Goal: Task Accomplishment & Management: Manage account settings

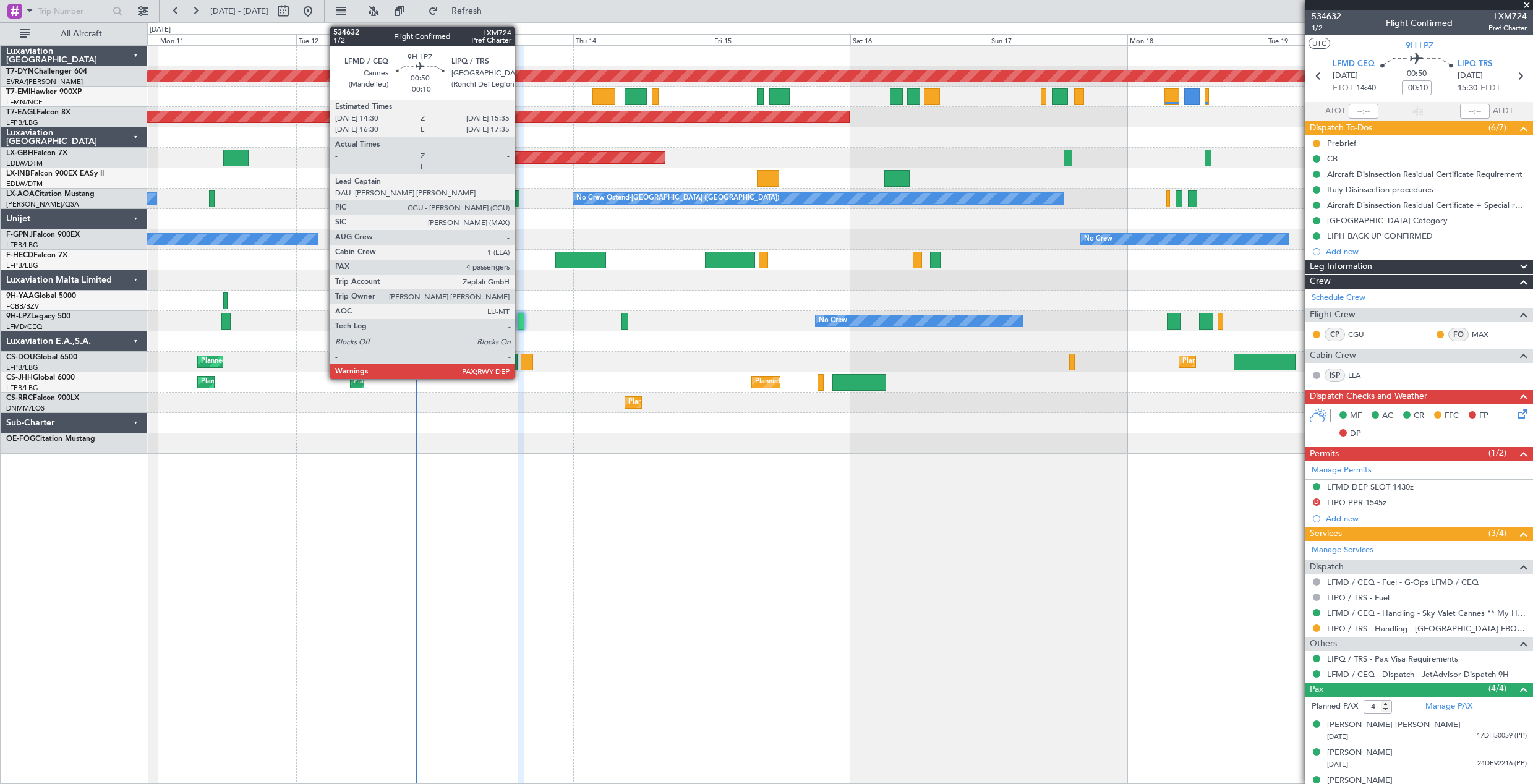
click at [520, 317] on div at bounding box center [521, 321] width 7 height 17
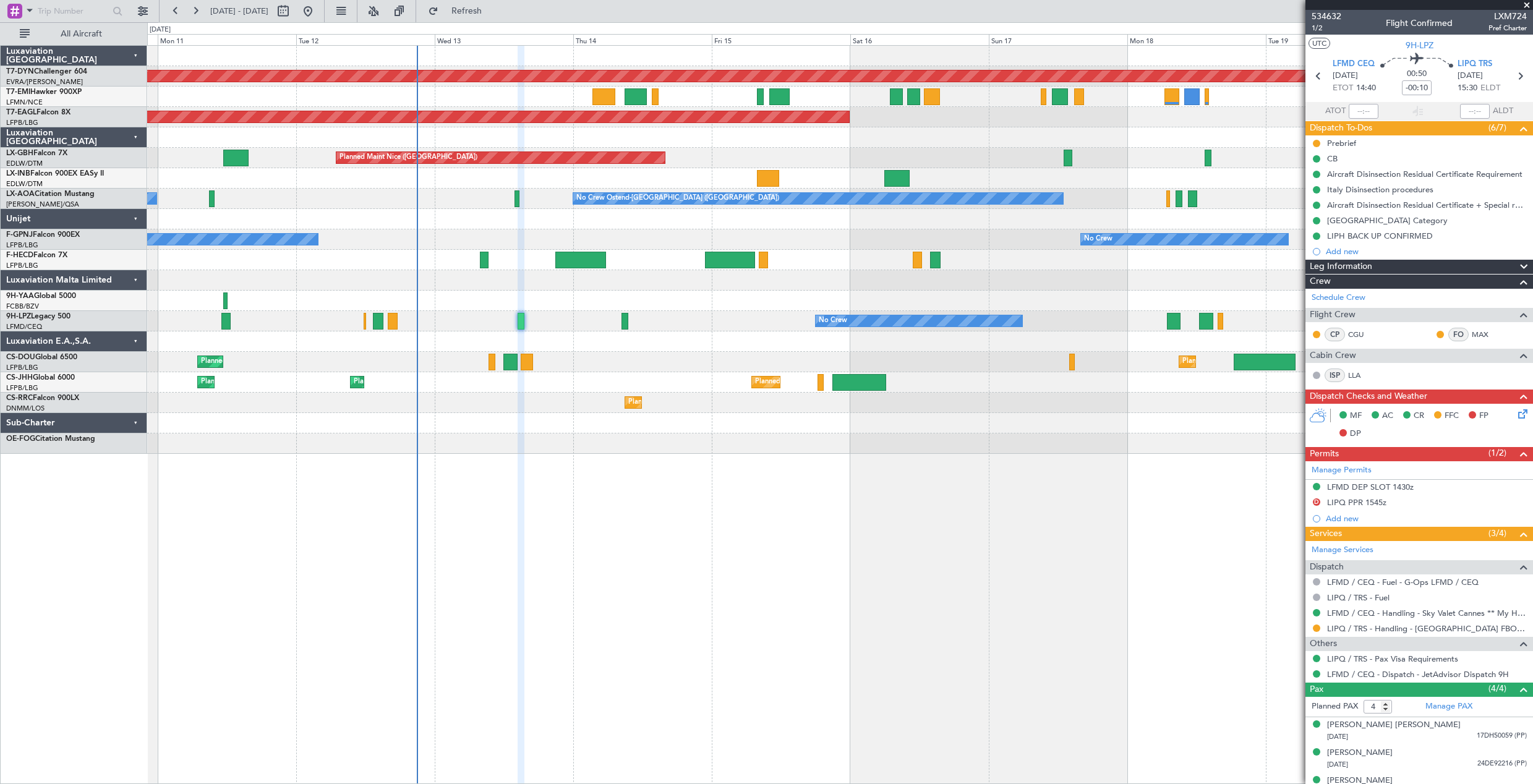
click at [425, 236] on div "No Crew No Crew" at bounding box center [840, 240] width 1385 height 21
click at [464, 203] on div "No Crew Ostend-[GEOGRAPHIC_DATA] ([GEOGRAPHIC_DATA]) No Crew Ostend-[GEOGRAPHIC…" at bounding box center [840, 198] width 1385 height 21
click at [445, 359] on div "Planned Maint [GEOGRAPHIC_DATA] ([GEOGRAPHIC_DATA]) Planned Maint [GEOGRAPHIC_D…" at bounding box center [840, 362] width 1385 height 21
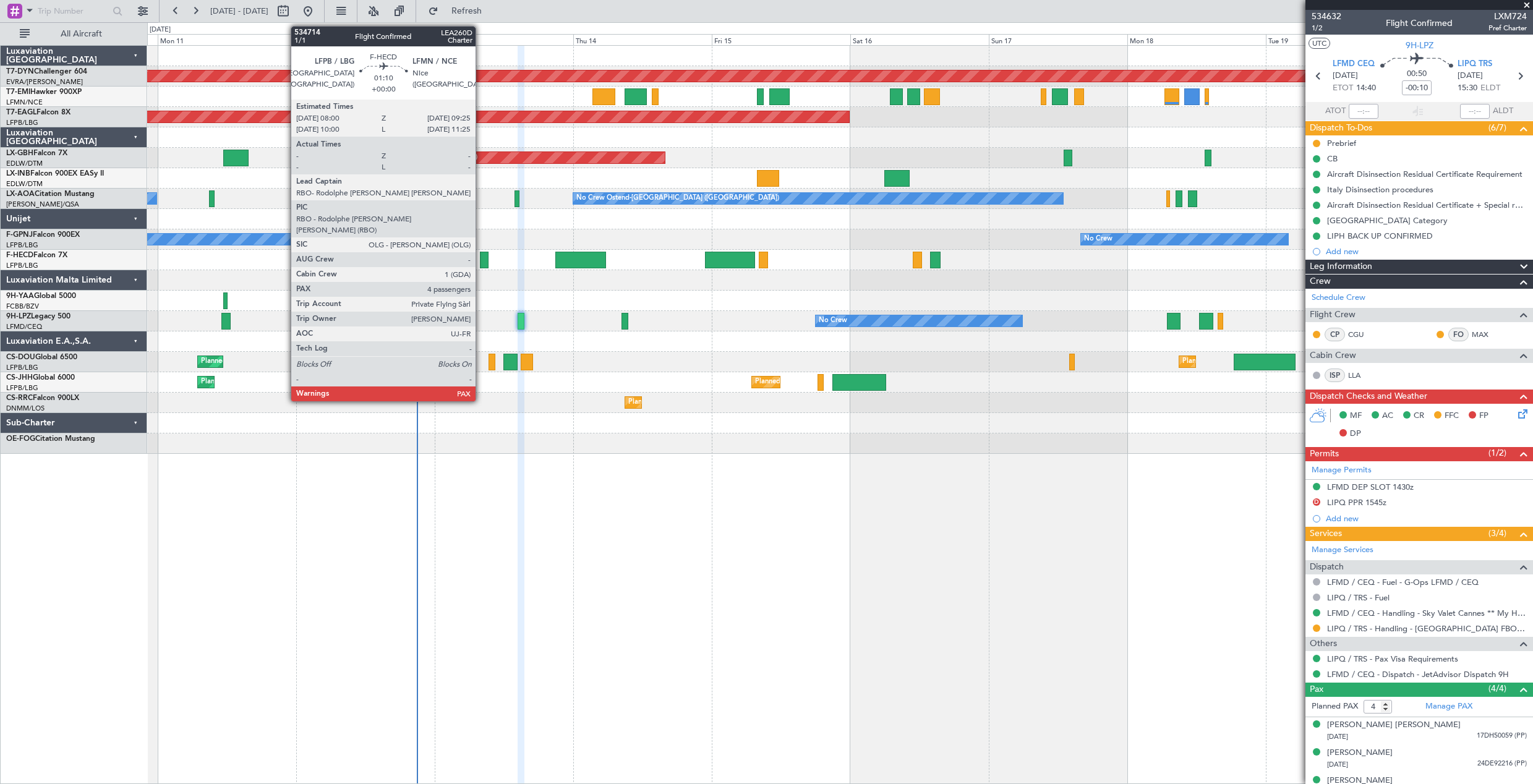
click at [481, 262] on div at bounding box center [484, 259] width 9 height 17
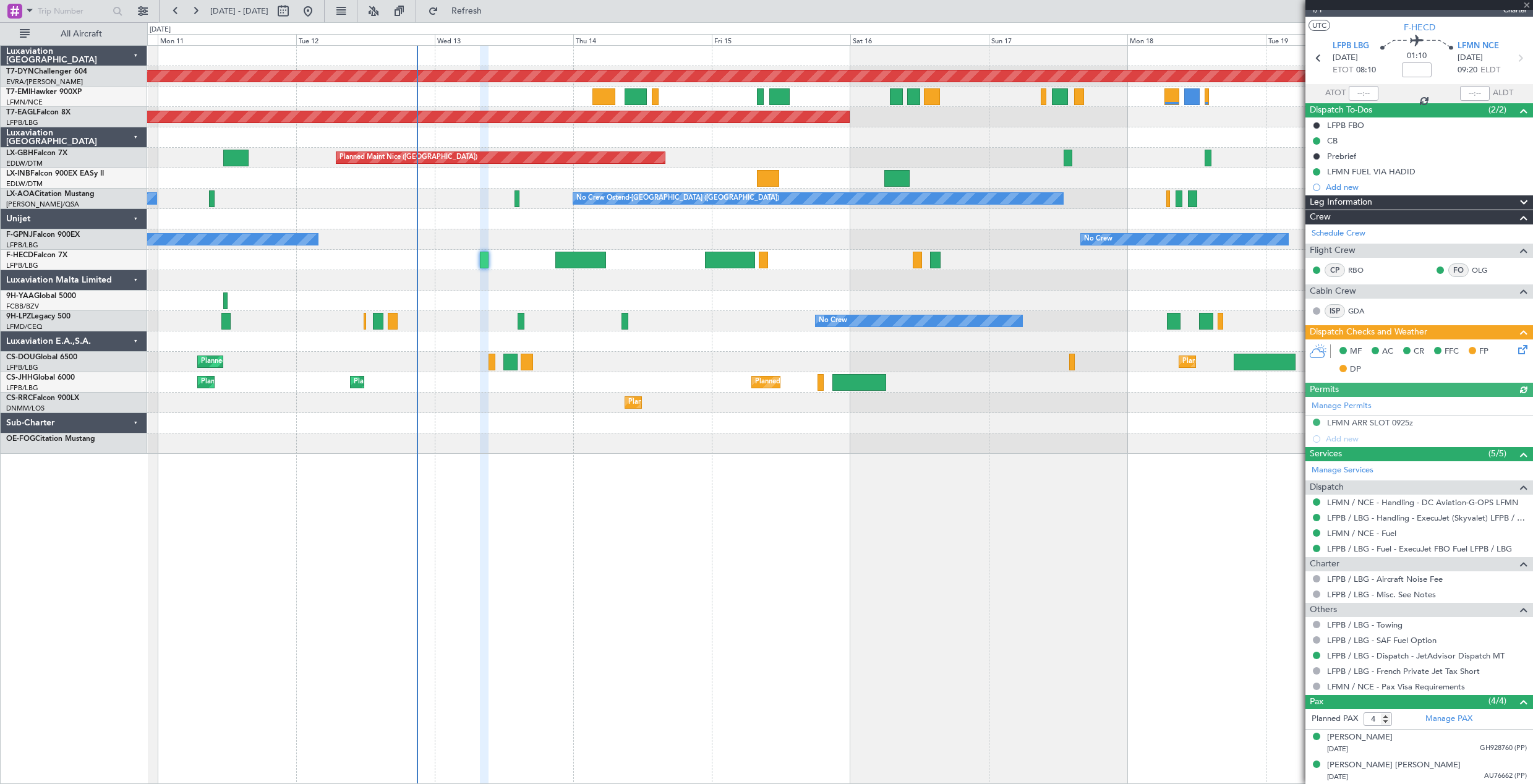
scroll to position [62, 0]
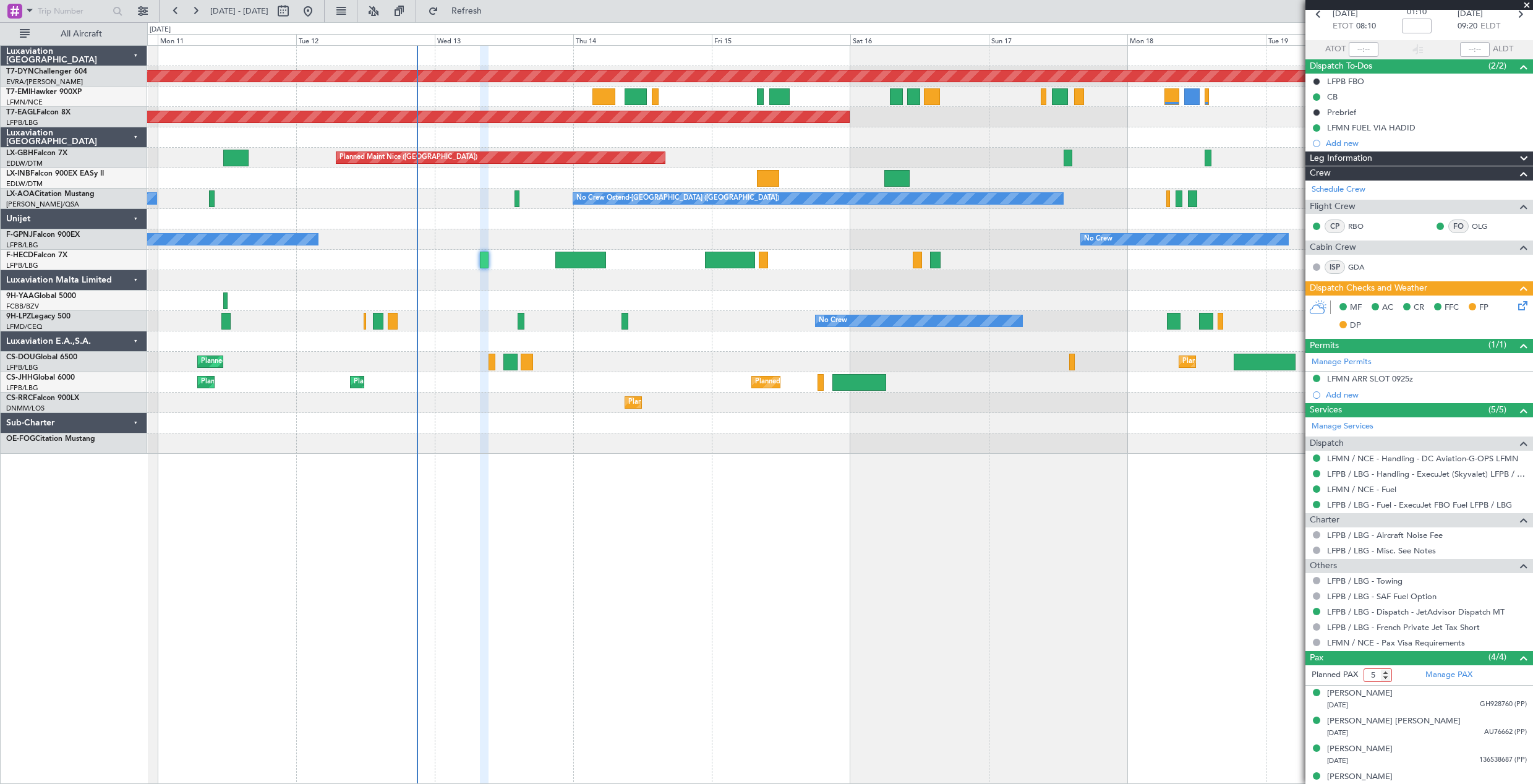
type input "5"
click at [1386, 670] on input "5" at bounding box center [1378, 675] width 29 height 14
click at [1405, 672] on form "Planned PAX" at bounding box center [1363, 675] width 114 height 20
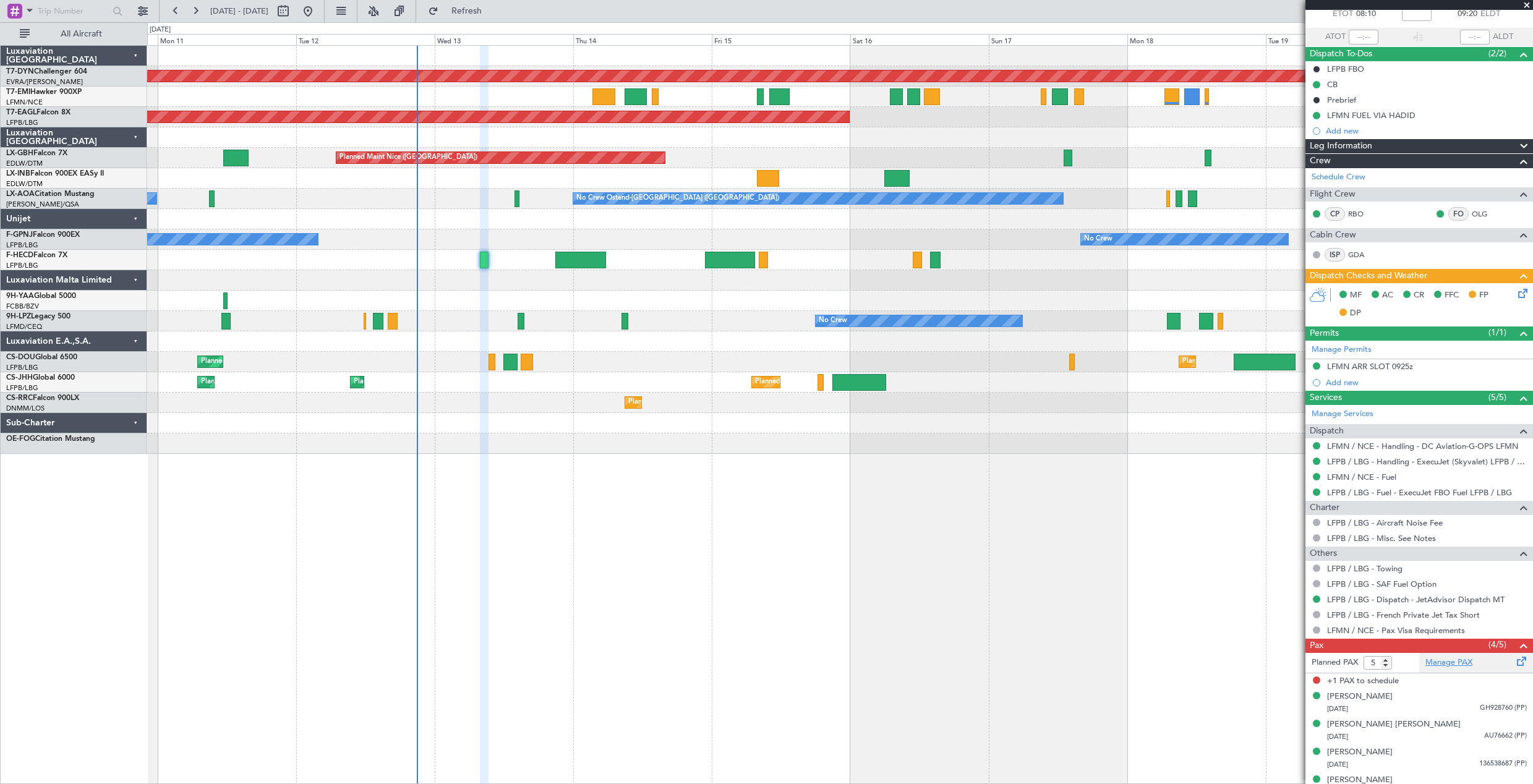
click at [1454, 659] on link "Manage PAX" at bounding box center [1449, 663] width 47 height 12
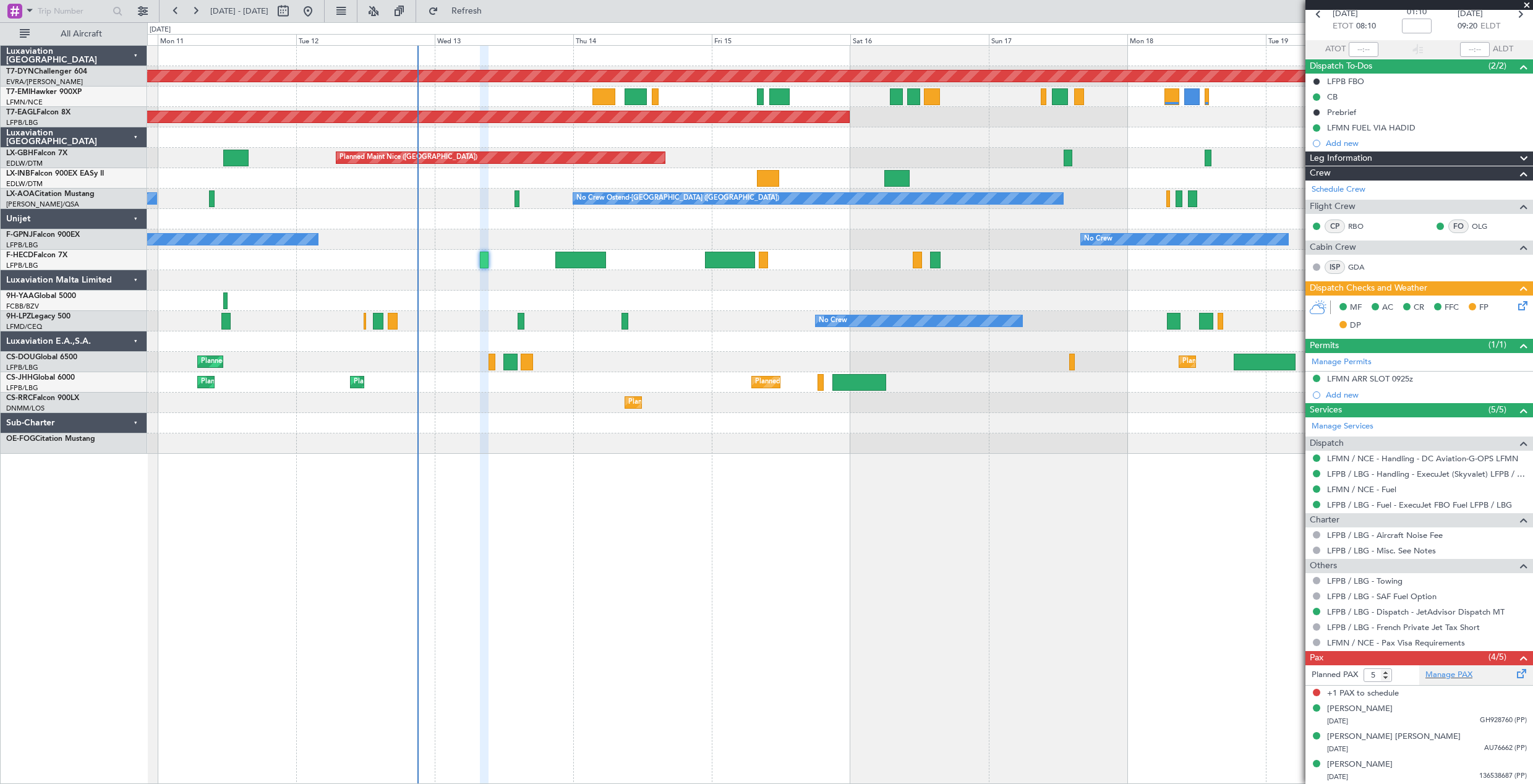
scroll to position [90, 0]
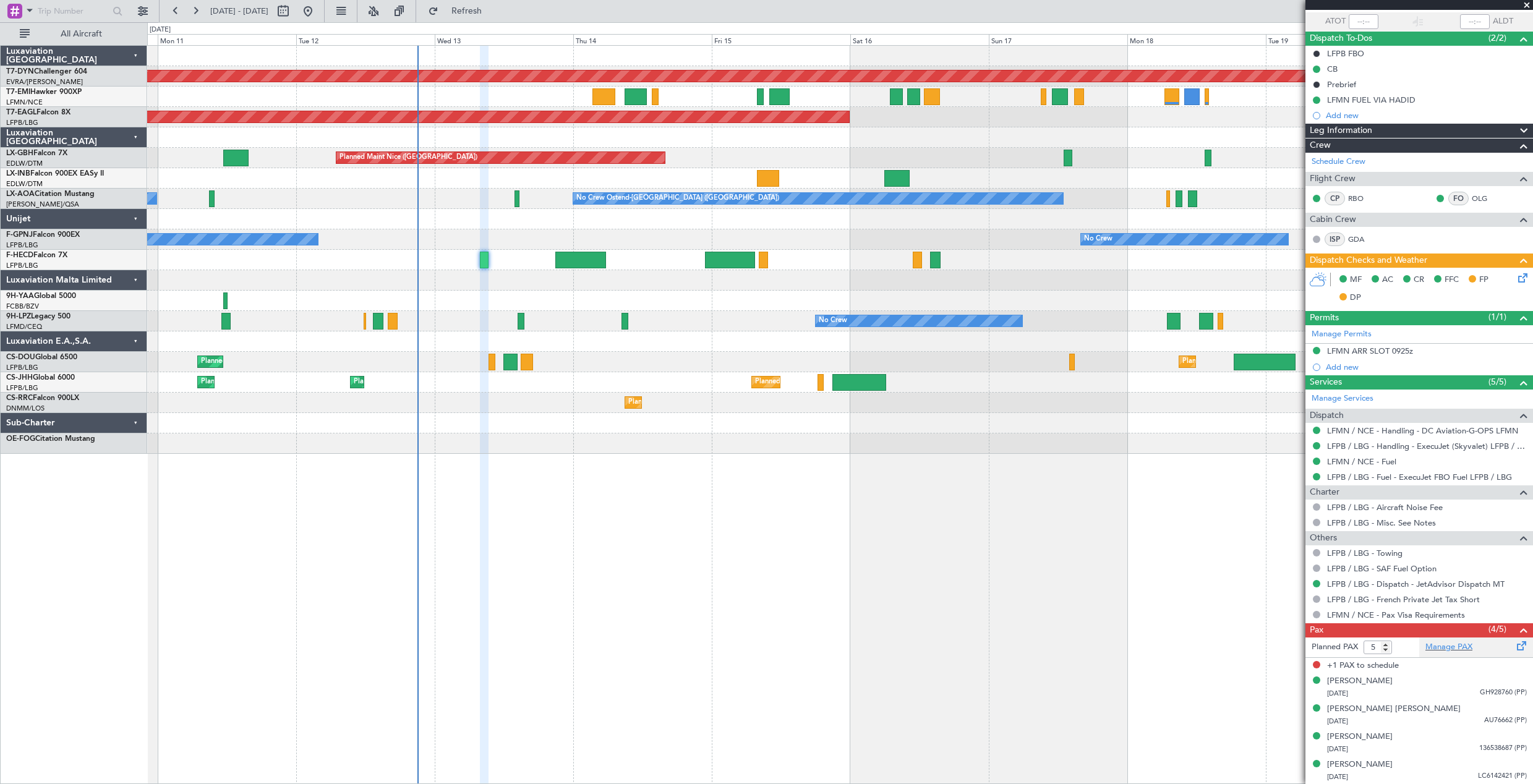
click at [1515, 641] on span at bounding box center [1522, 643] width 15 height 9
click at [493, 16] on span "Refresh" at bounding box center [467, 11] width 52 height 9
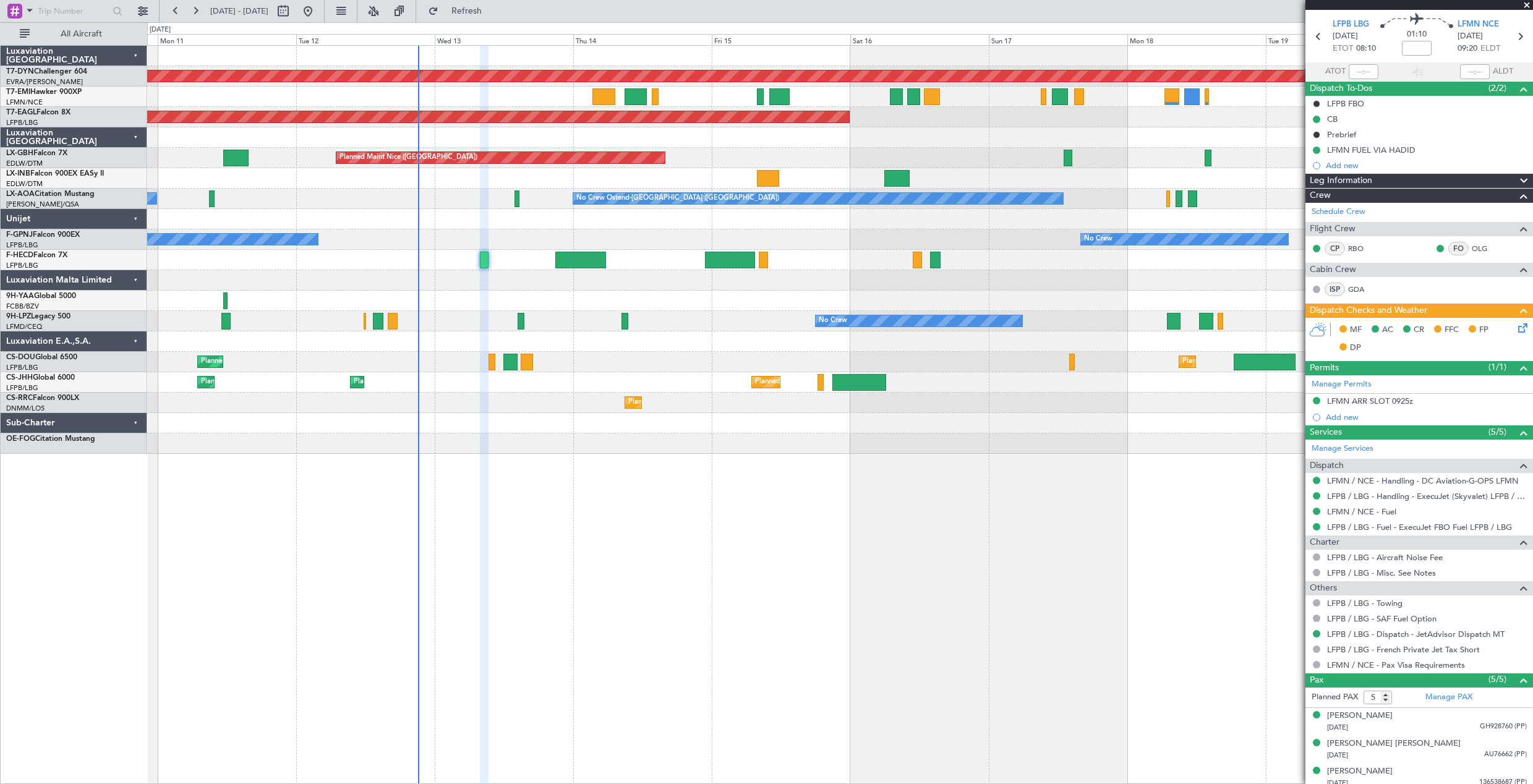
scroll to position [0, 0]
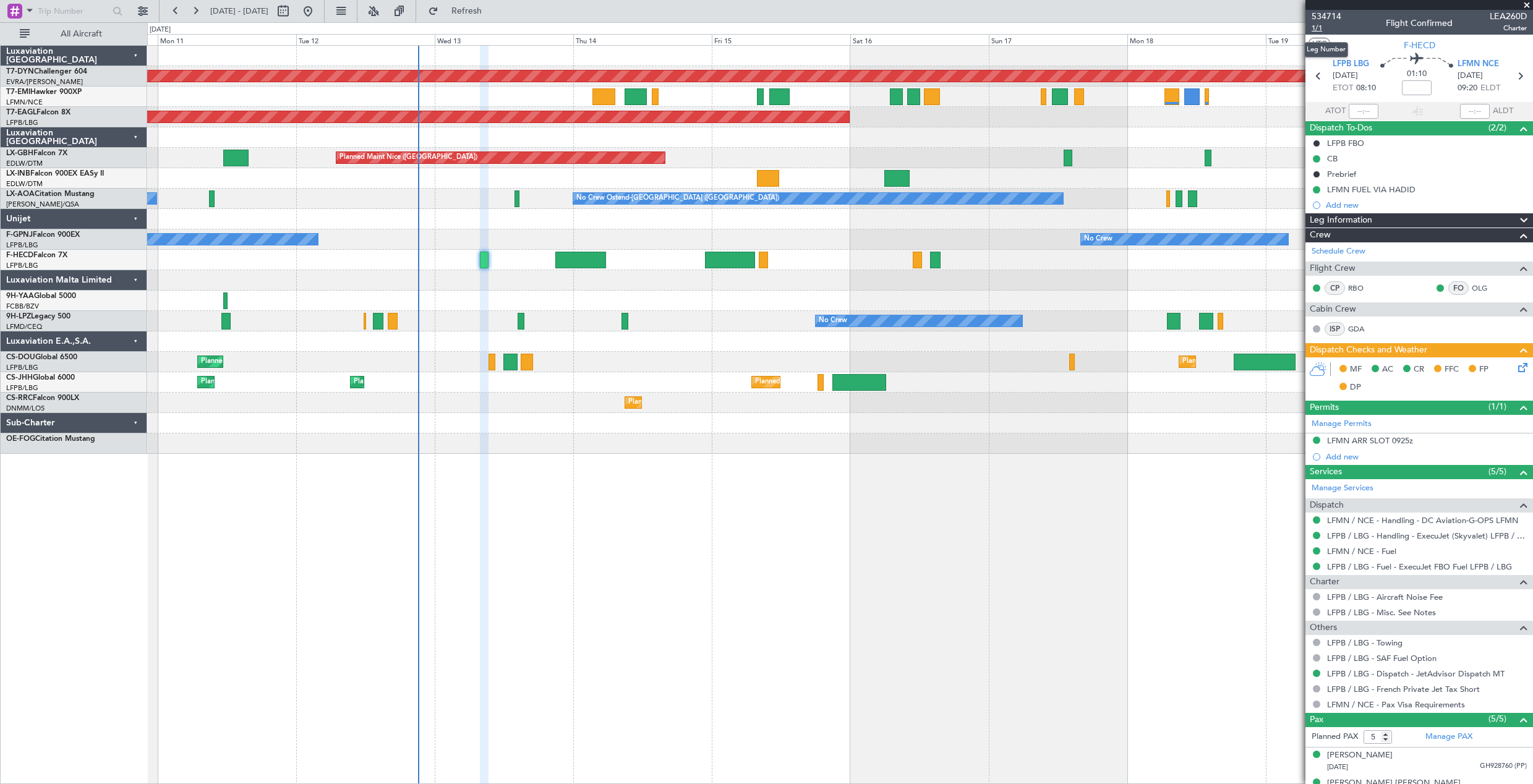
click at [1317, 24] on span "1/1" at bounding box center [1326, 28] width 30 height 11
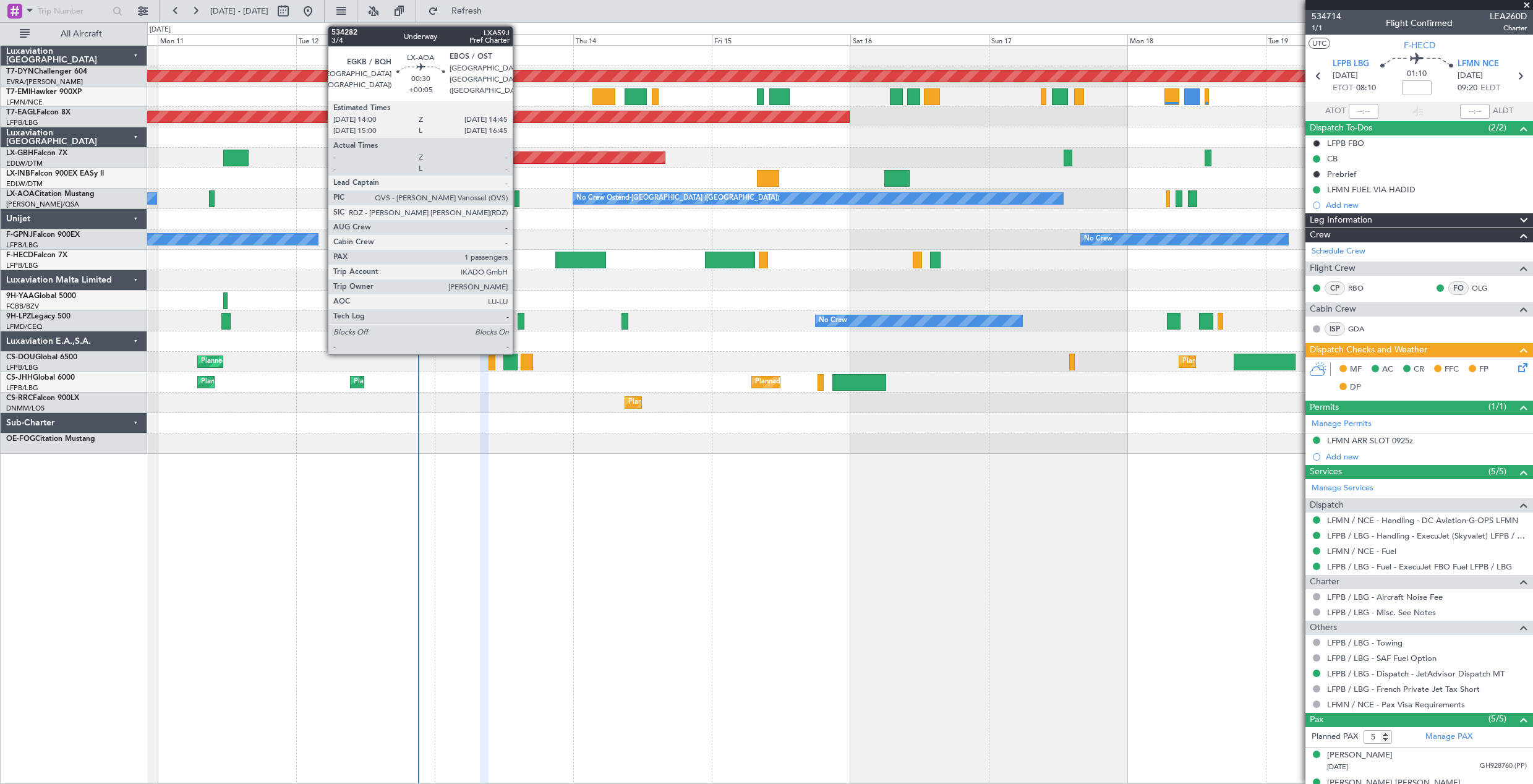
click at [518, 198] on div at bounding box center [517, 198] width 5 height 17
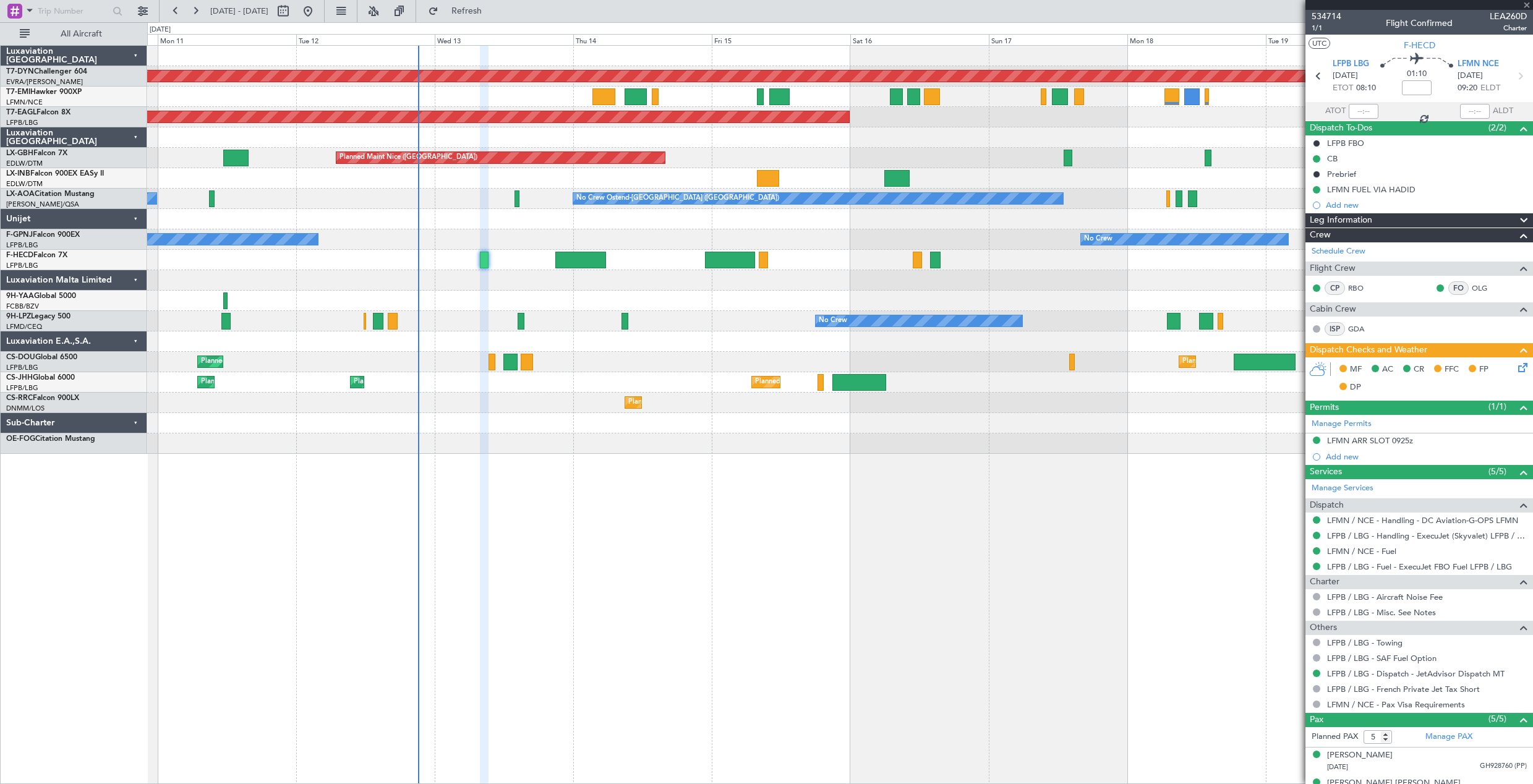
type input "+00:05"
type input "1"
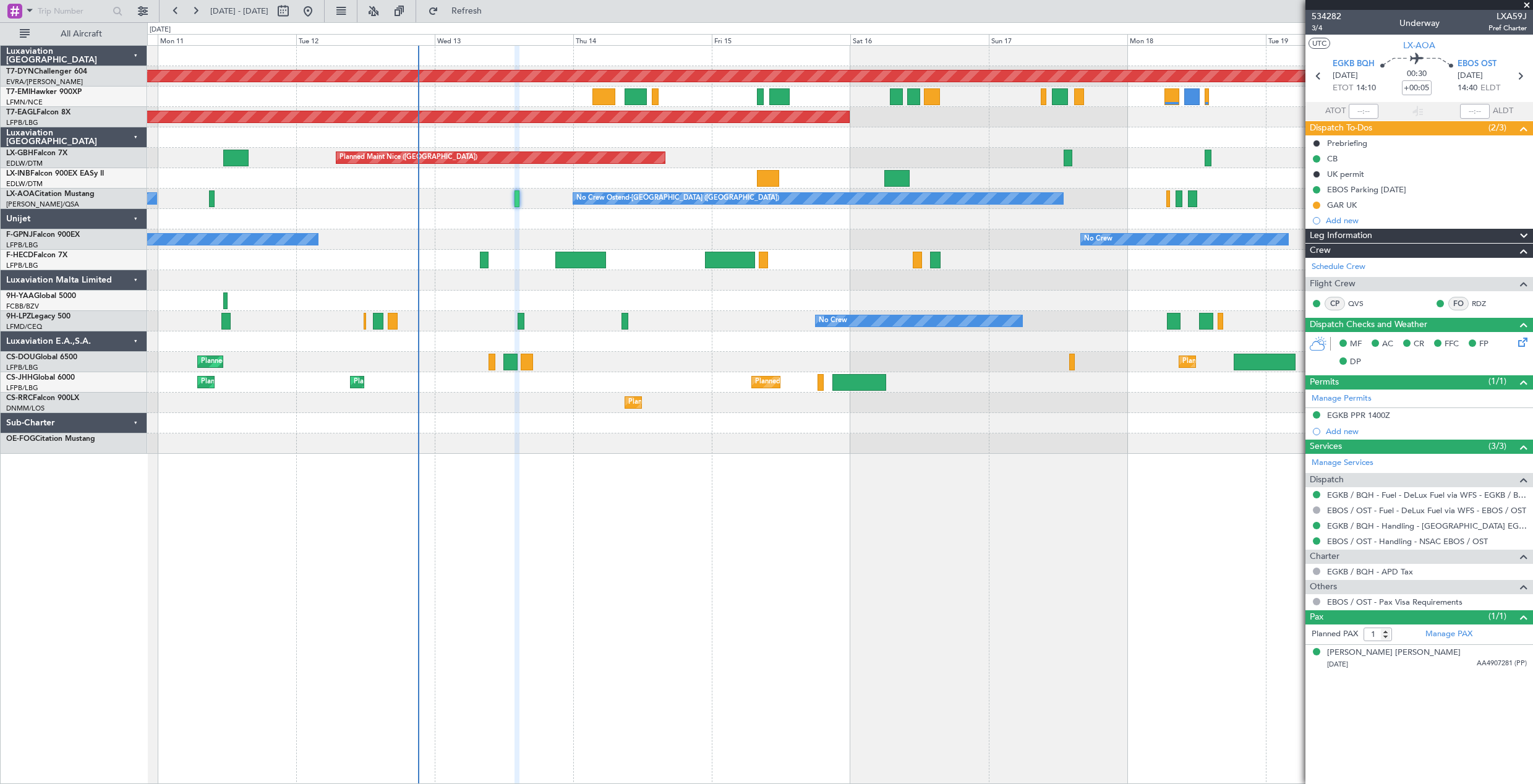
click at [781, 175] on div at bounding box center [840, 178] width 1385 height 21
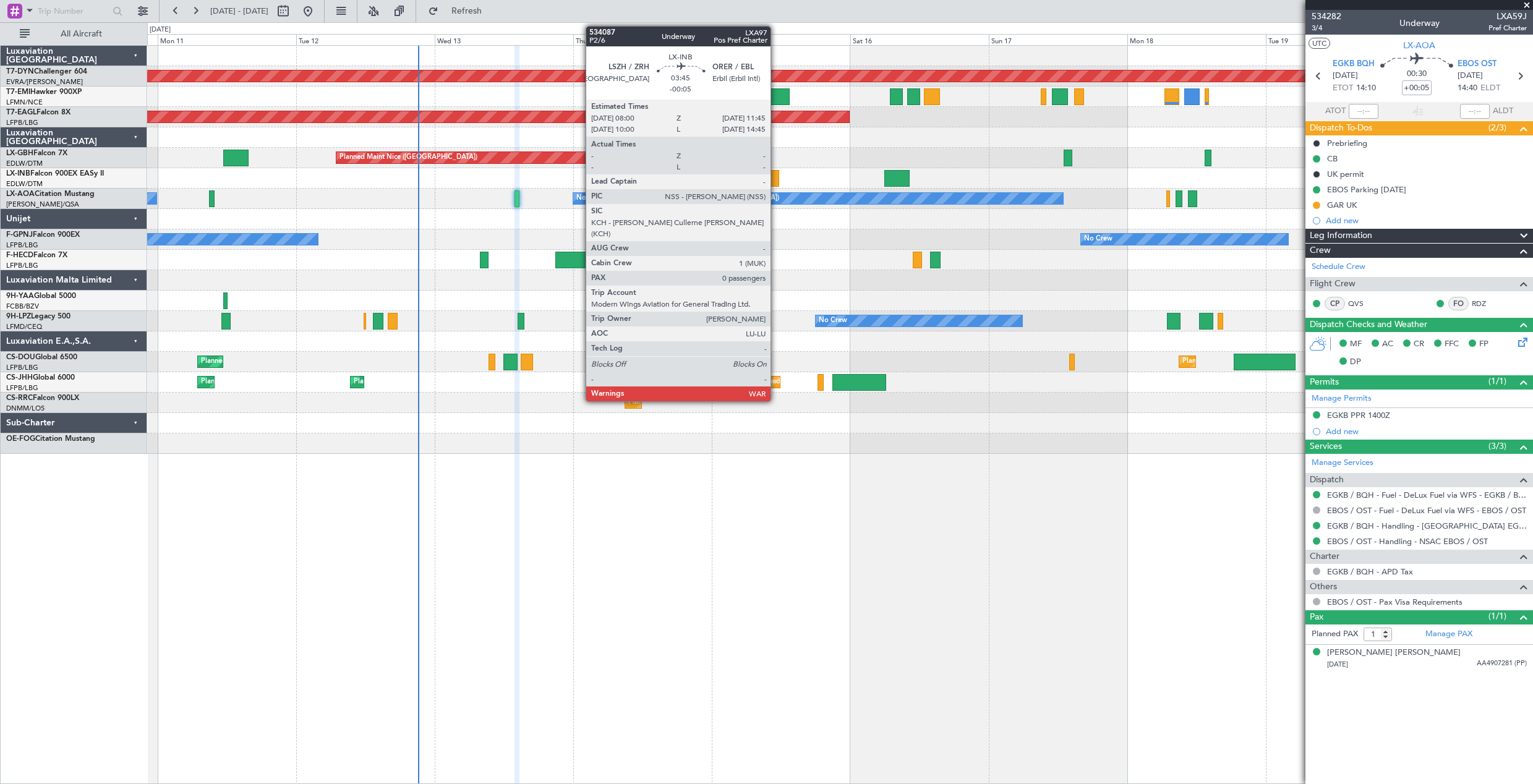
click at [776, 175] on div at bounding box center [768, 178] width 22 height 17
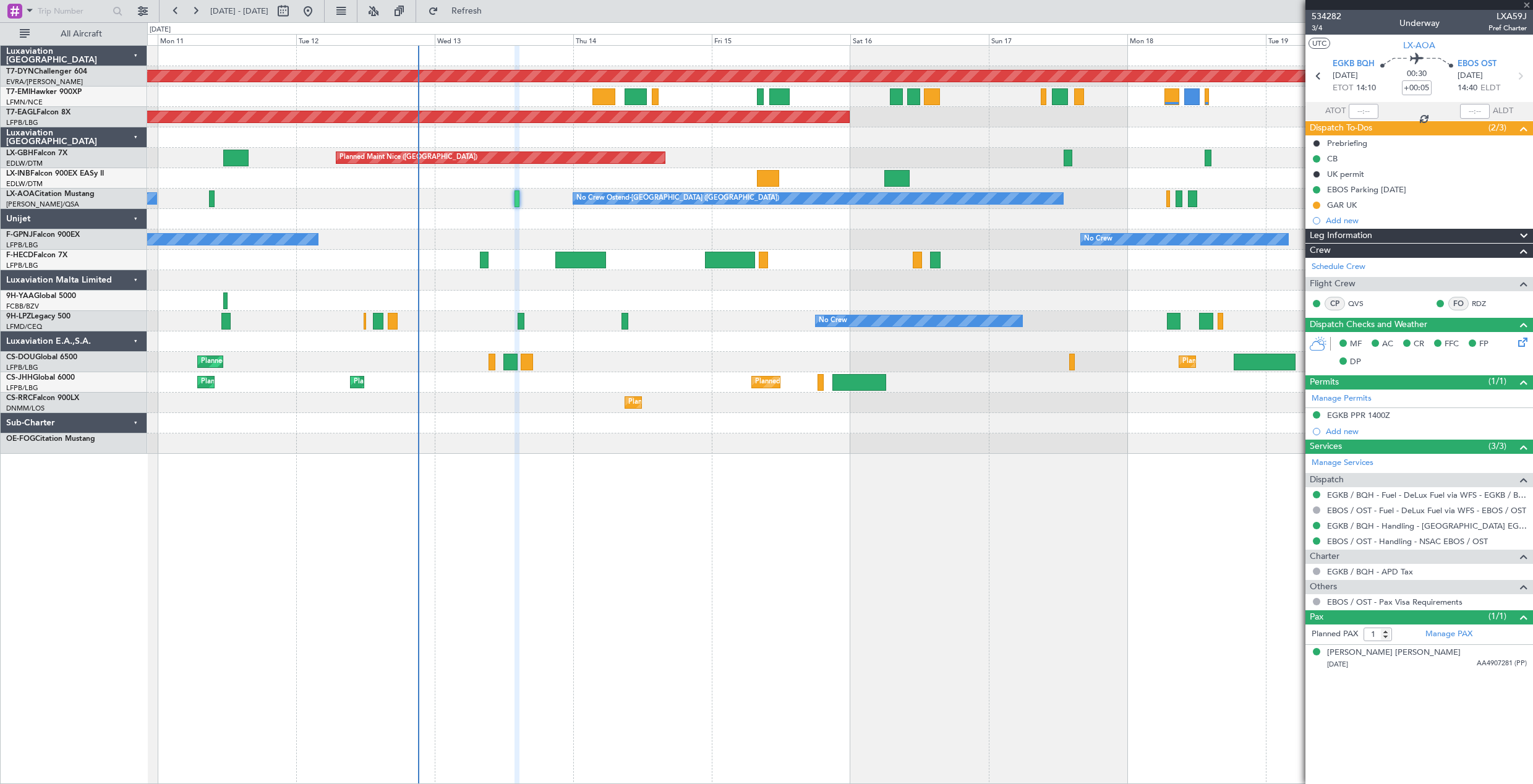
type input "-00:05"
type input "0"
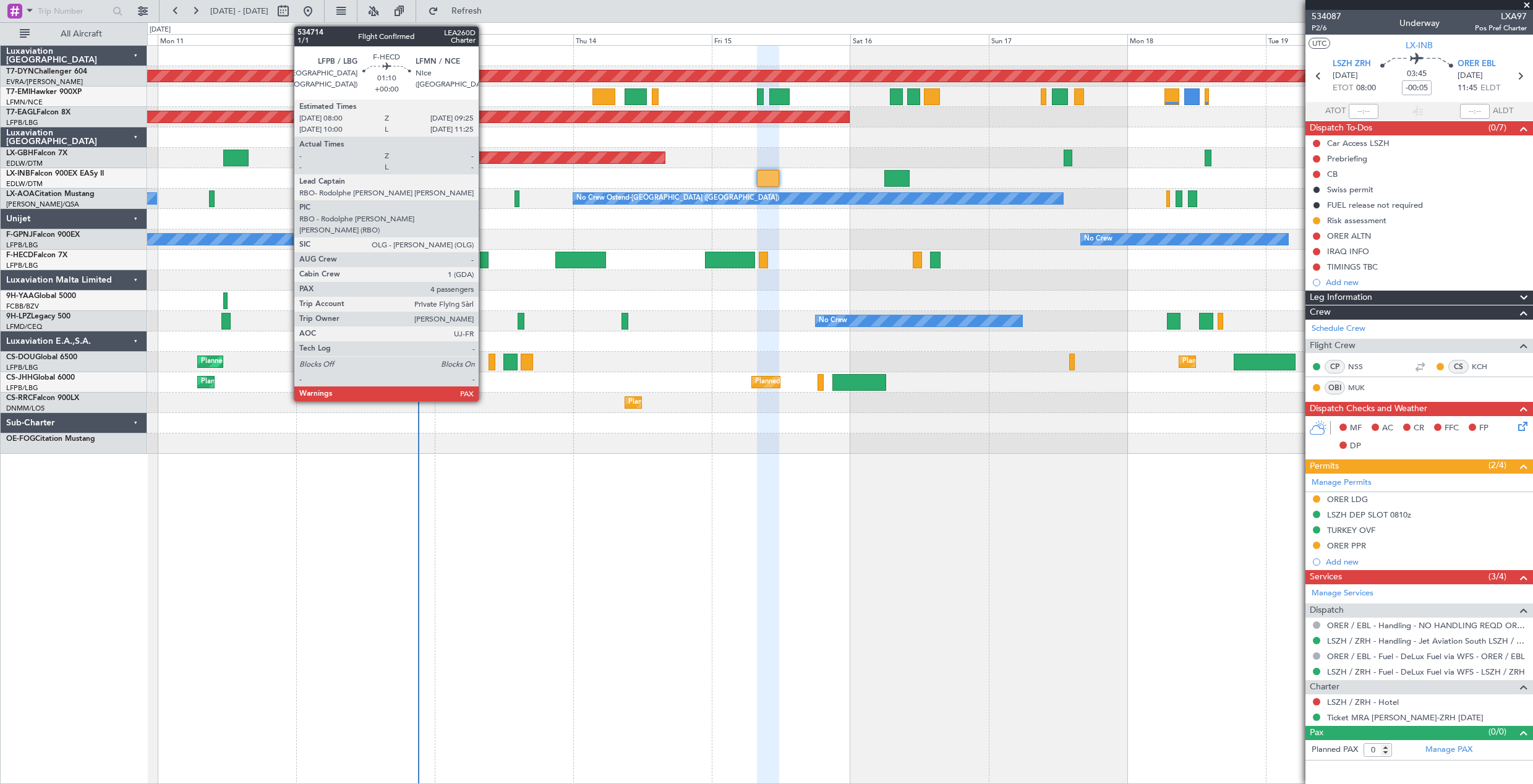
click at [484, 251] on div at bounding box center [484, 259] width 9 height 17
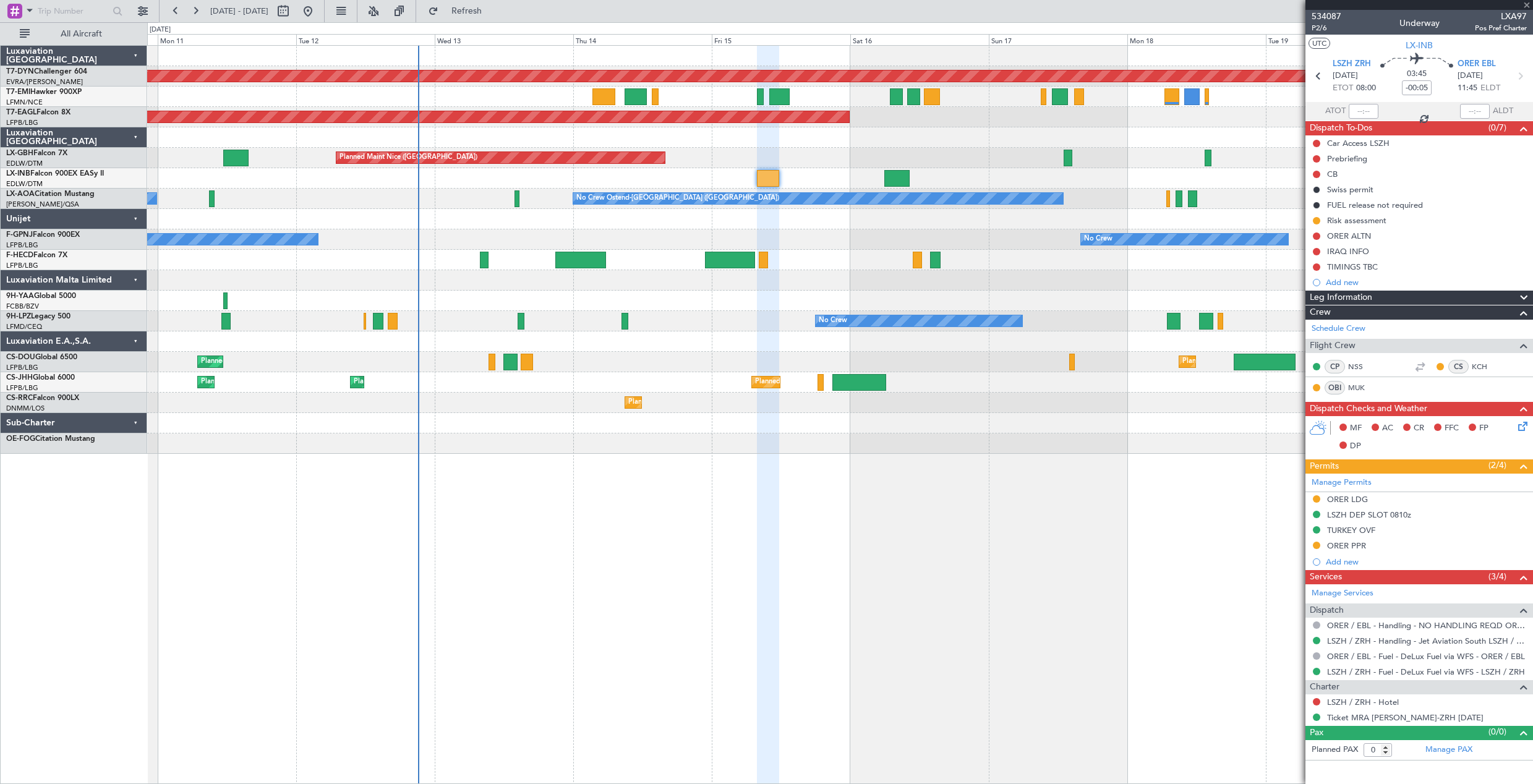
type input "5"
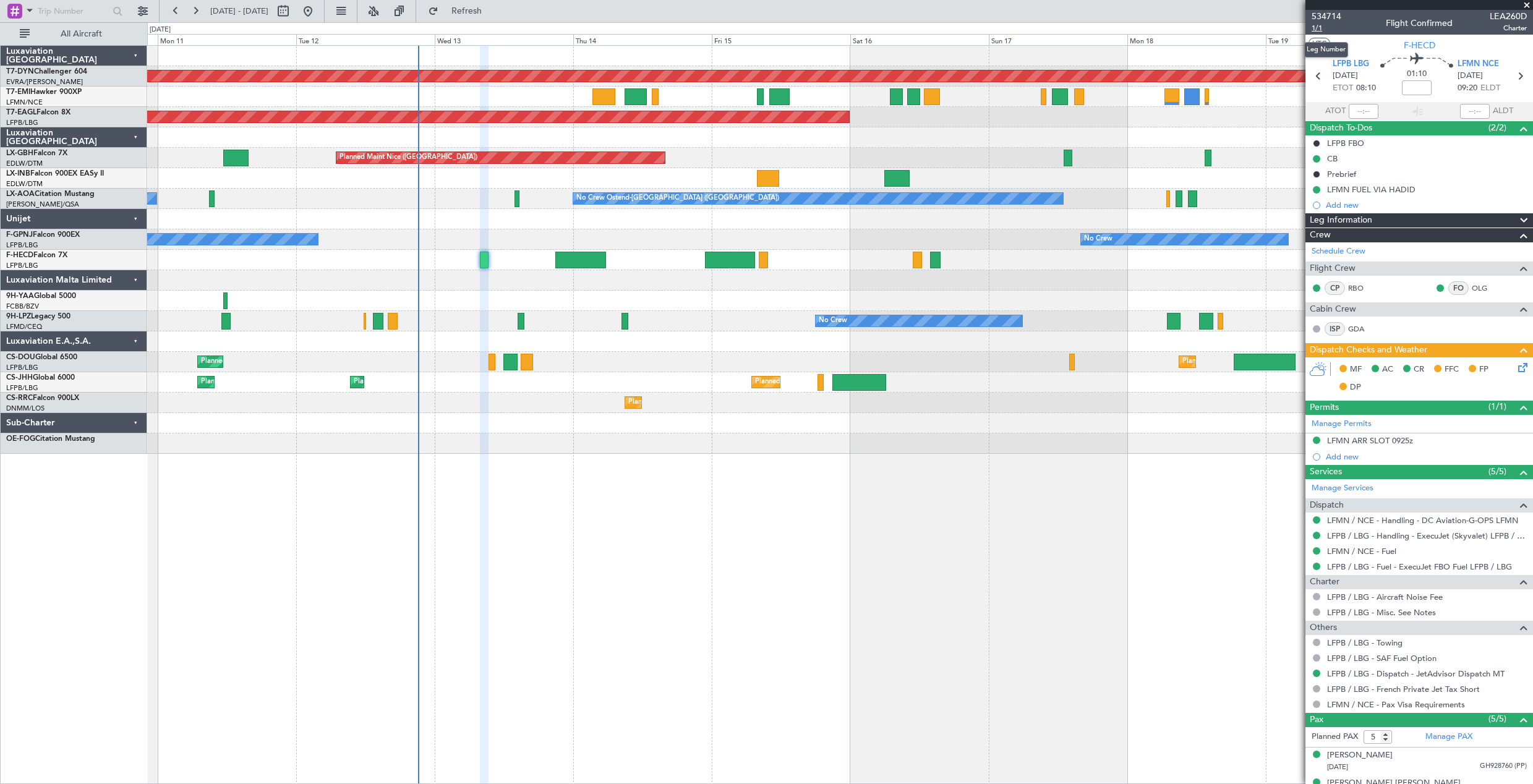
click at [1316, 31] on span "1/1" at bounding box center [1326, 28] width 30 height 11
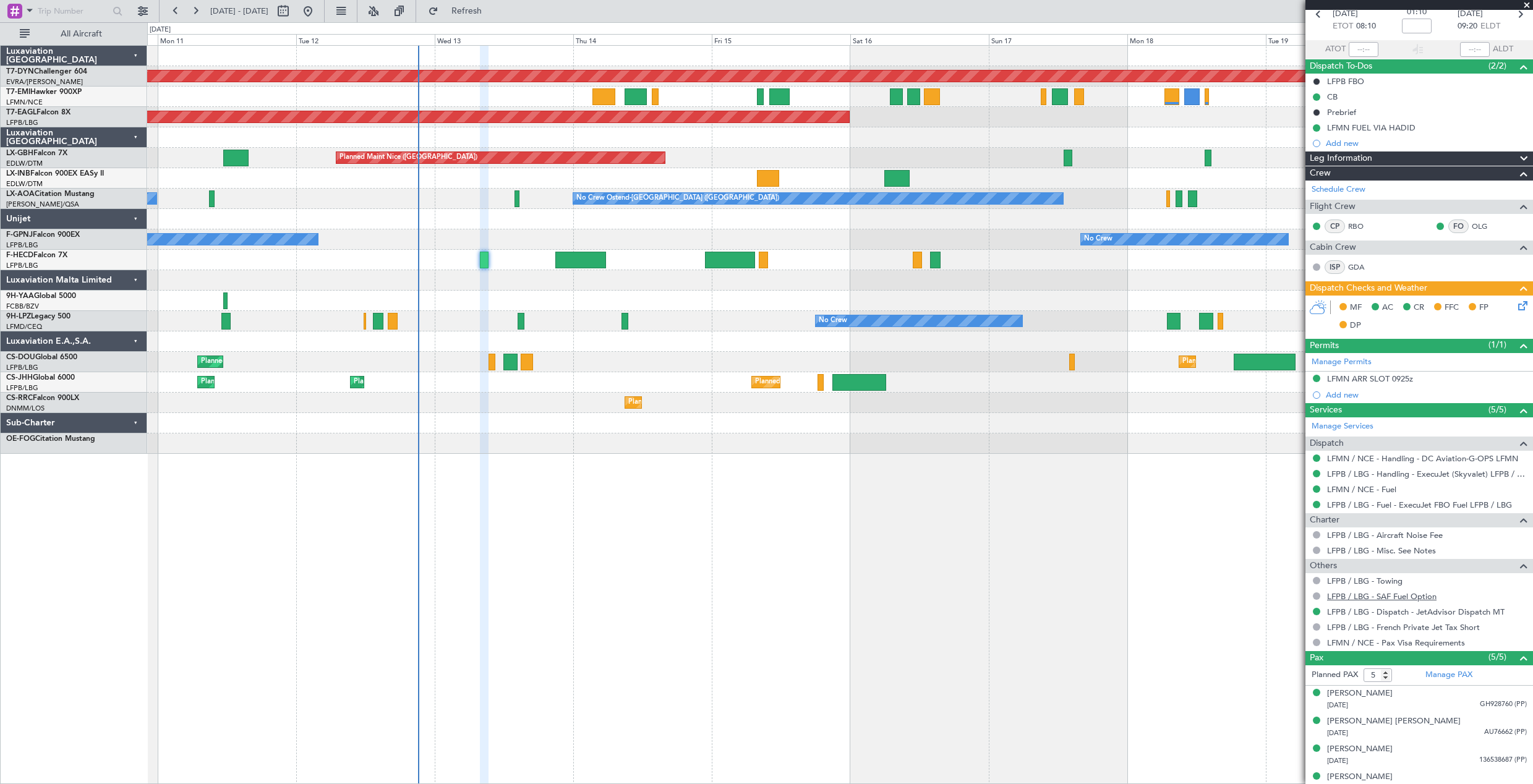
scroll to position [102, 0]
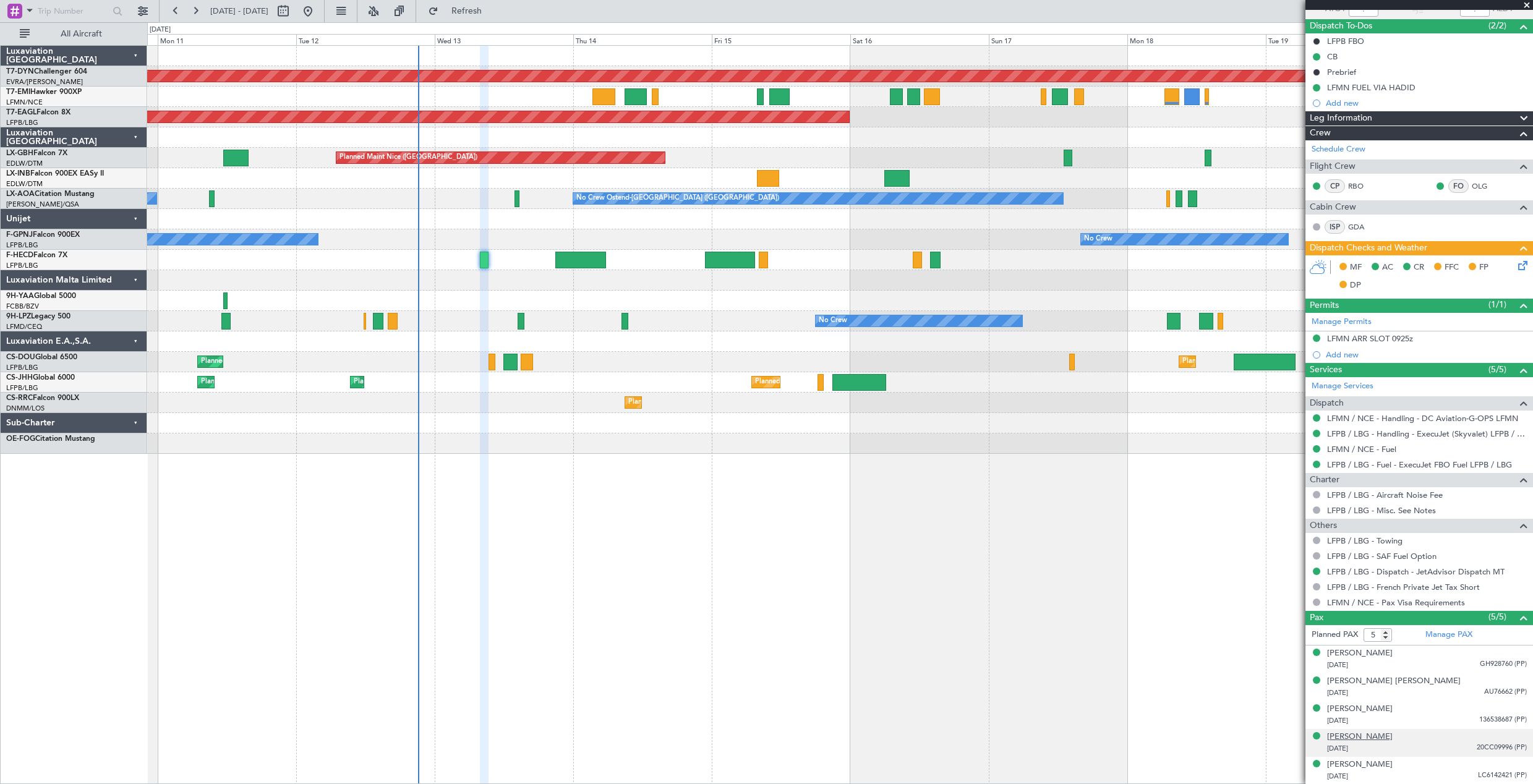
click at [1363, 738] on div "[PERSON_NAME]" at bounding box center [1360, 737] width 66 height 12
click at [1515, 632] on span at bounding box center [1522, 631] width 15 height 9
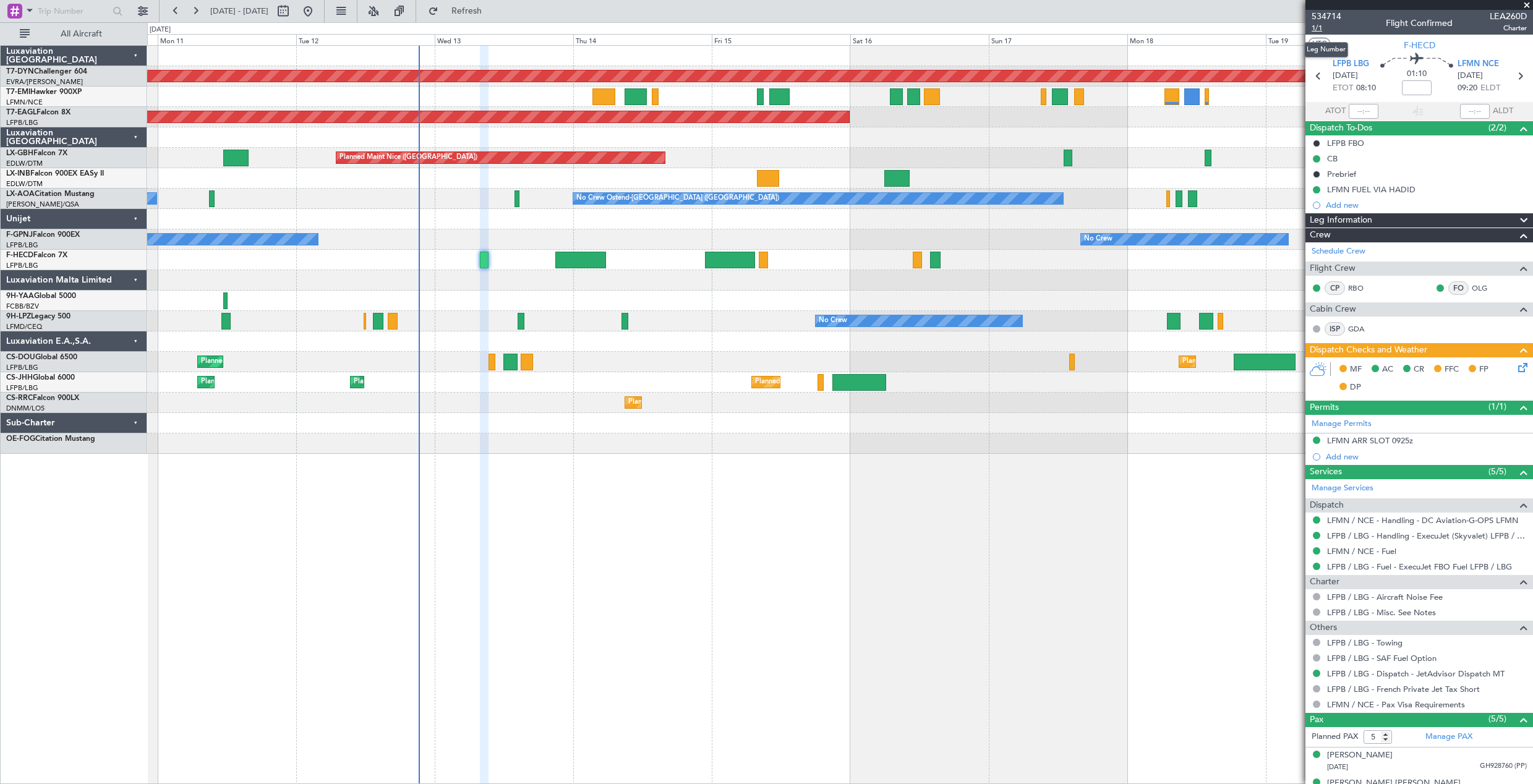
click at [1314, 30] on span "1/1" at bounding box center [1326, 28] width 30 height 11
click at [1326, 17] on span "534714" at bounding box center [1326, 16] width 30 height 13
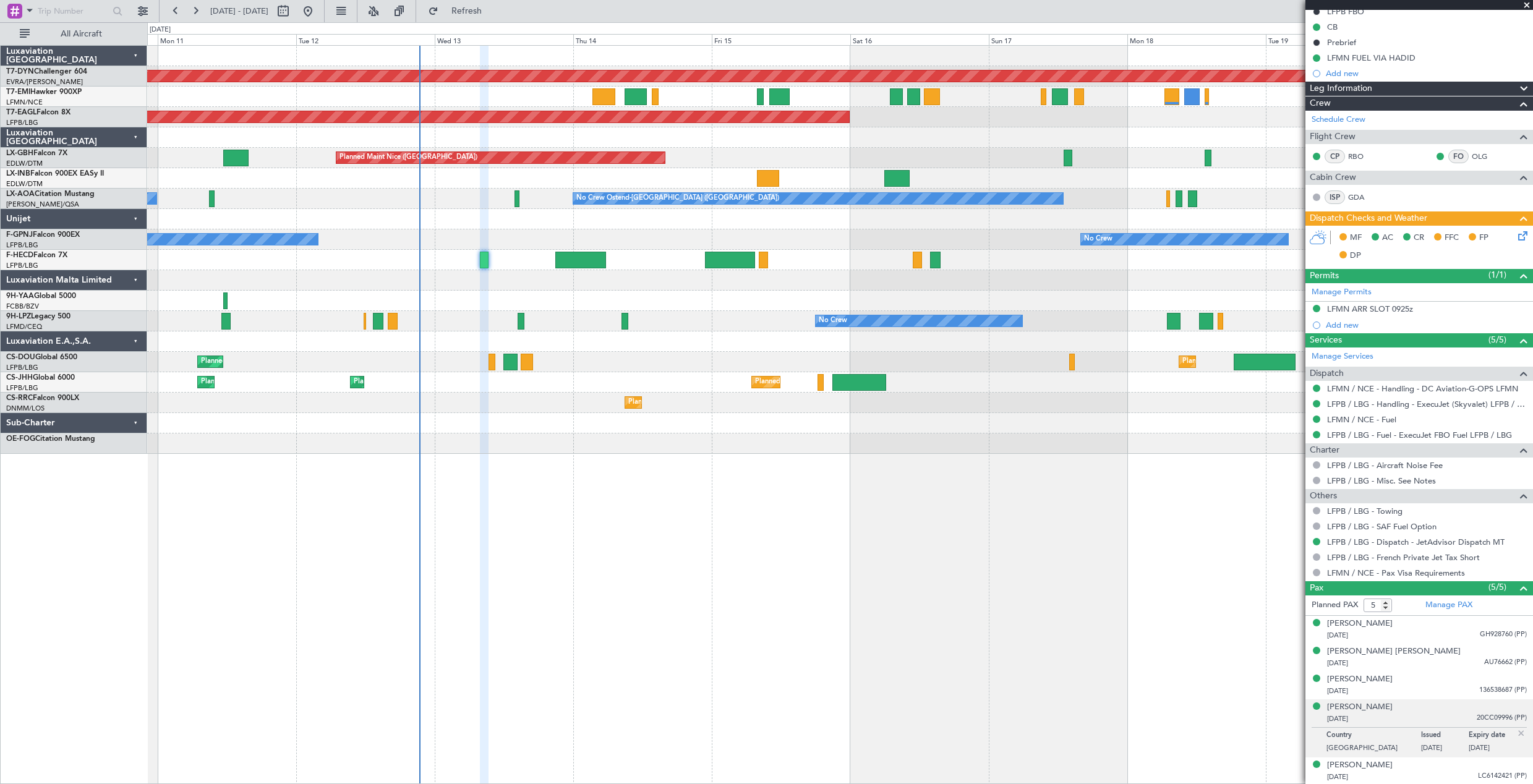
scroll to position [132, 0]
click at [1365, 706] on div "[PERSON_NAME]" at bounding box center [1360, 707] width 66 height 12
click at [1371, 709] on div "[PERSON_NAME]" at bounding box center [1360, 707] width 66 height 12
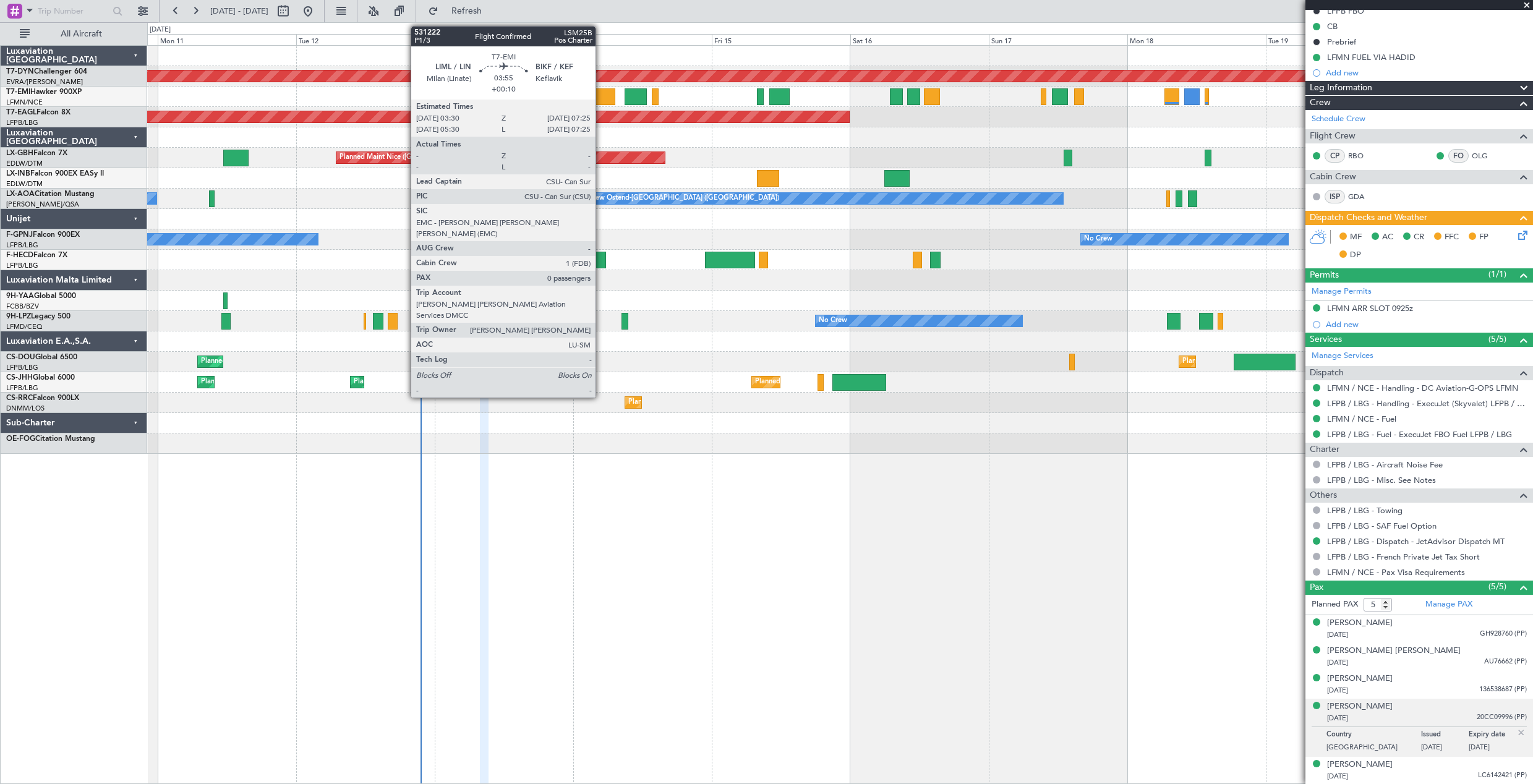
click at [601, 92] on div at bounding box center [604, 97] width 23 height 17
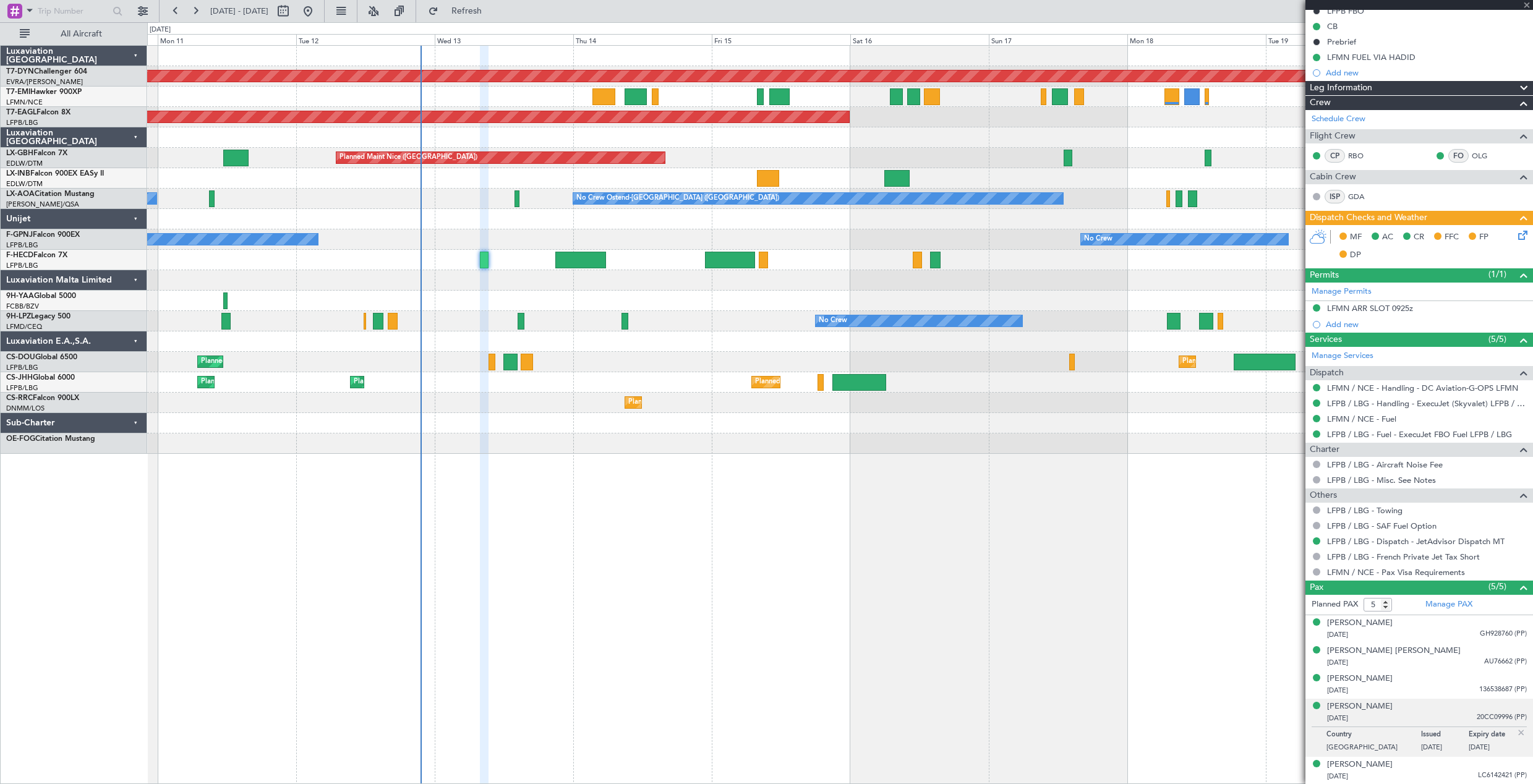
type input "+00:10"
type input "0"
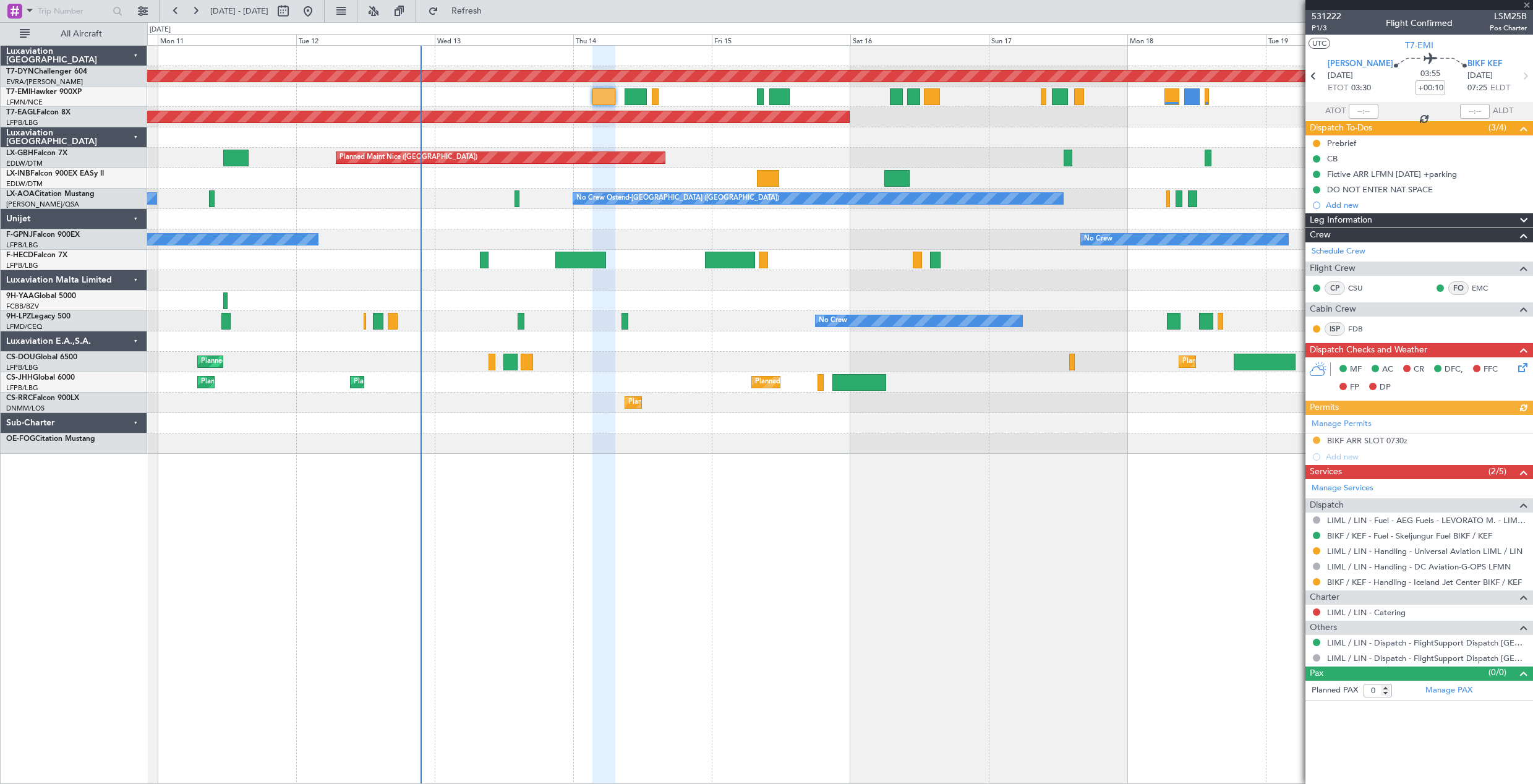
click at [479, 258] on div "Planned Maint [GEOGRAPHIC_DATA] ([GEOGRAPHIC_DATA]) No Crew" at bounding box center [840, 259] width 1385 height 21
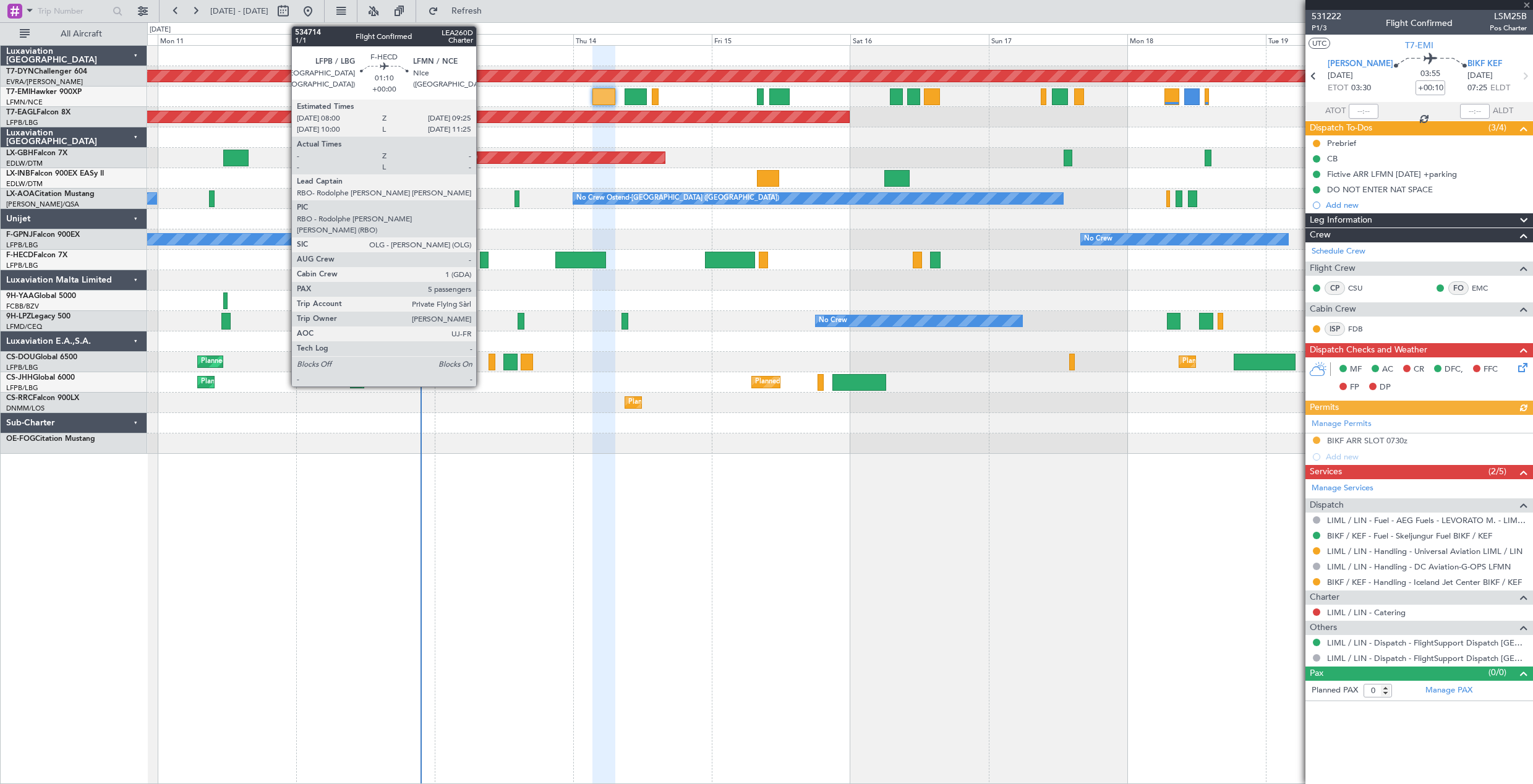
click at [482, 259] on div at bounding box center [484, 259] width 9 height 17
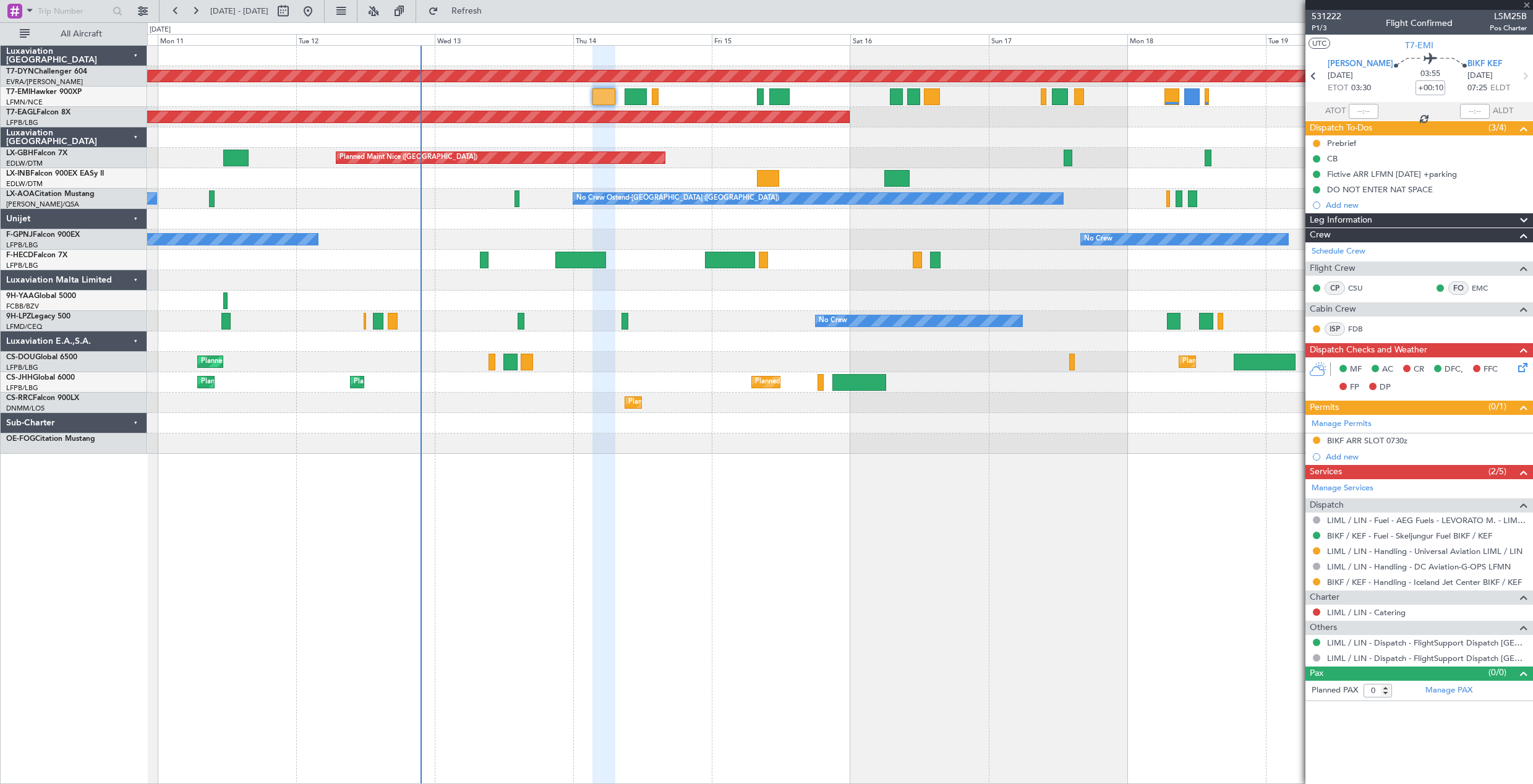
type input "5"
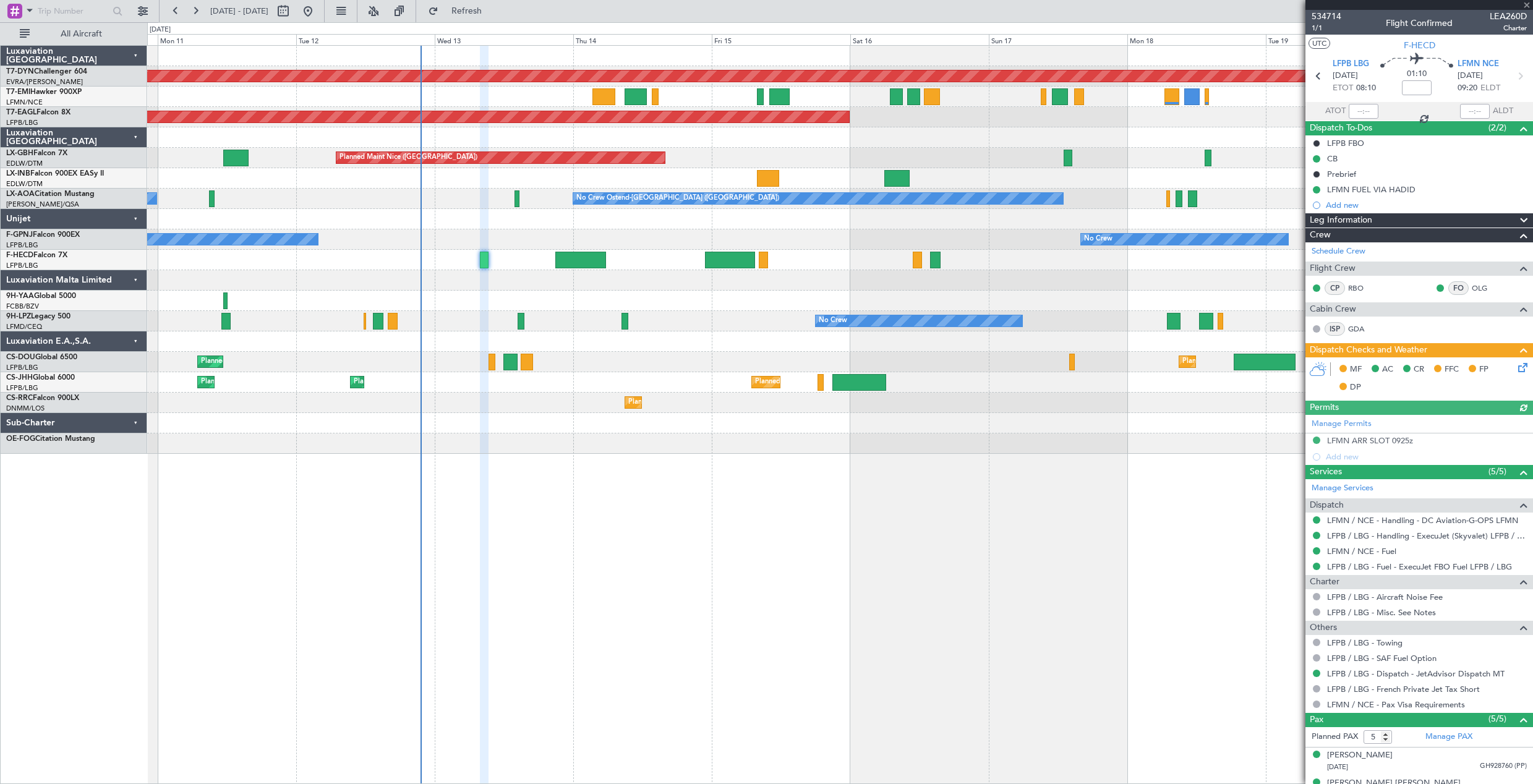
click at [1516, 367] on icon at bounding box center [1521, 365] width 10 height 10
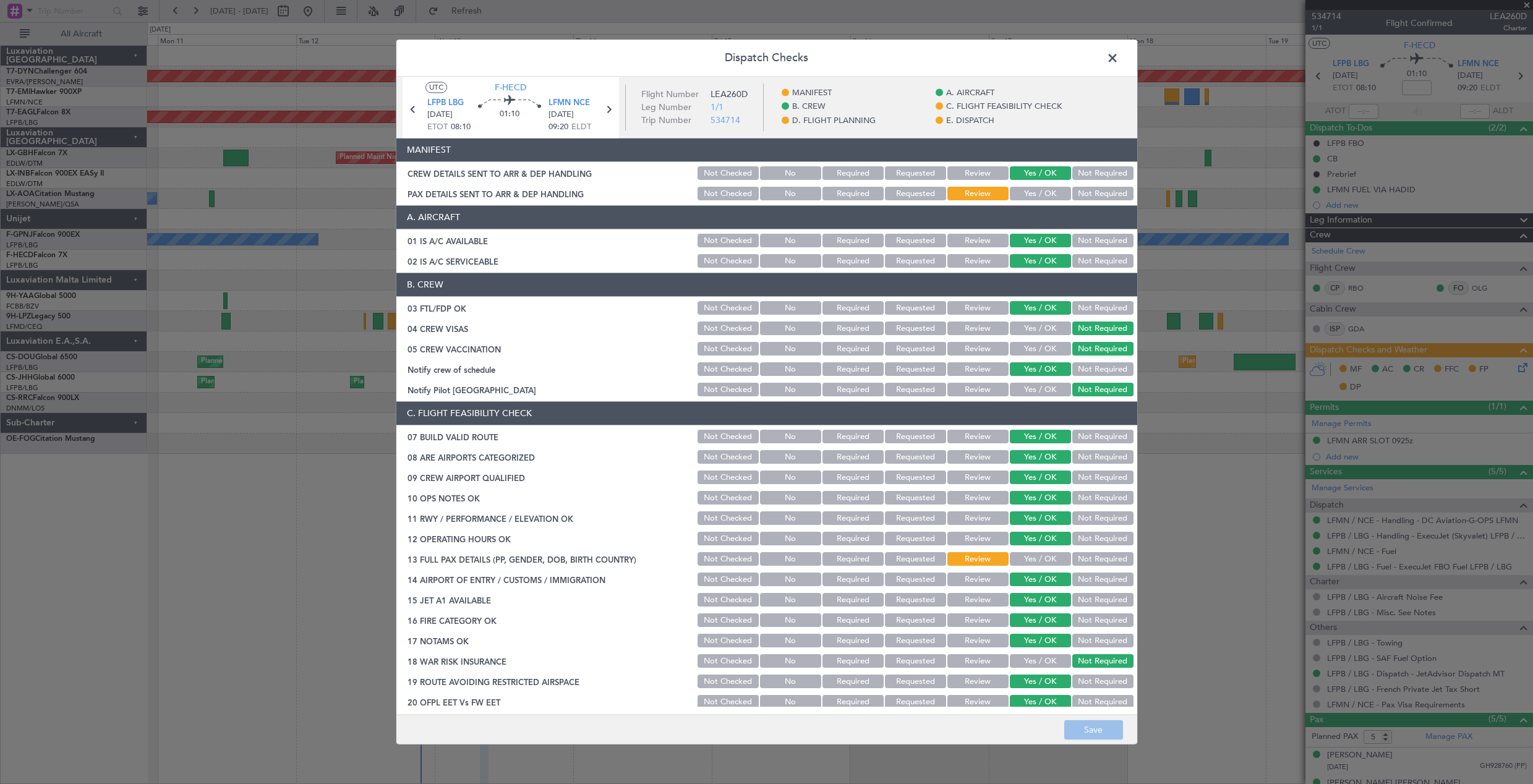
click at [1018, 194] on button "Yes / OK" at bounding box center [1041, 194] width 61 height 14
click at [1109, 729] on button "Save" at bounding box center [1094, 730] width 59 height 20
click at [1119, 59] on span at bounding box center [1119, 61] width 0 height 25
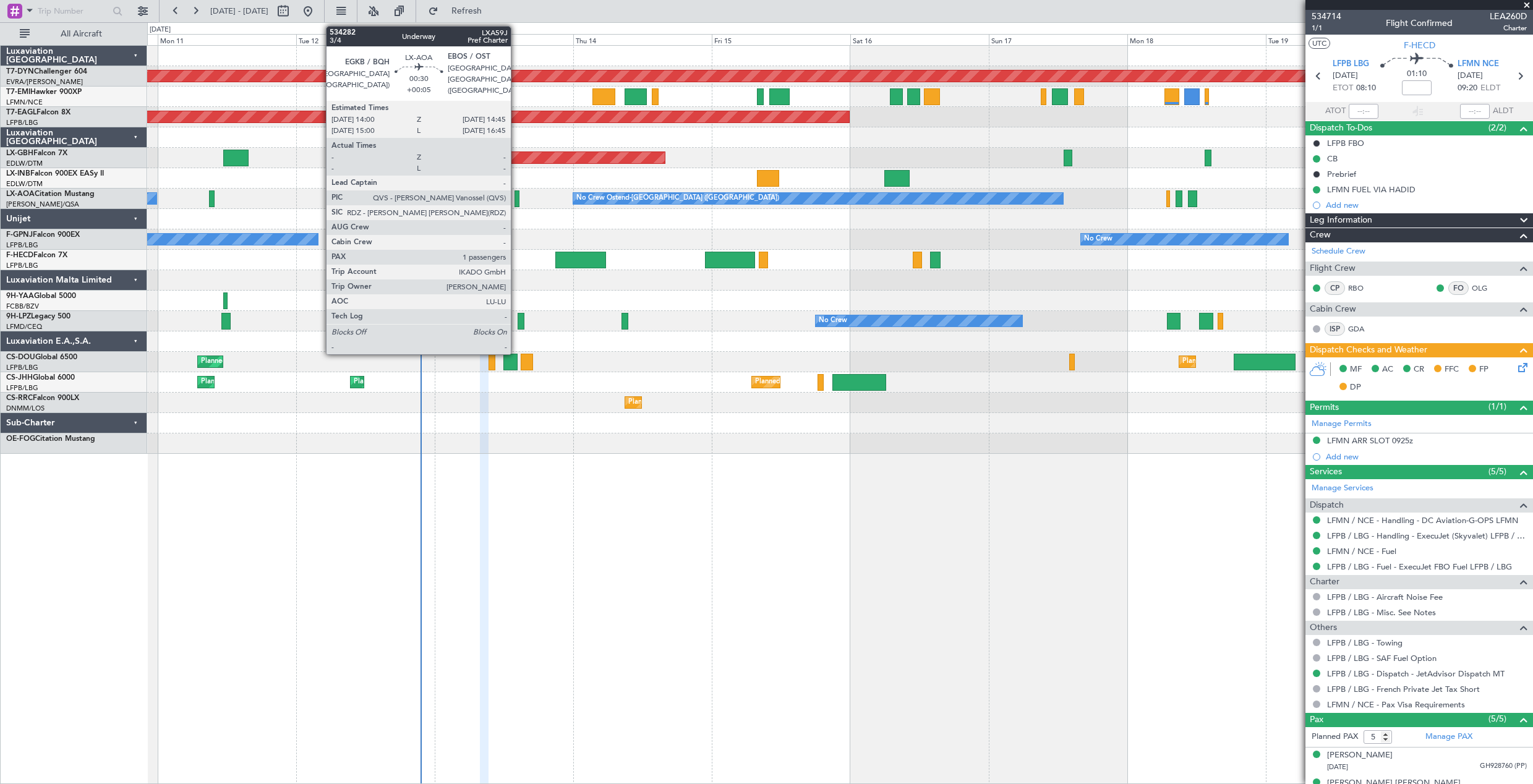
click at [517, 198] on div at bounding box center [517, 198] width 5 height 17
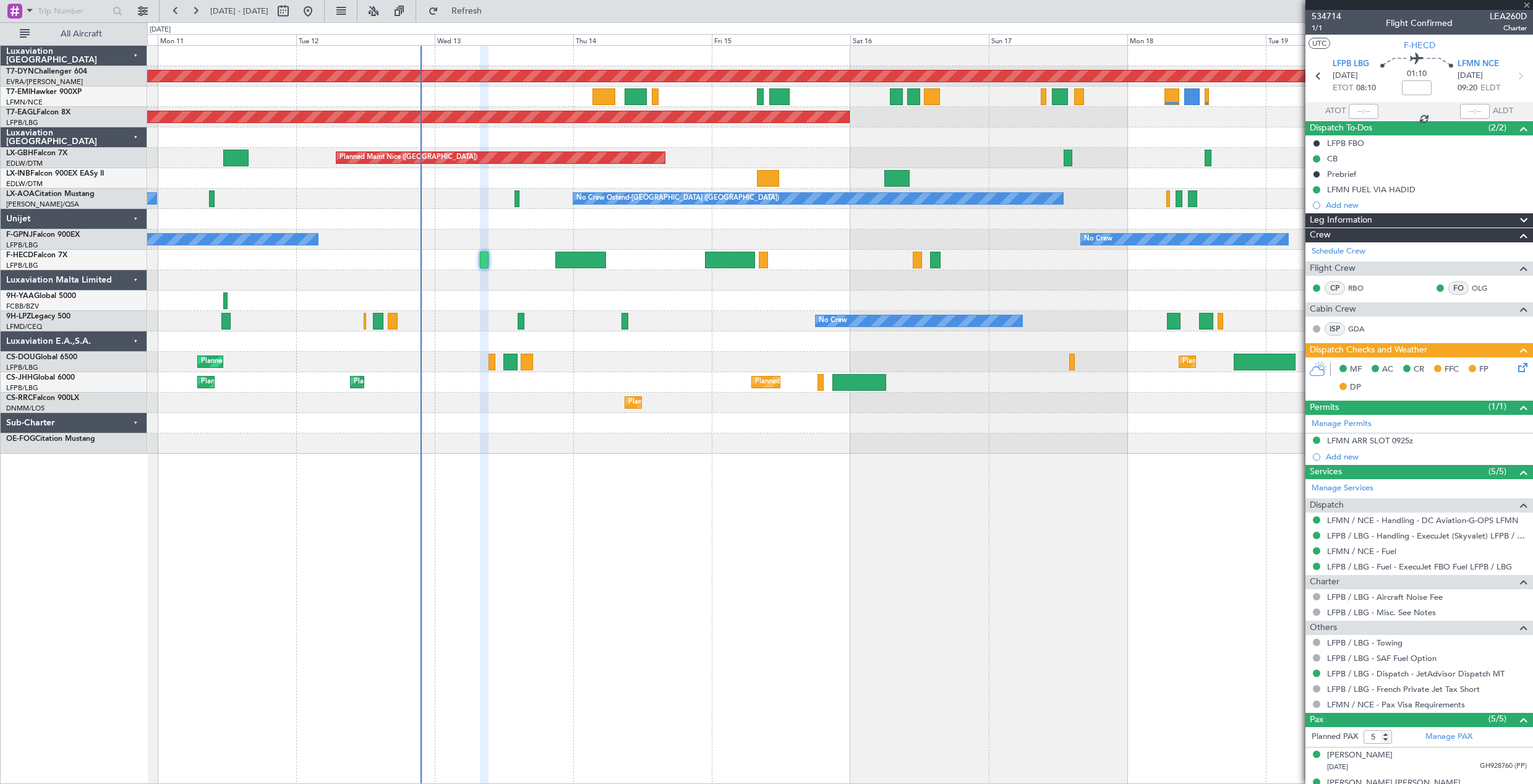
type input "+00:05"
type input "1"
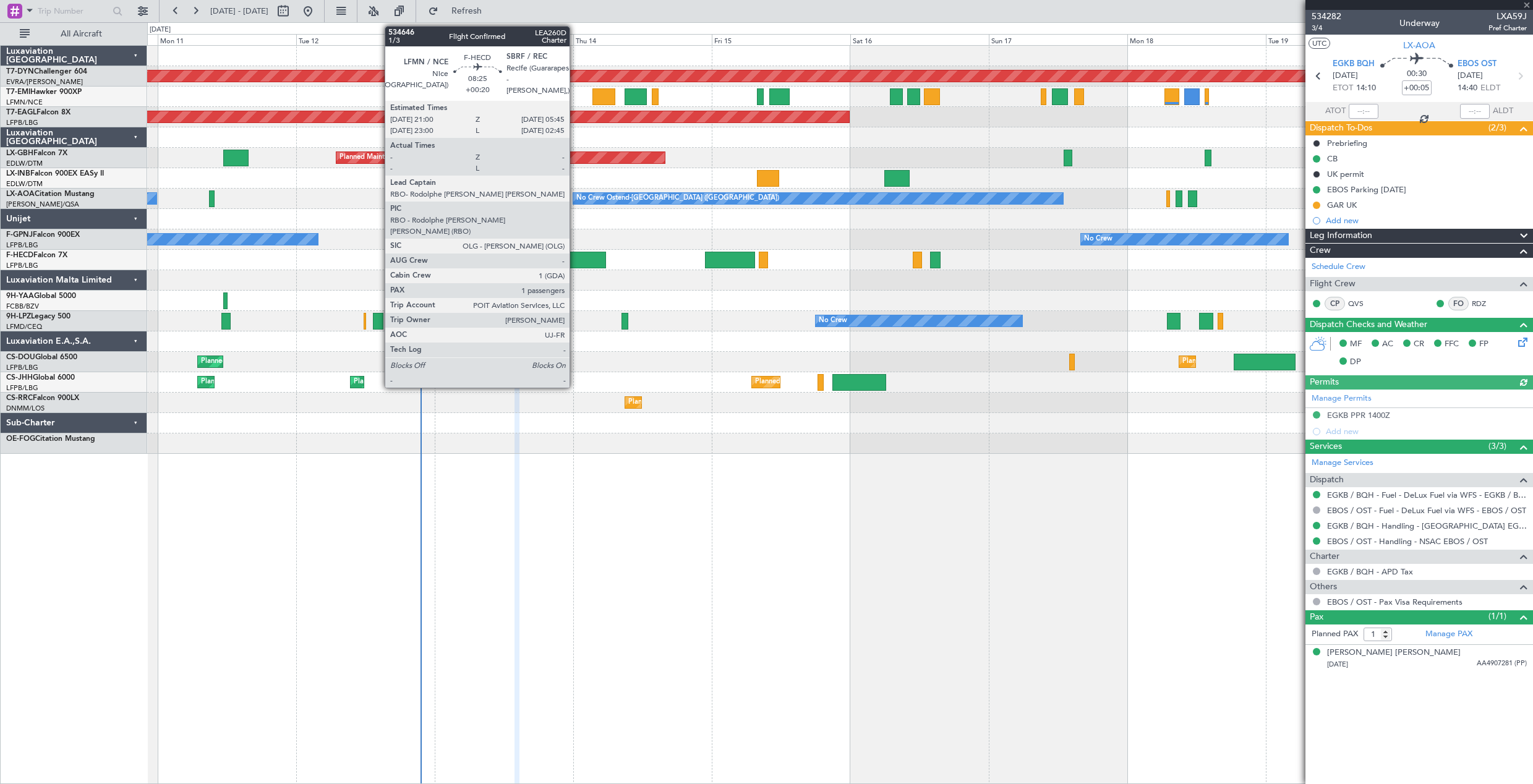
click at [575, 261] on div at bounding box center [580, 259] width 51 height 17
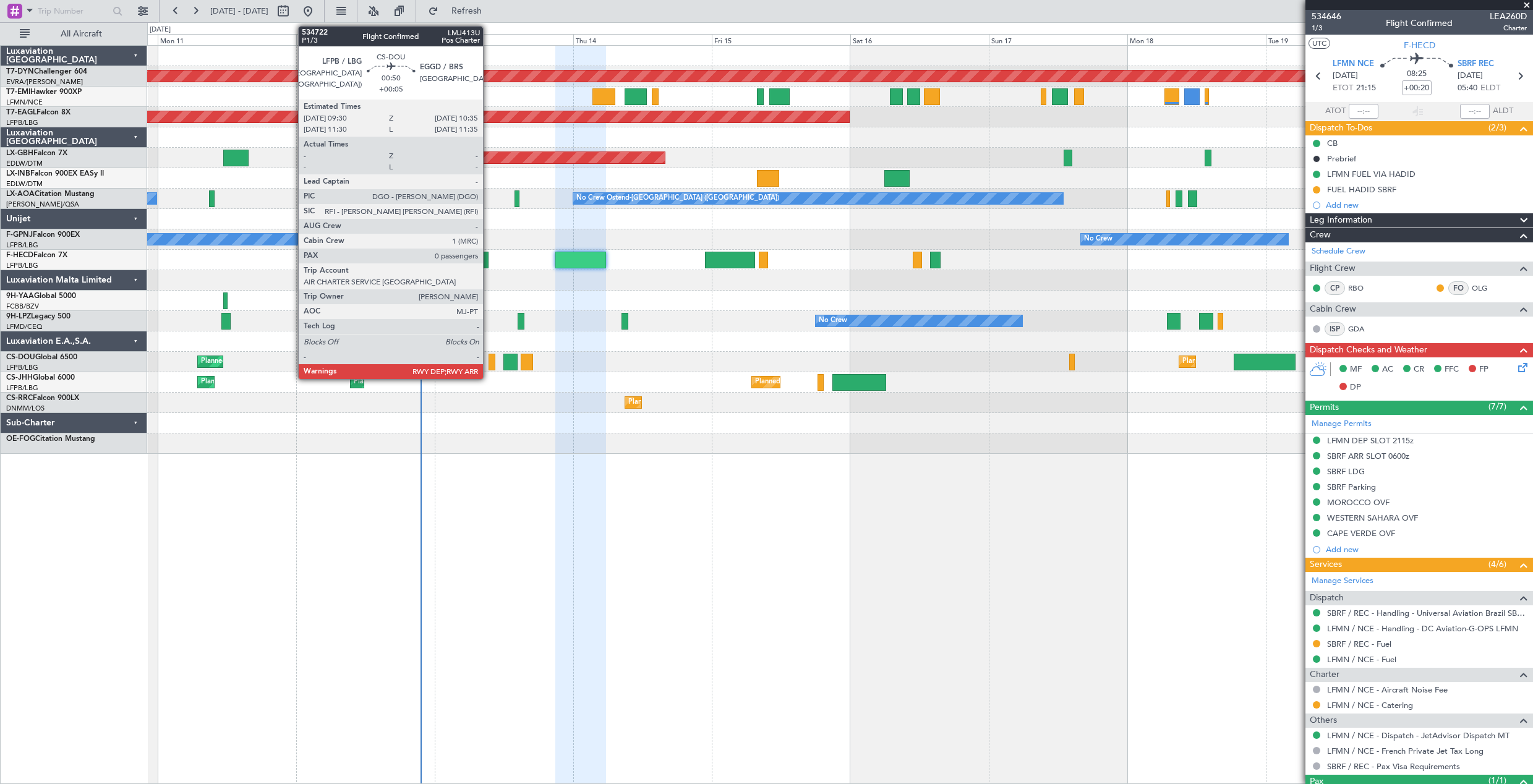
click at [489, 358] on div at bounding box center [492, 362] width 7 height 17
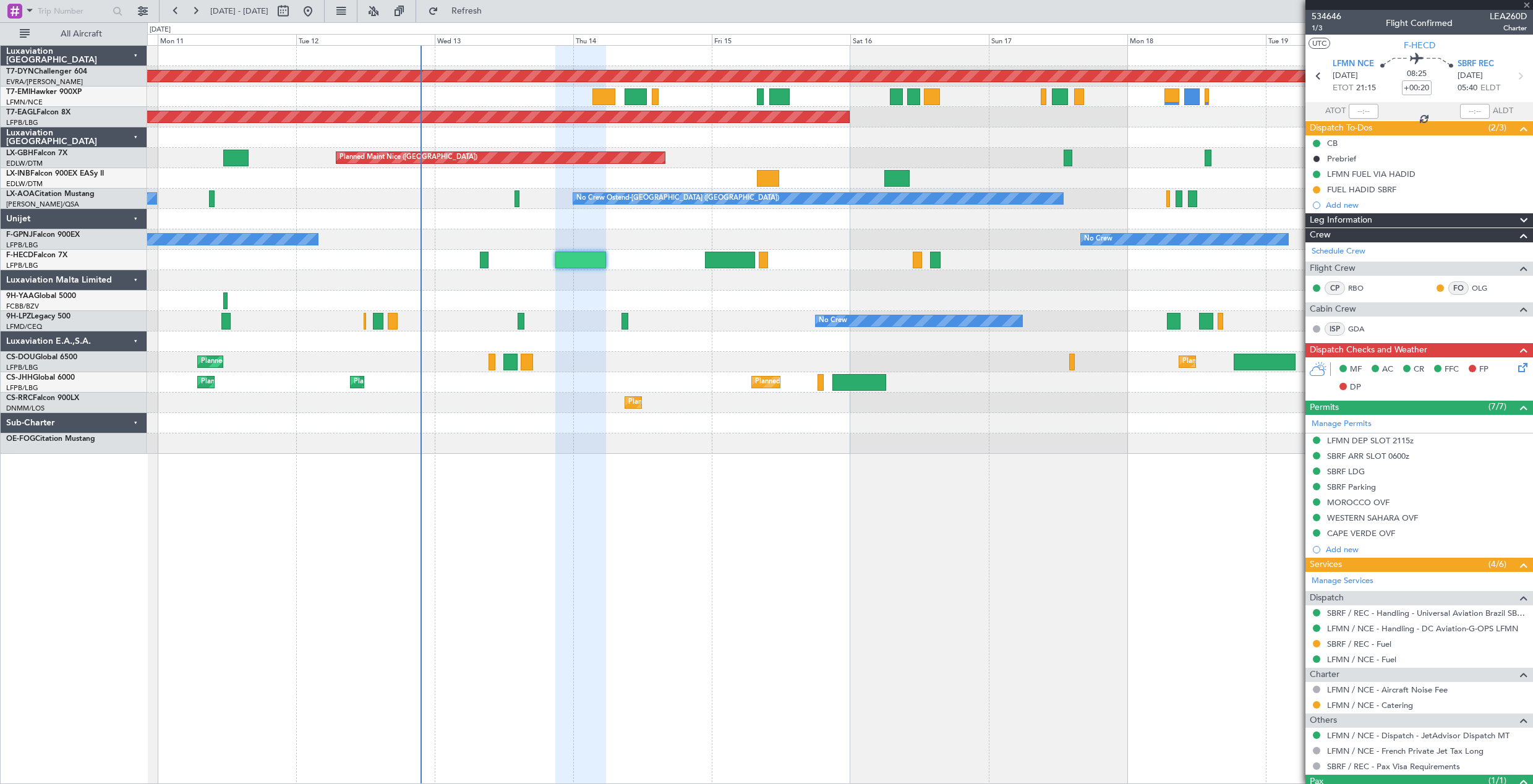
type input "+00:05"
type input "0"
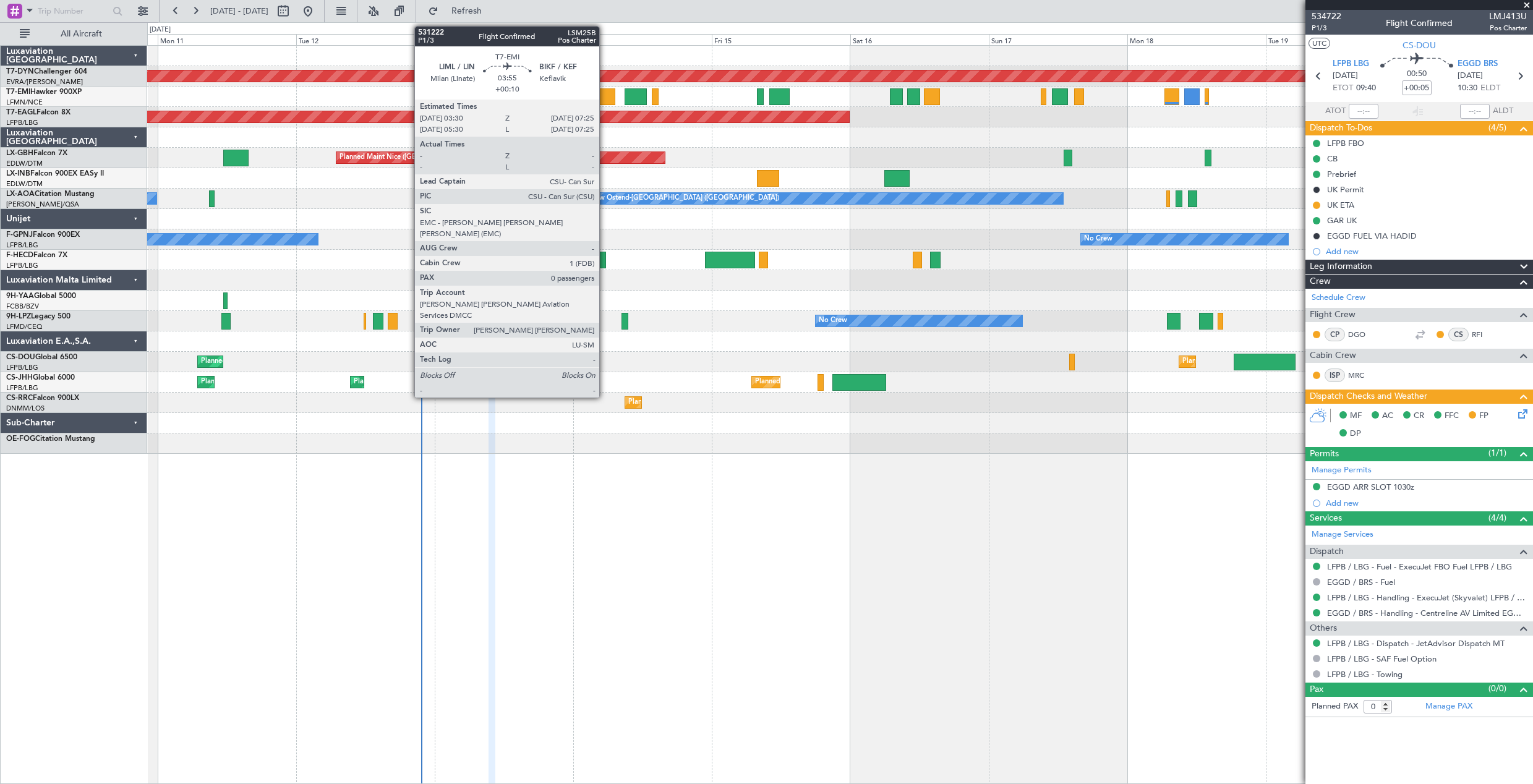
click at [605, 90] on div at bounding box center [604, 97] width 23 height 17
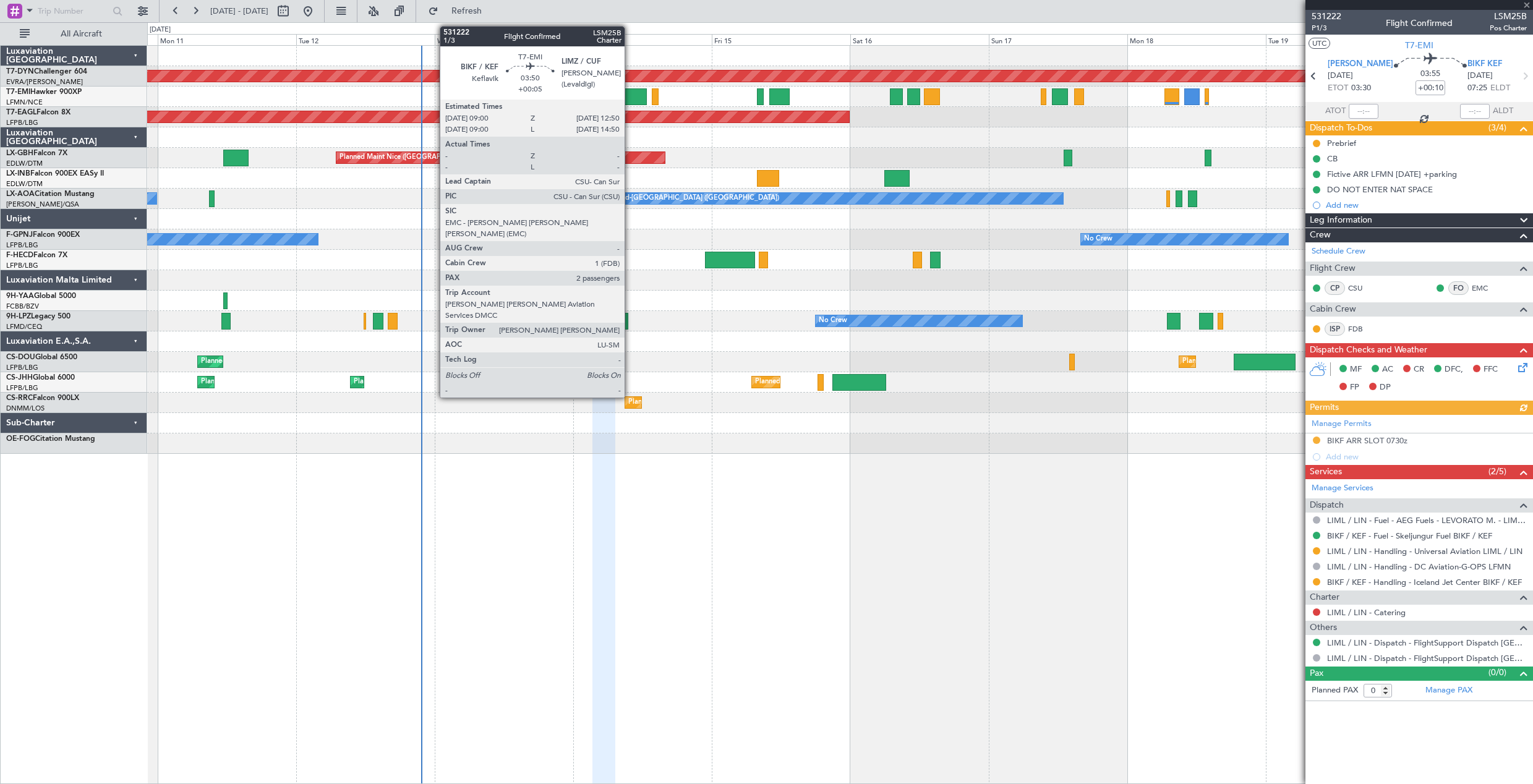
click at [630, 94] on div at bounding box center [636, 97] width 22 height 17
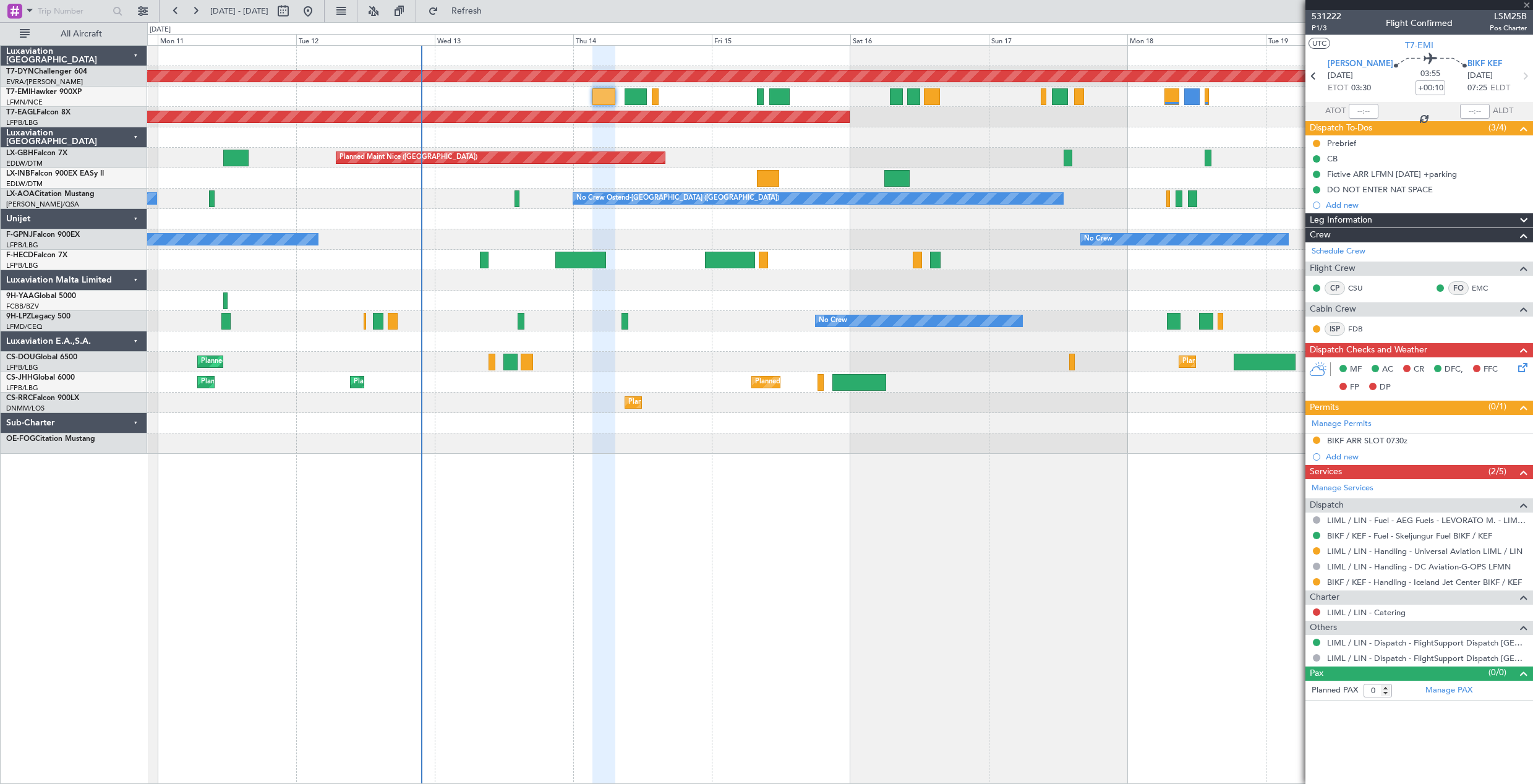
type input "+00:05"
type input "2"
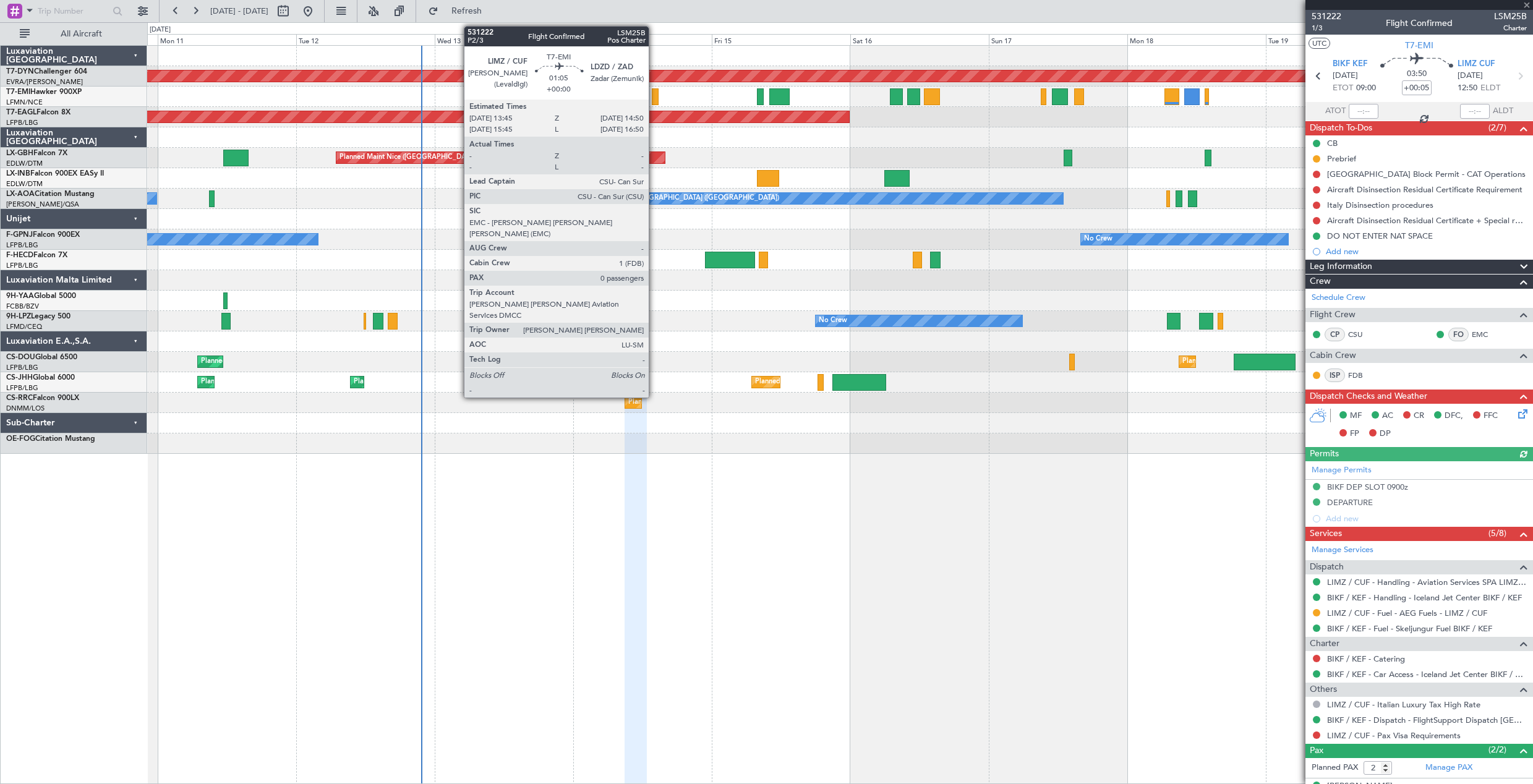
click at [655, 100] on div at bounding box center [655, 97] width 7 height 17
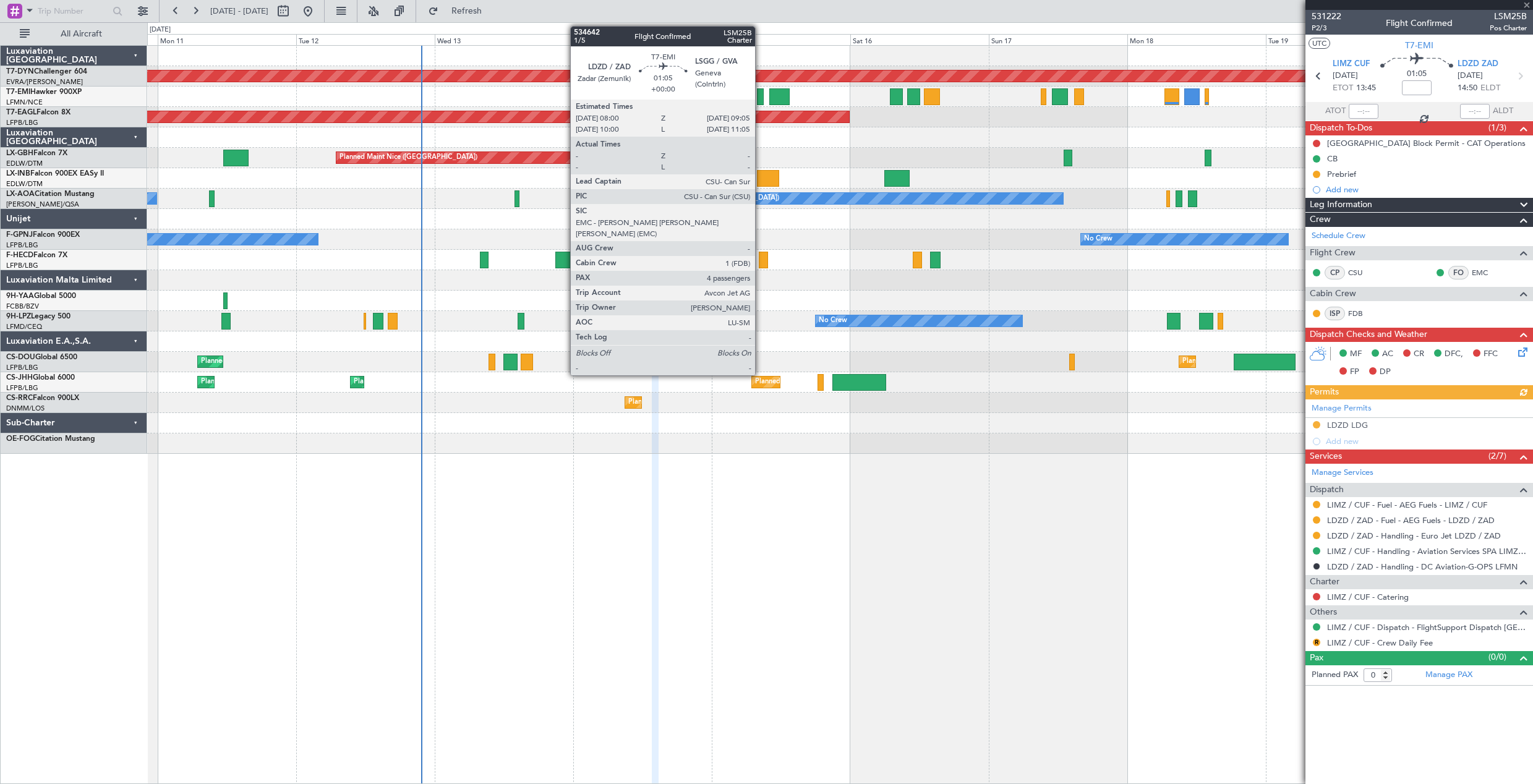
click at [761, 96] on div at bounding box center [760, 97] width 7 height 17
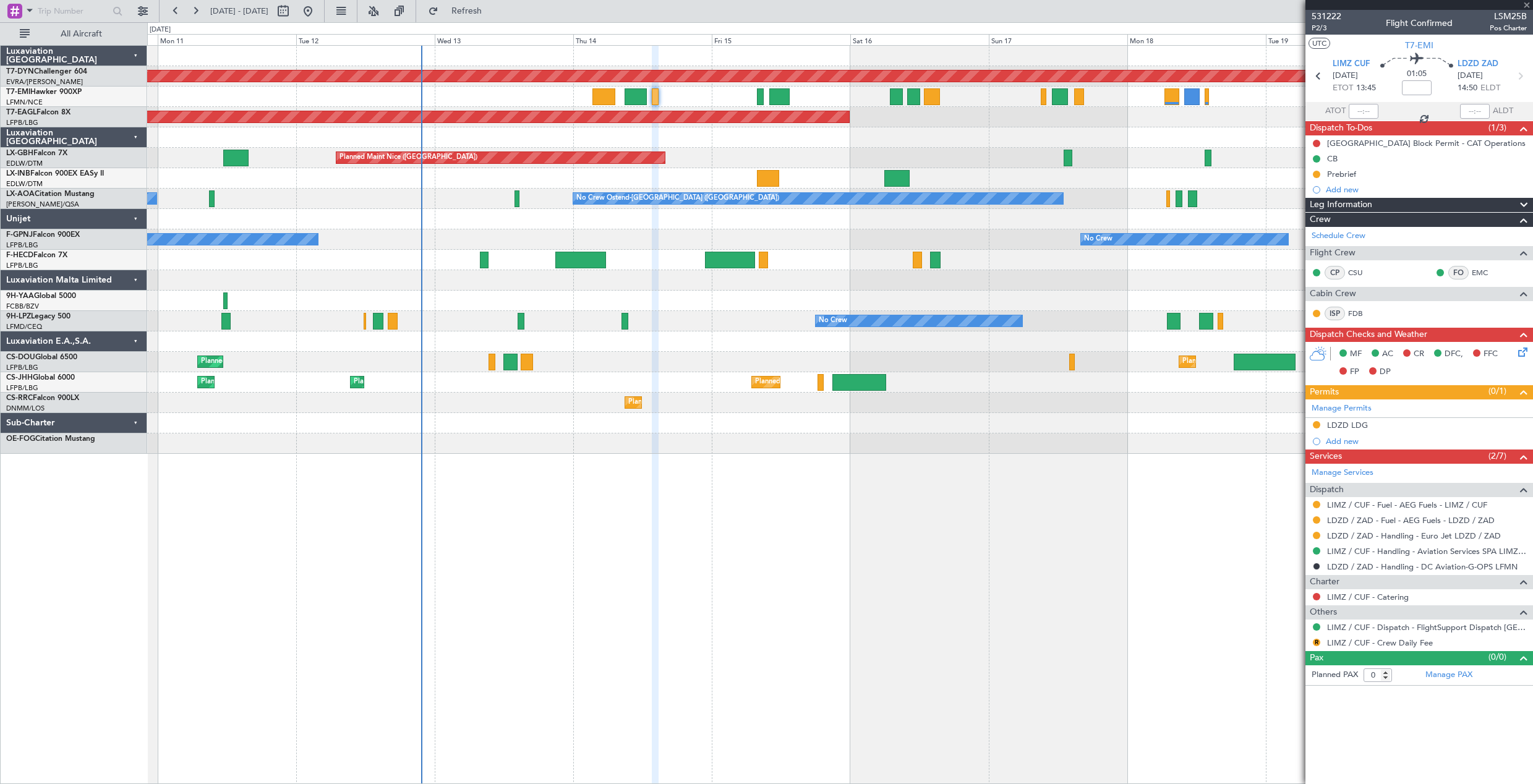
type input "4"
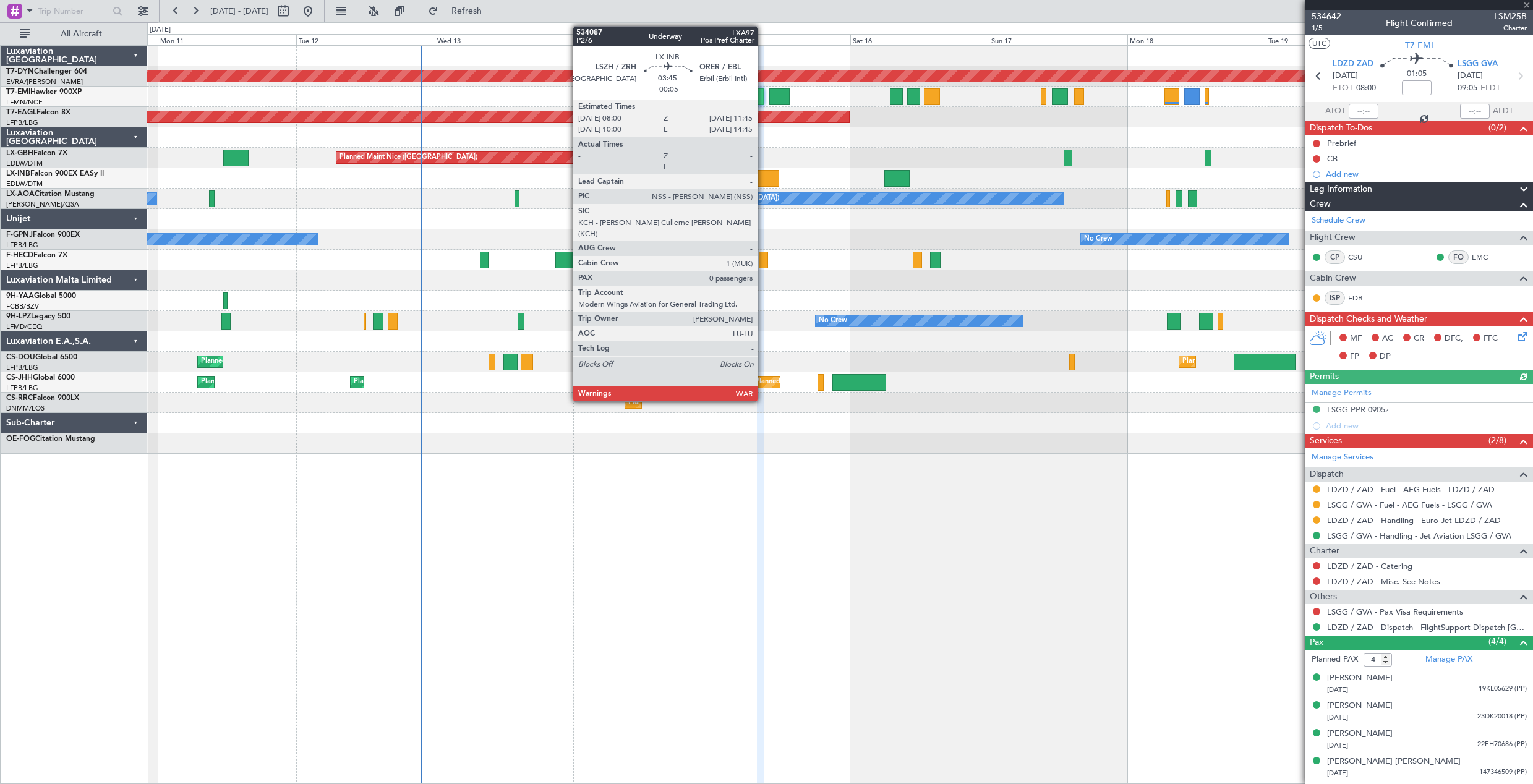
click at [763, 181] on div at bounding box center [768, 178] width 22 height 17
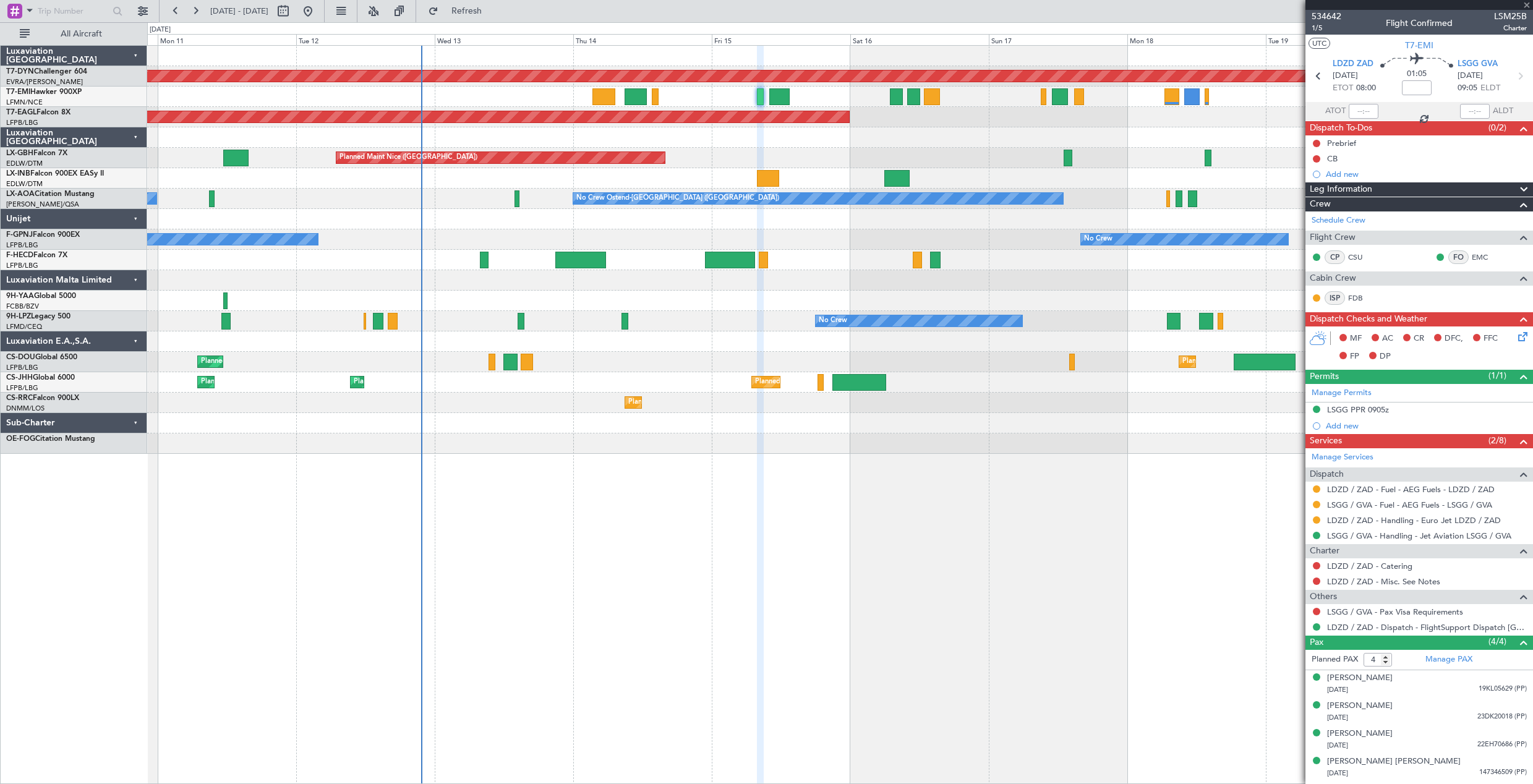
type input "-00:05"
type input "0"
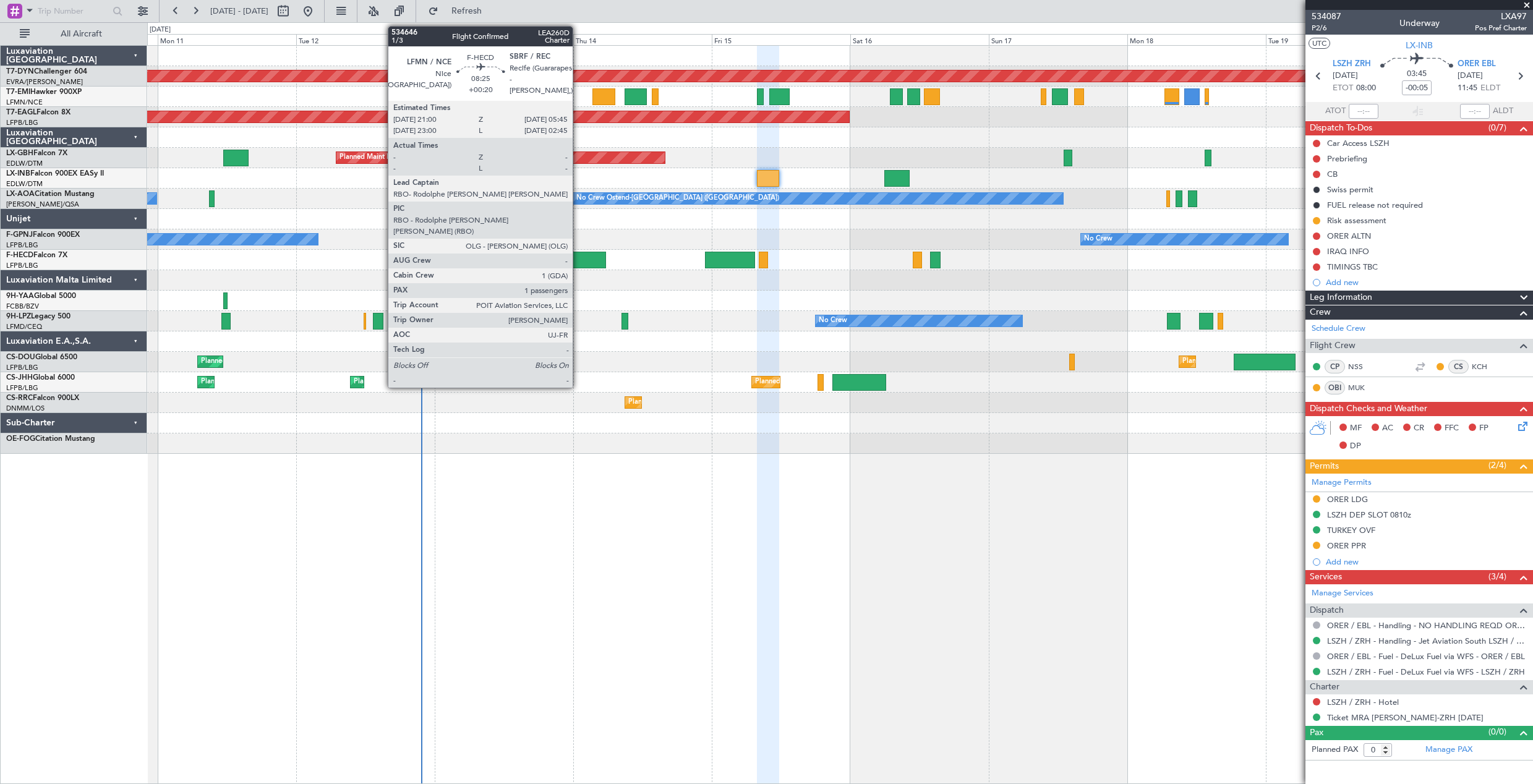
click at [578, 261] on div at bounding box center [580, 259] width 51 height 17
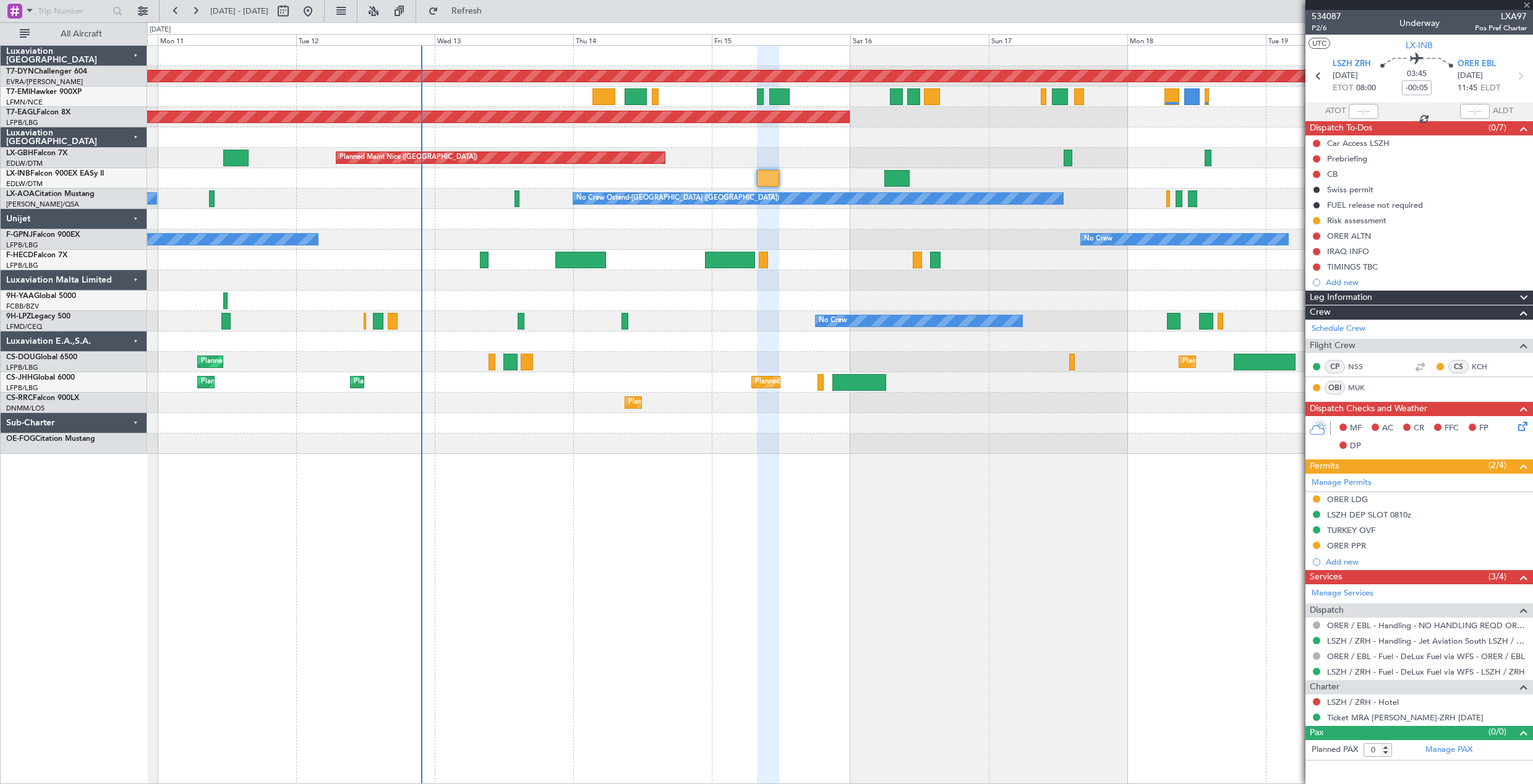
type input "+00:20"
type input "1"
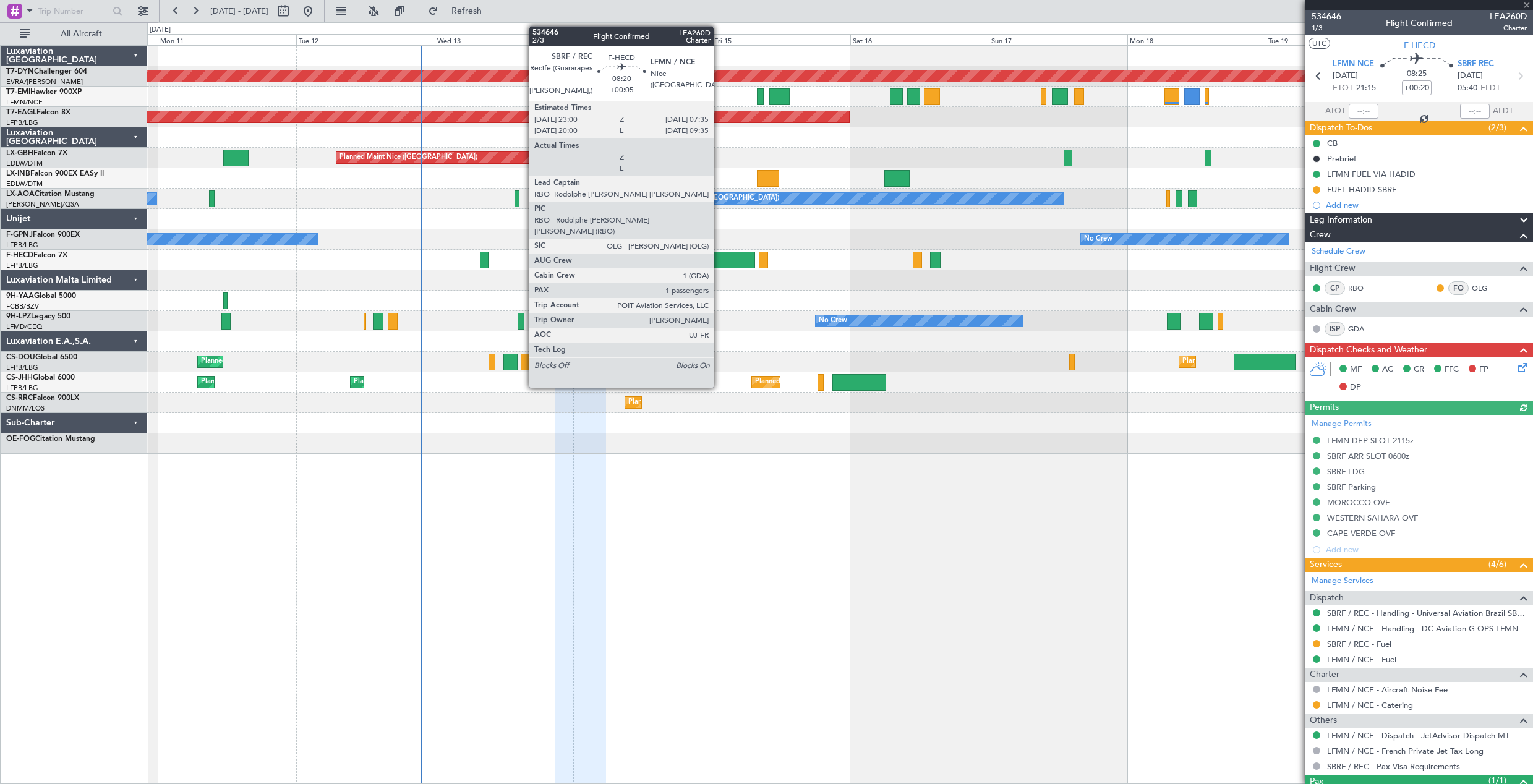
click at [719, 254] on div at bounding box center [730, 259] width 50 height 17
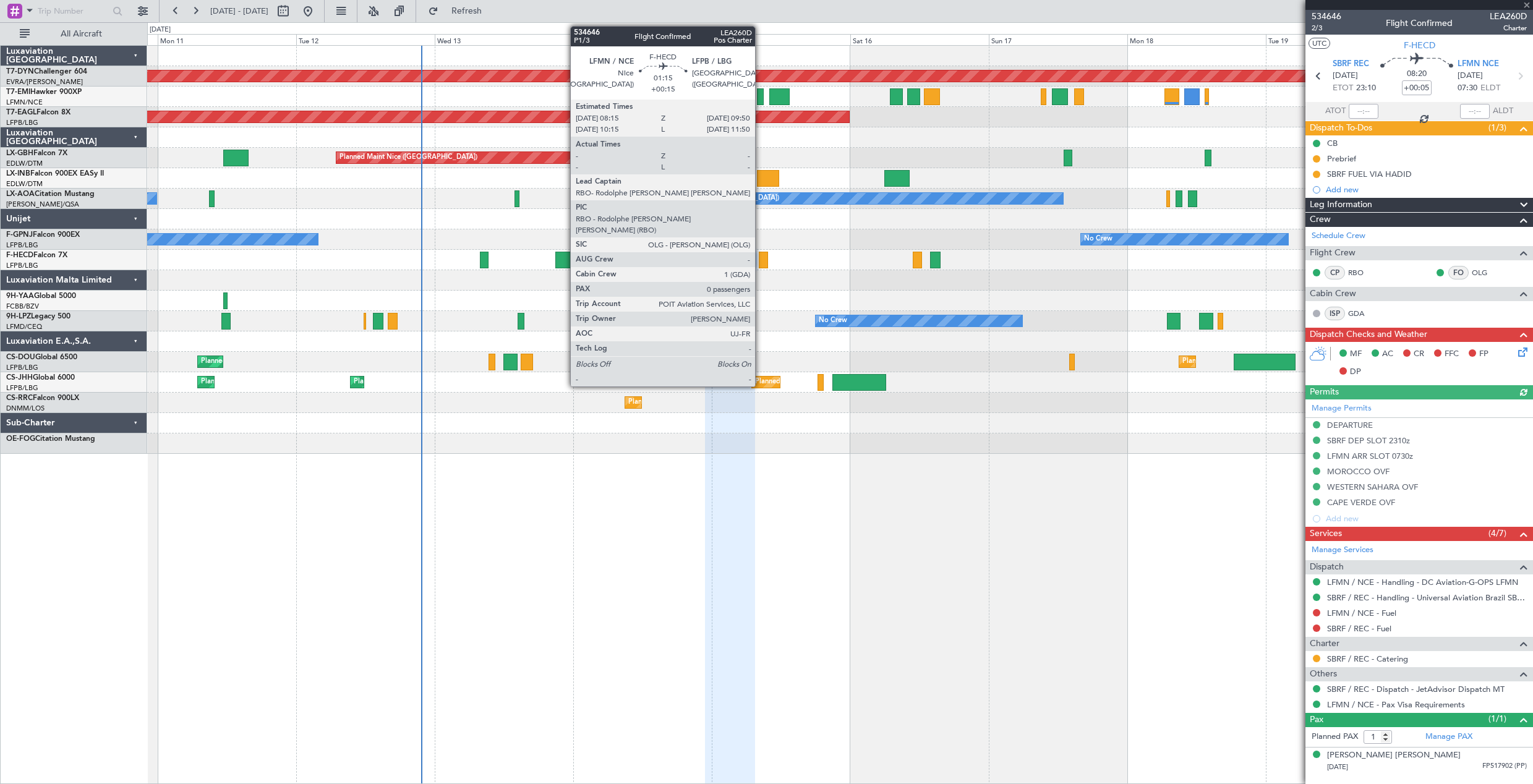
click at [761, 257] on div at bounding box center [763, 259] width 9 height 17
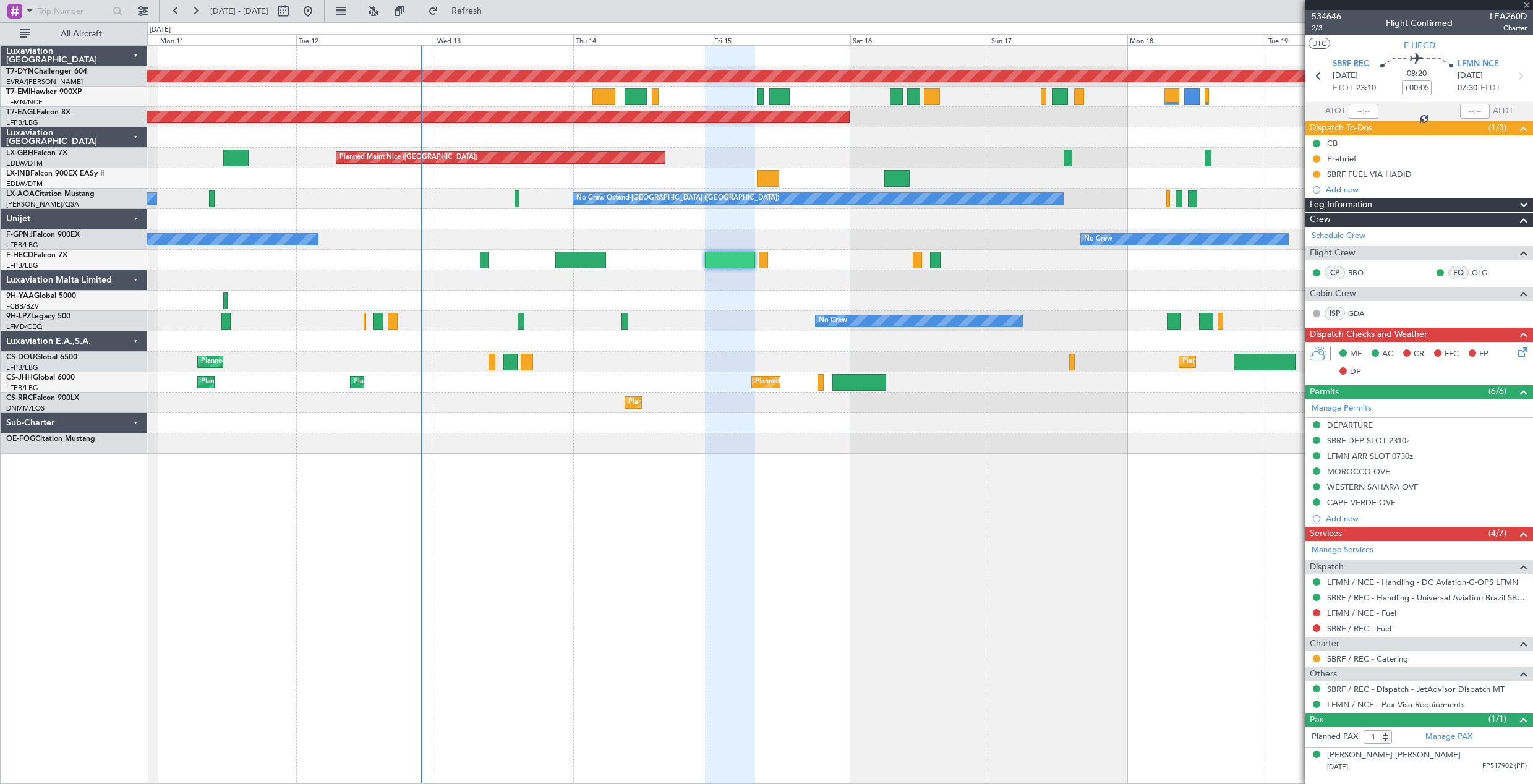
type input "+00:15"
type input "0"
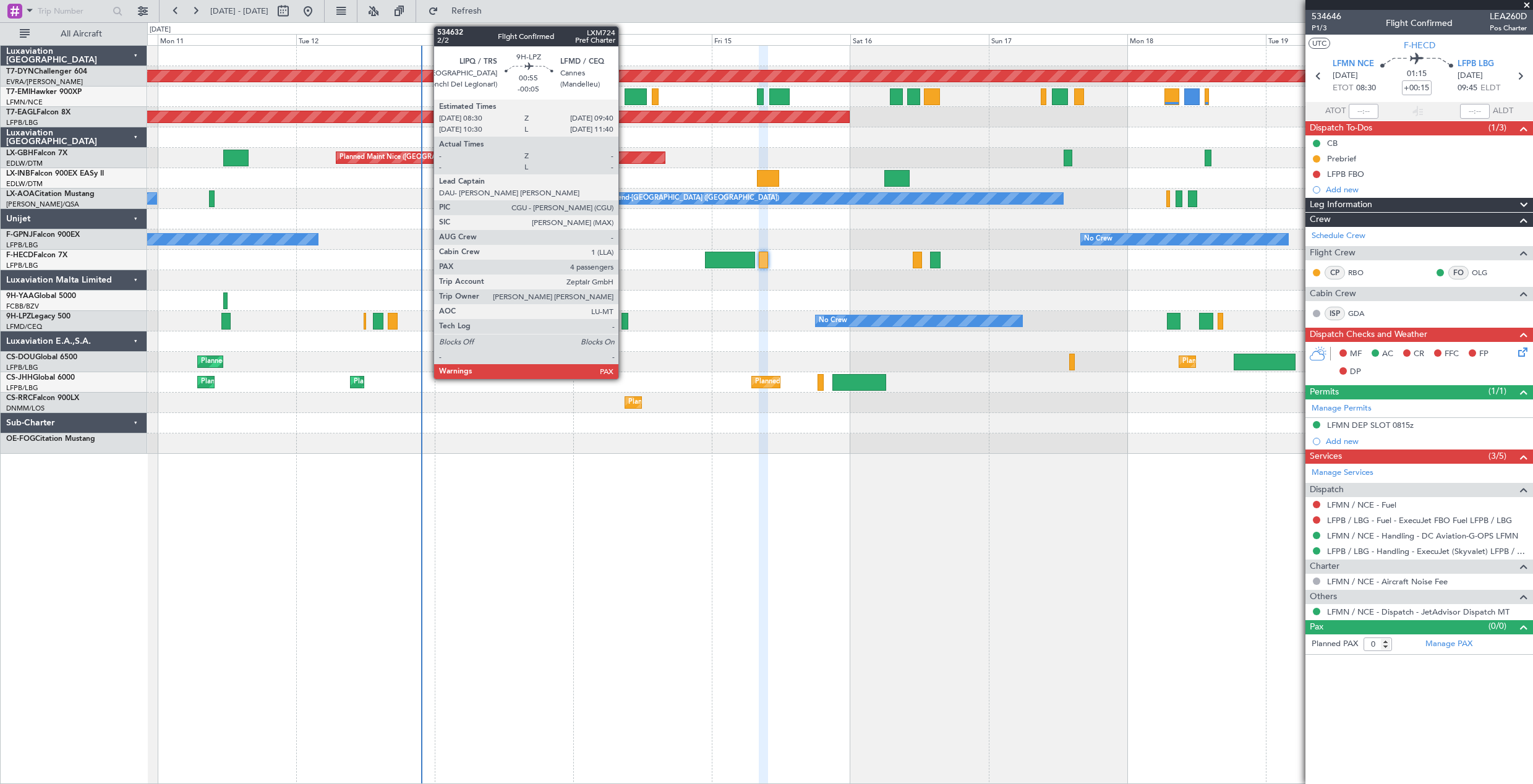
click at [624, 319] on div at bounding box center [625, 321] width 7 height 17
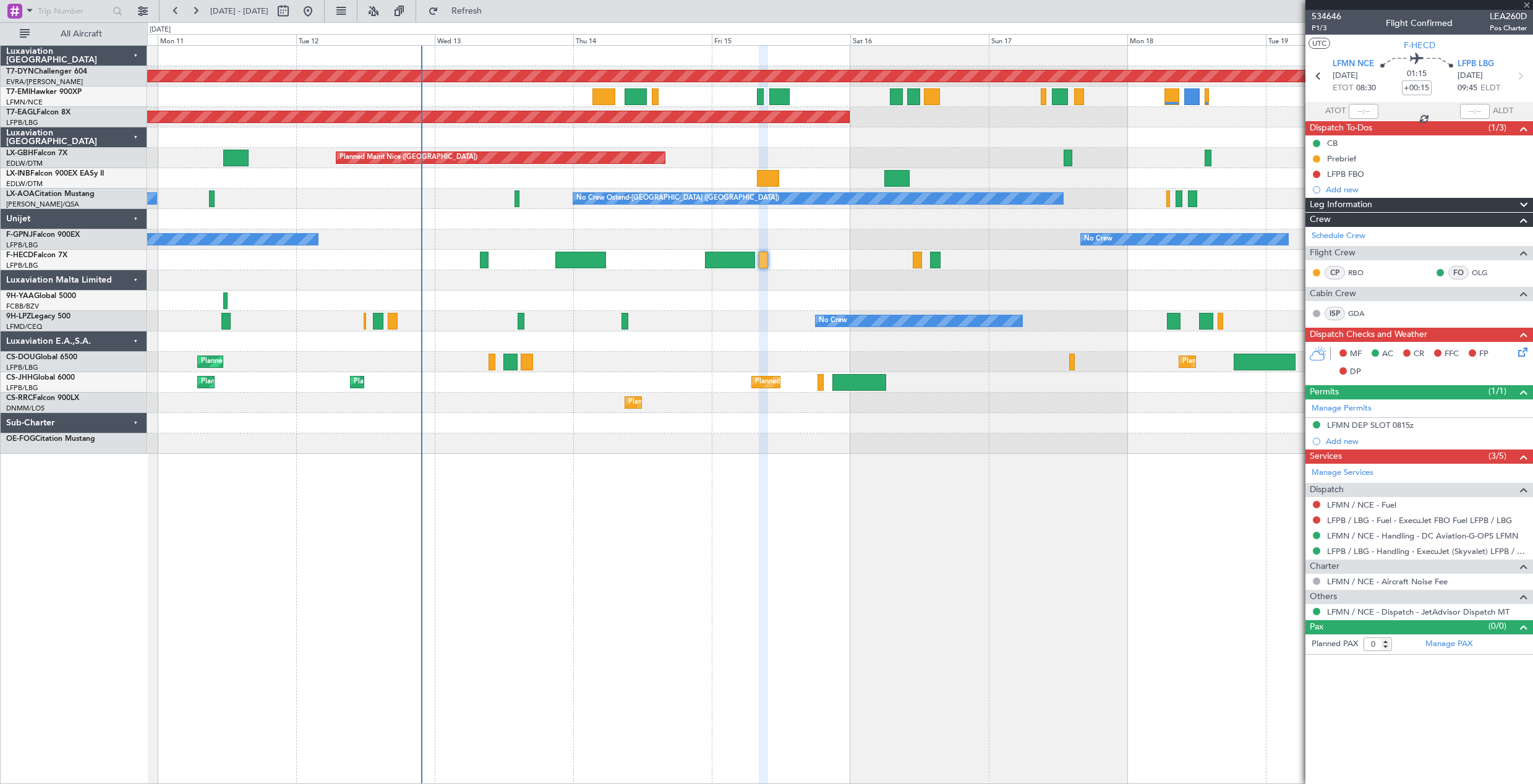
type input "-00:05"
type input "4"
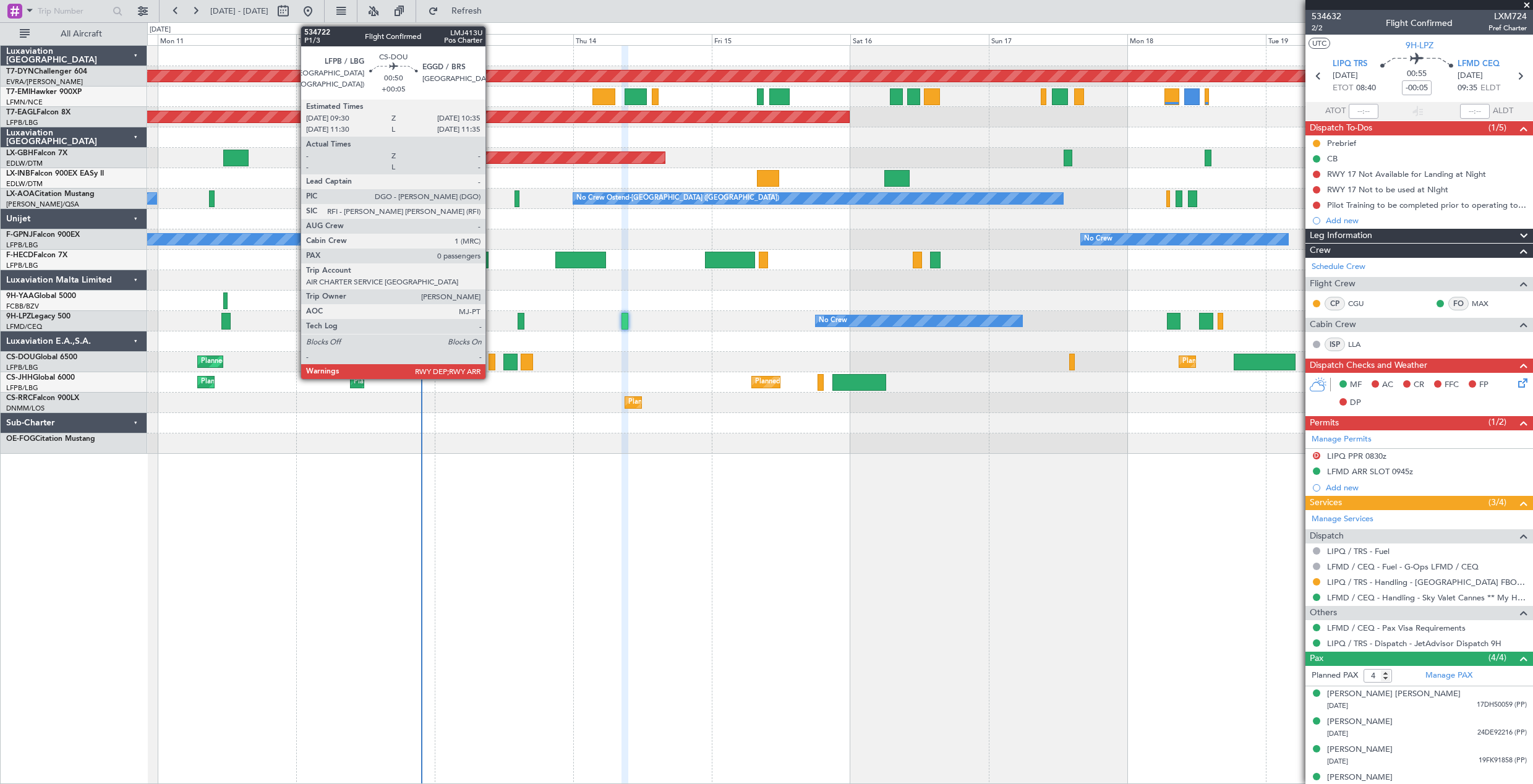
click at [491, 359] on div at bounding box center [492, 362] width 7 height 17
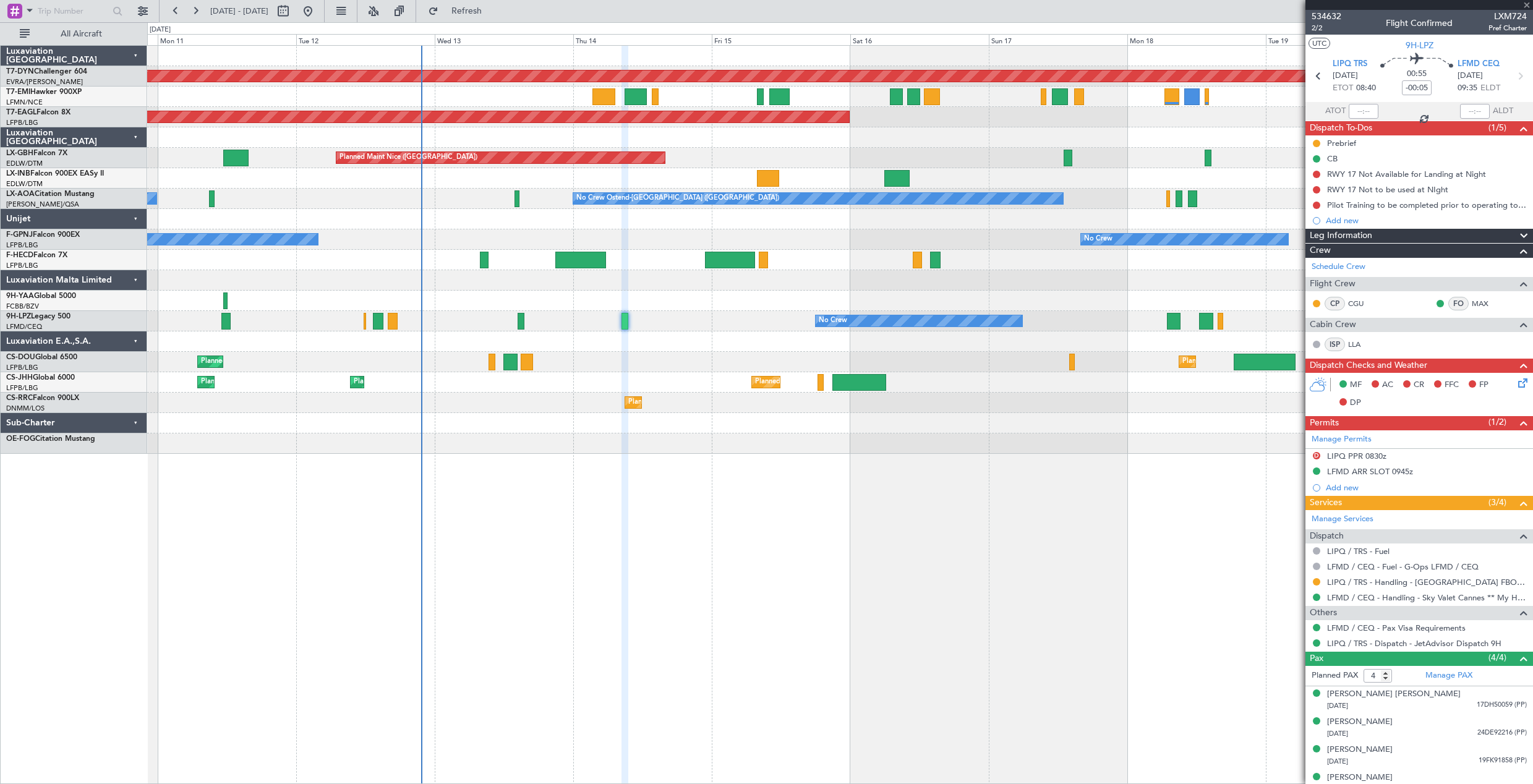
type input "+00:05"
type input "0"
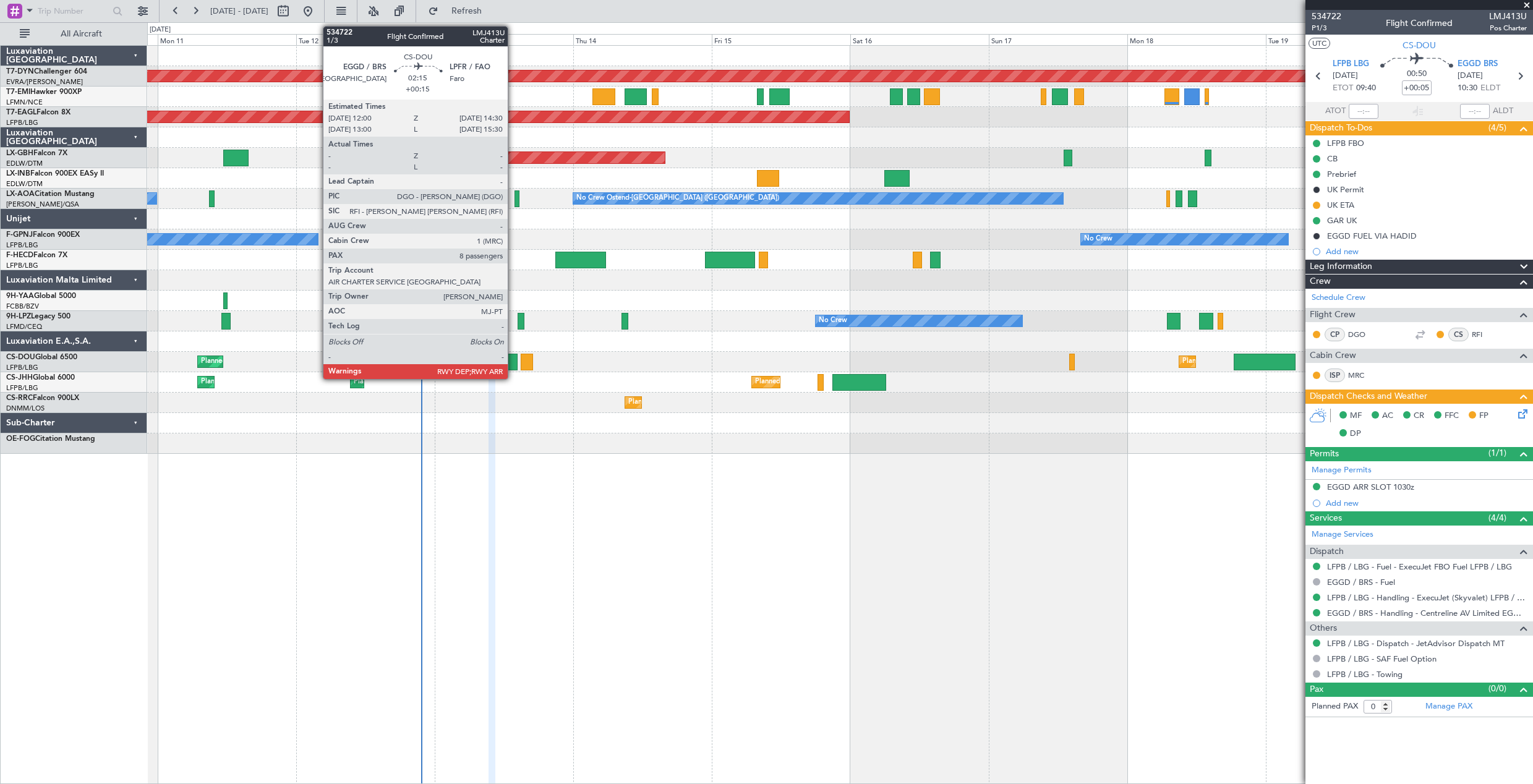
click at [513, 365] on div at bounding box center [511, 362] width 15 height 17
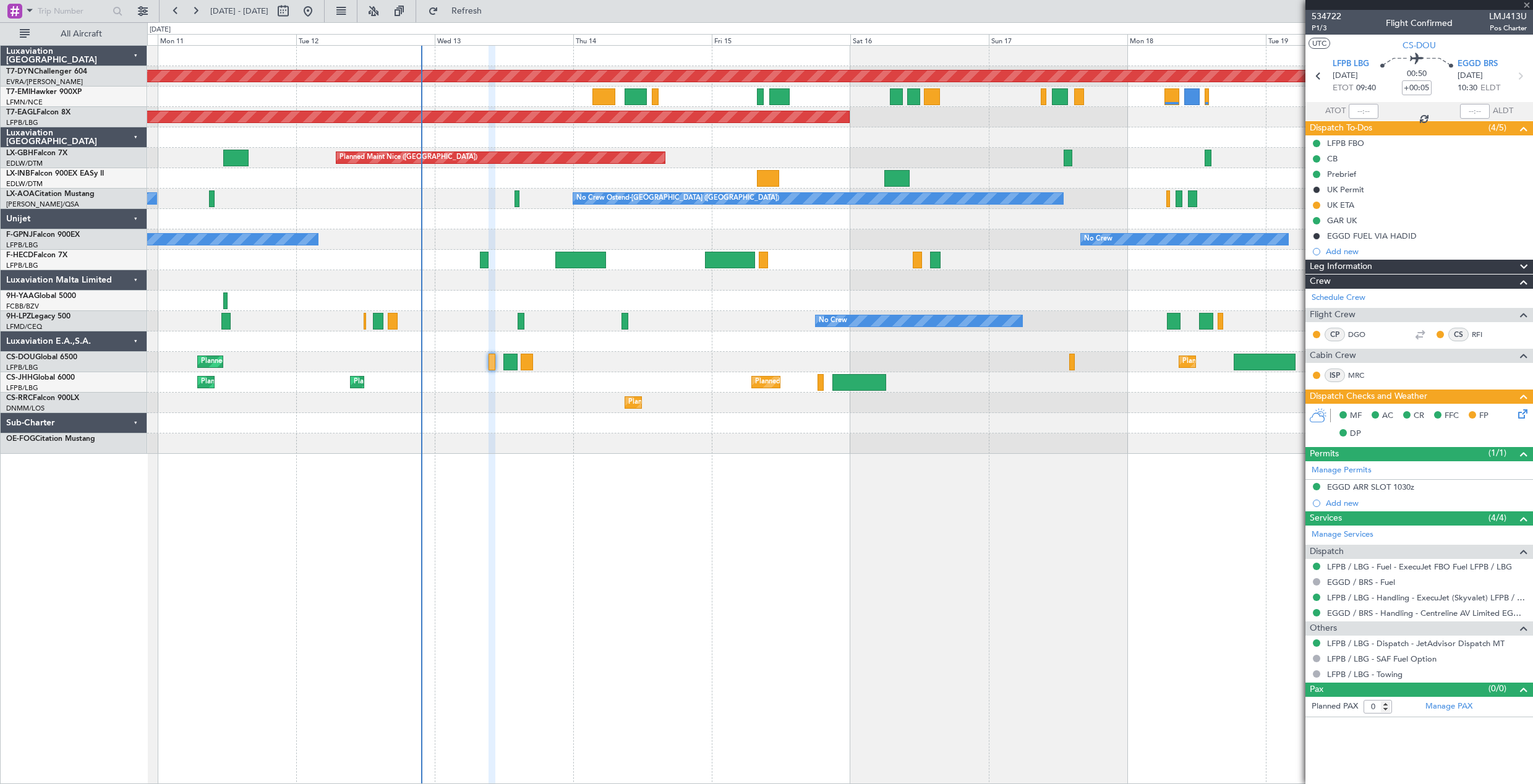
type input "+00:15"
type input "8"
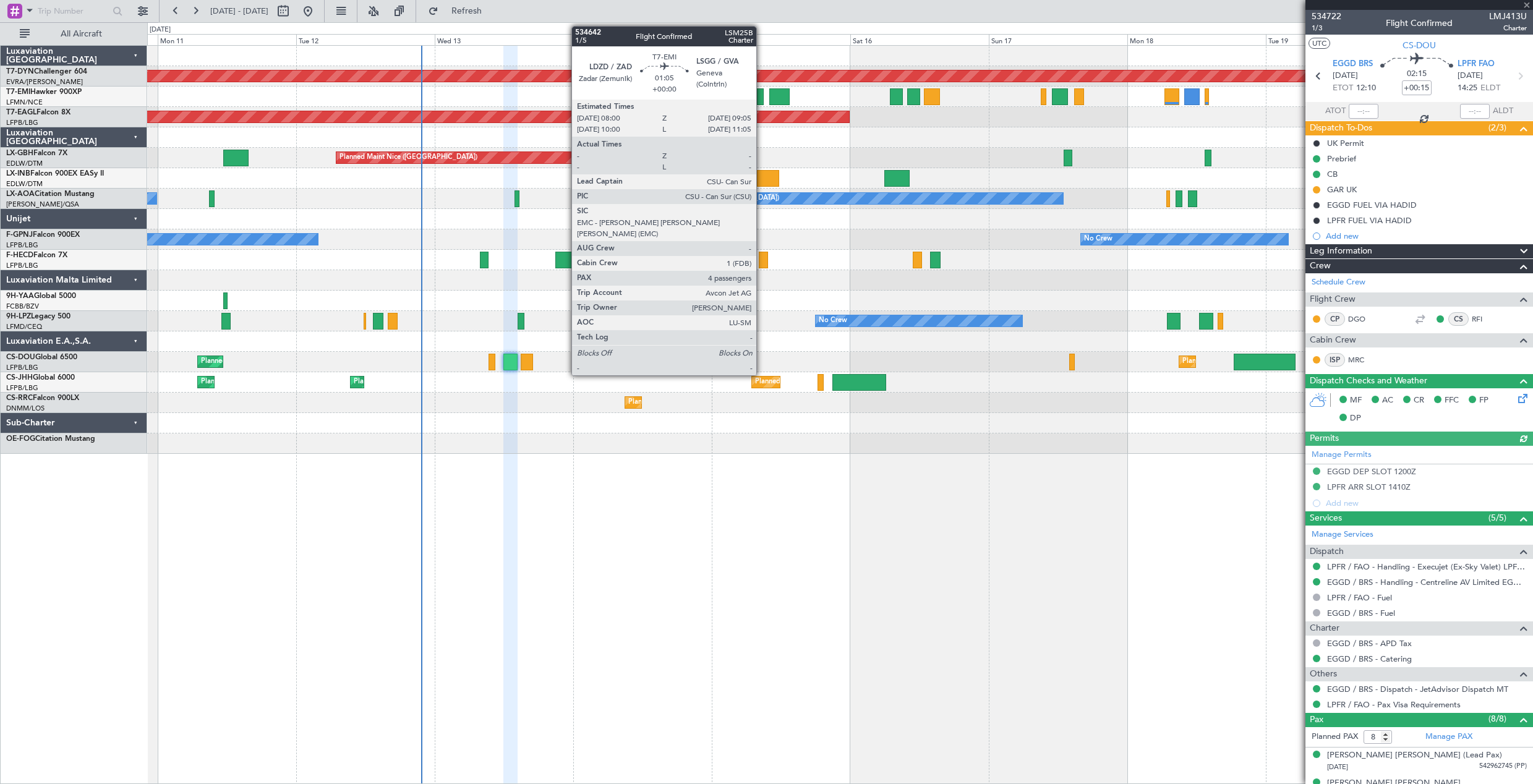
click at [762, 93] on div at bounding box center [760, 97] width 7 height 17
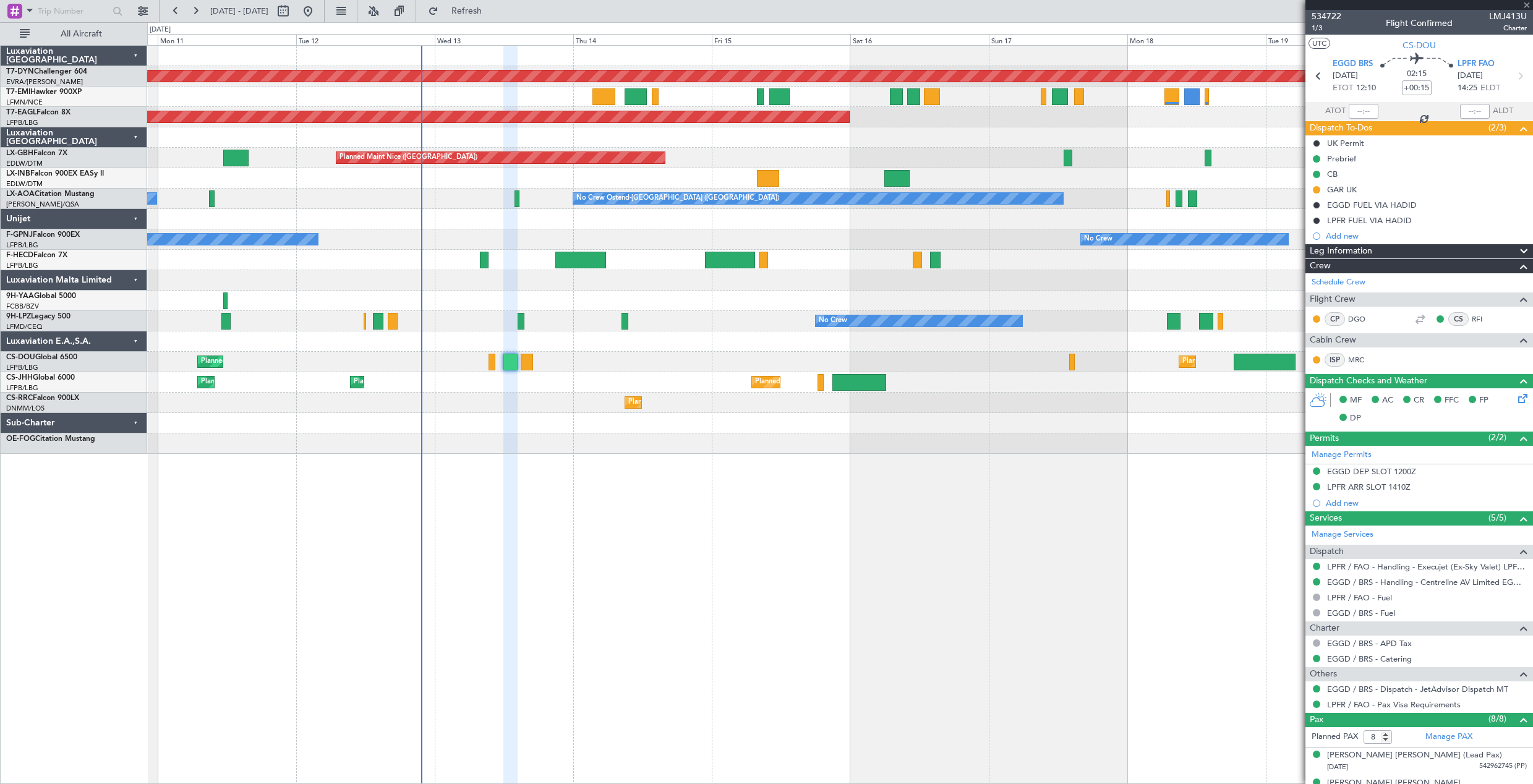
type input "4"
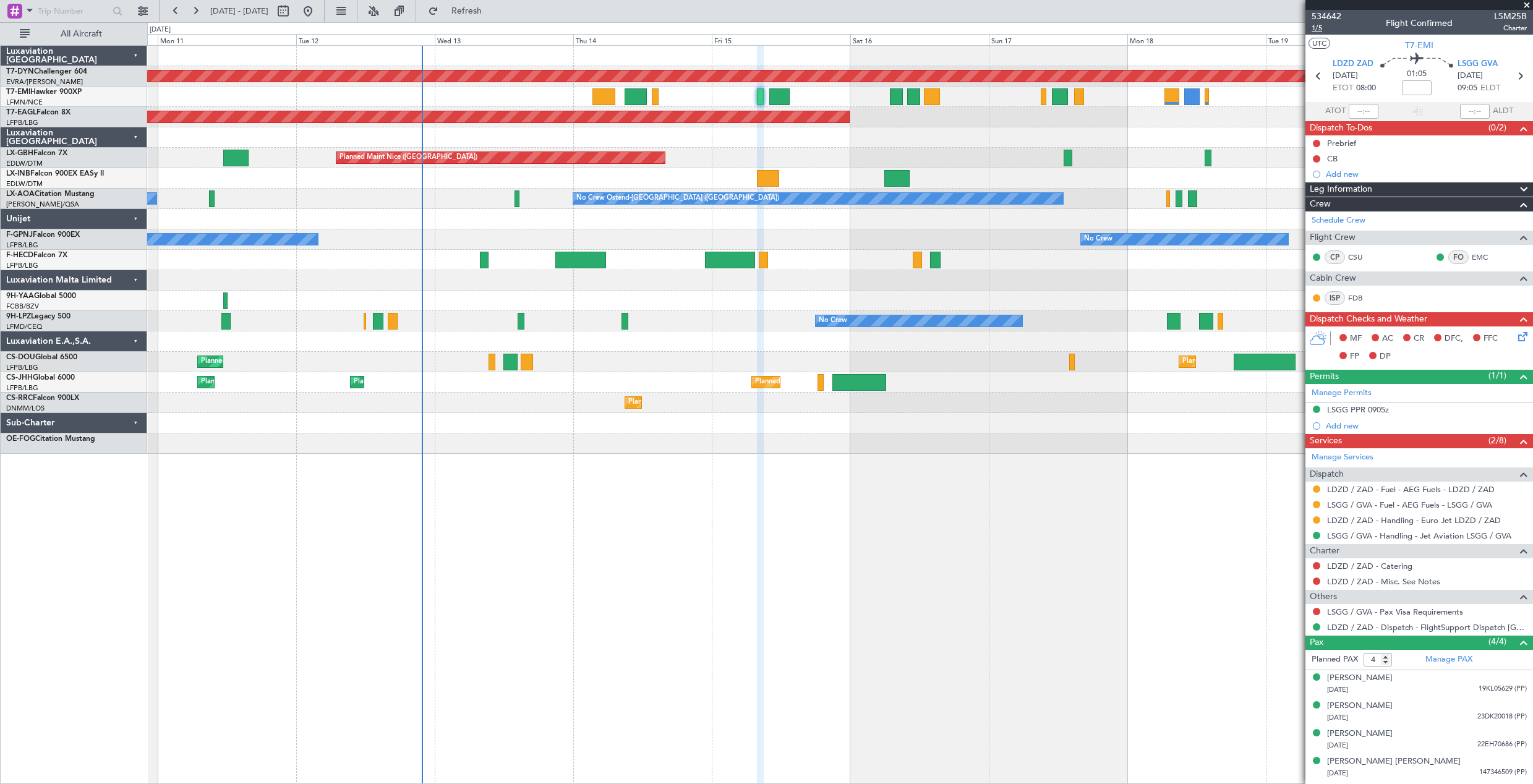
click at [1315, 27] on span "1/5" at bounding box center [1326, 28] width 30 height 11
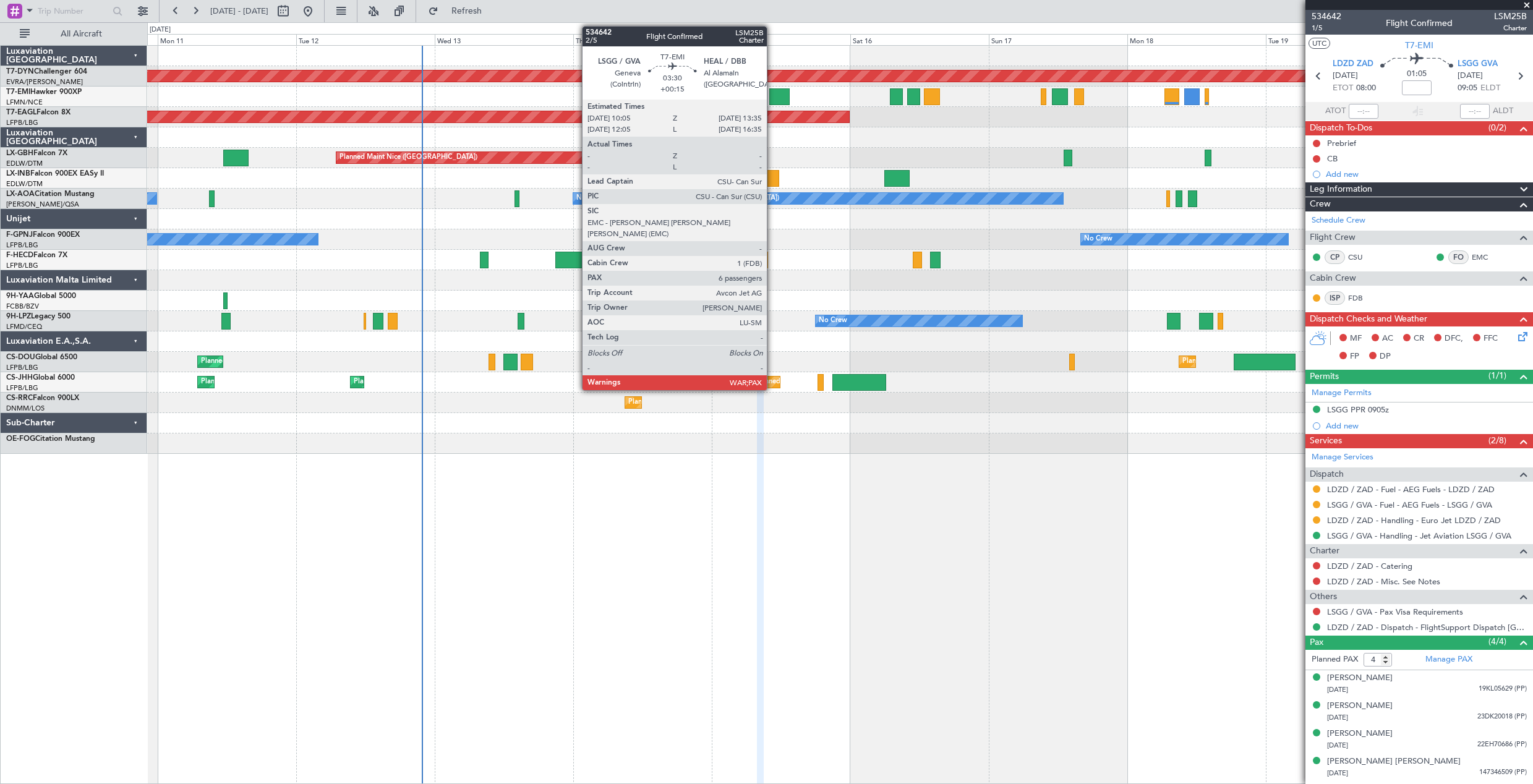
click at [774, 95] on div at bounding box center [779, 97] width 21 height 17
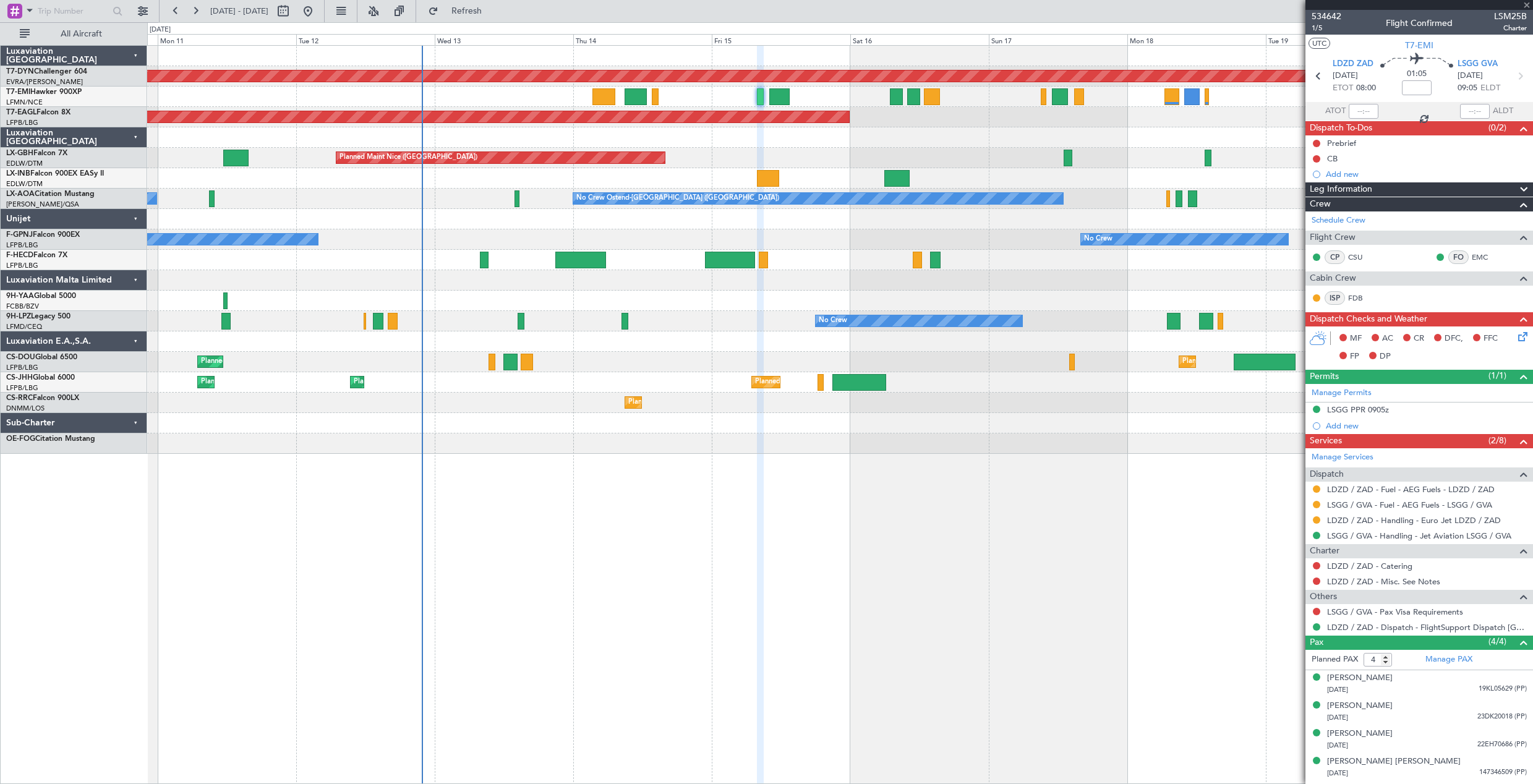
type input "+00:15"
type input "7"
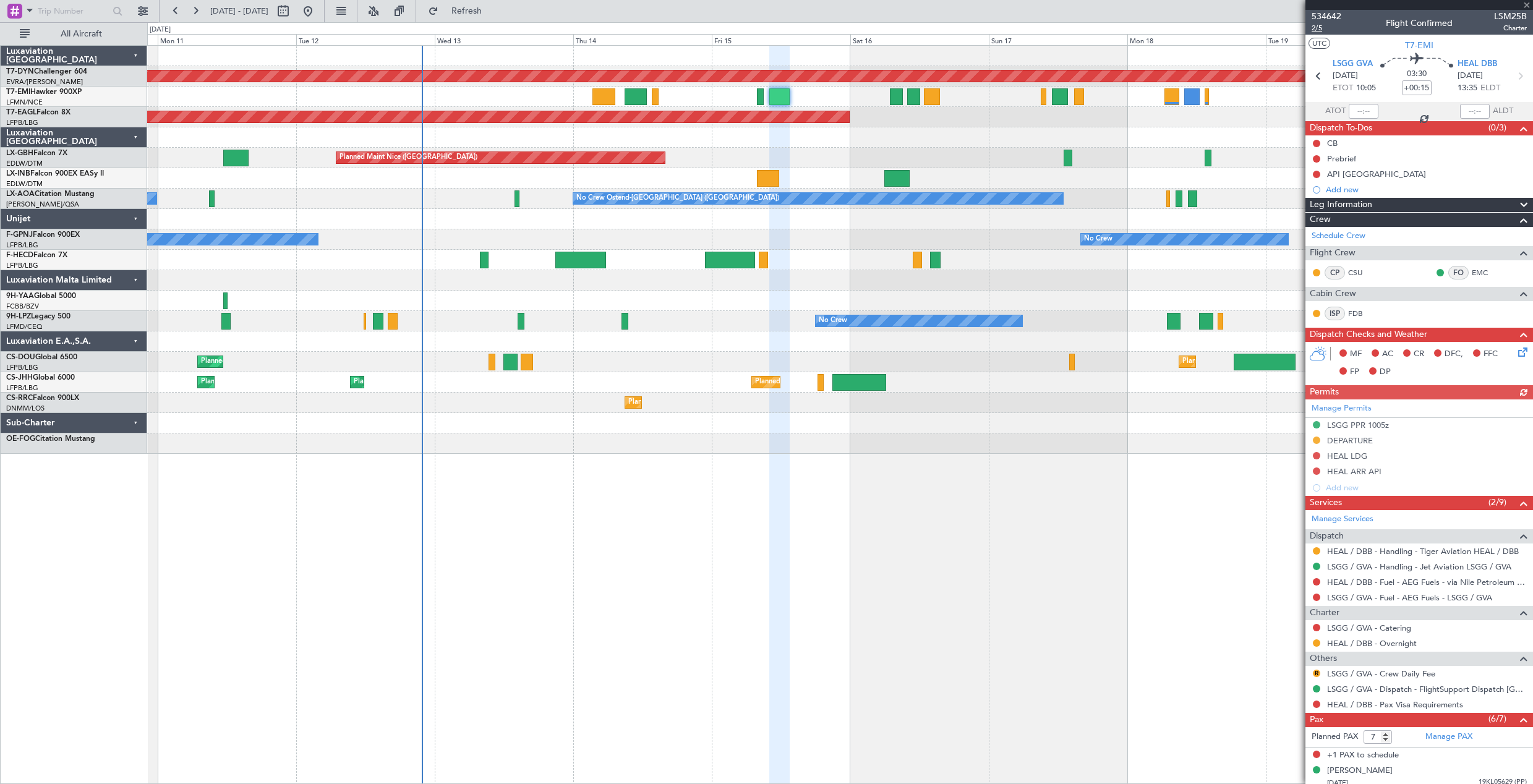
click at [1316, 28] on span "2/5" at bounding box center [1326, 28] width 30 height 11
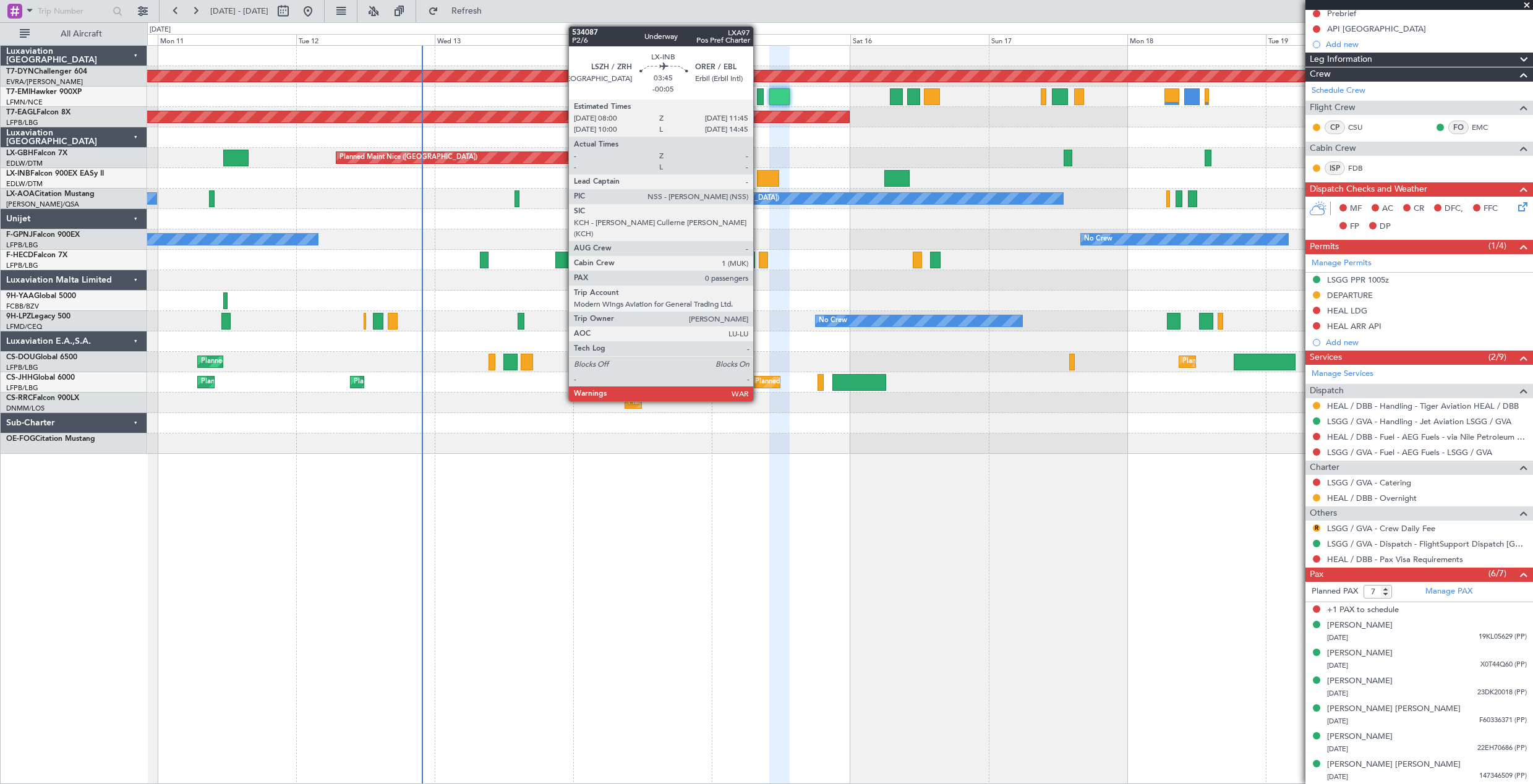
click at [759, 176] on div at bounding box center [768, 178] width 22 height 17
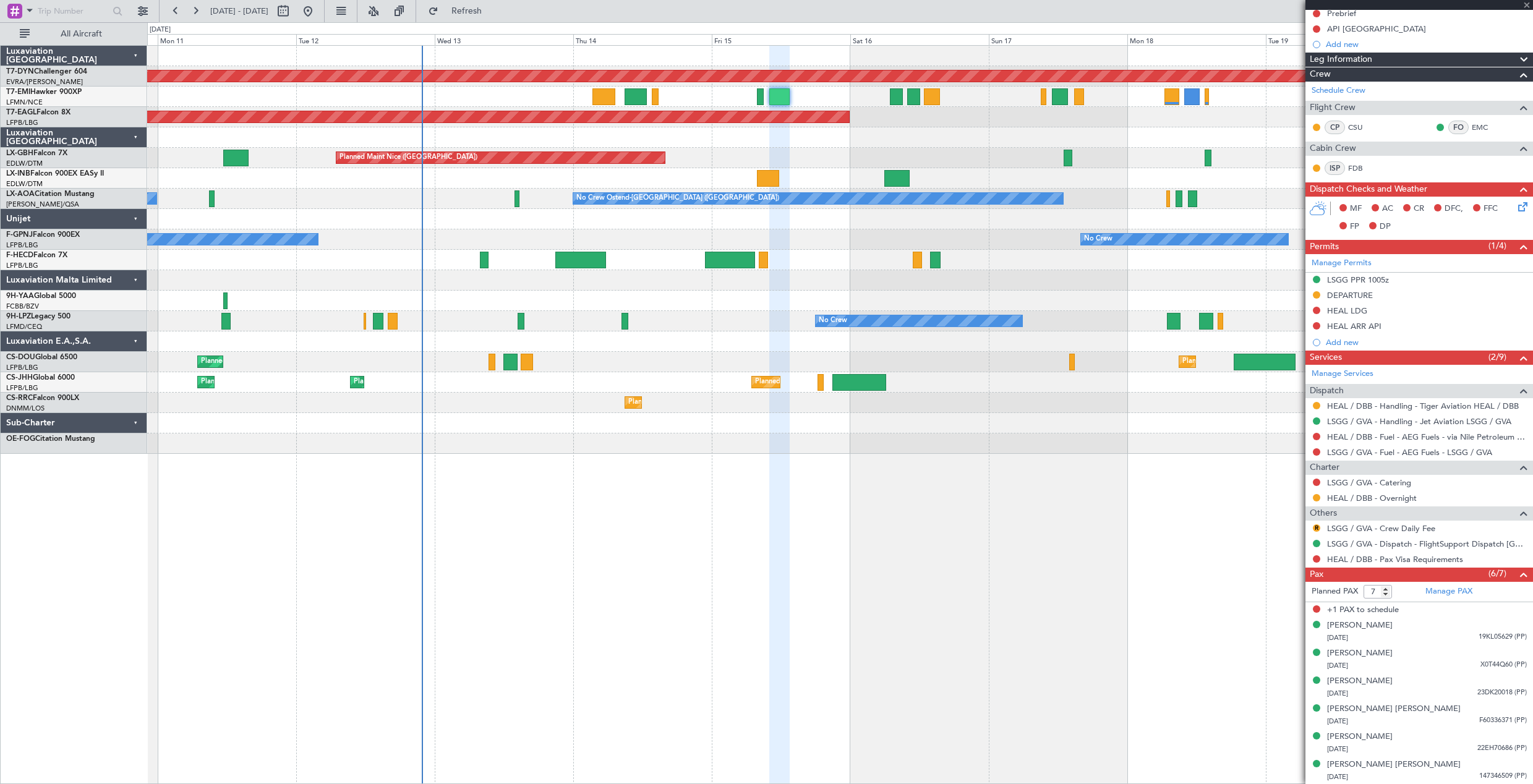
type input "-00:05"
type input "0"
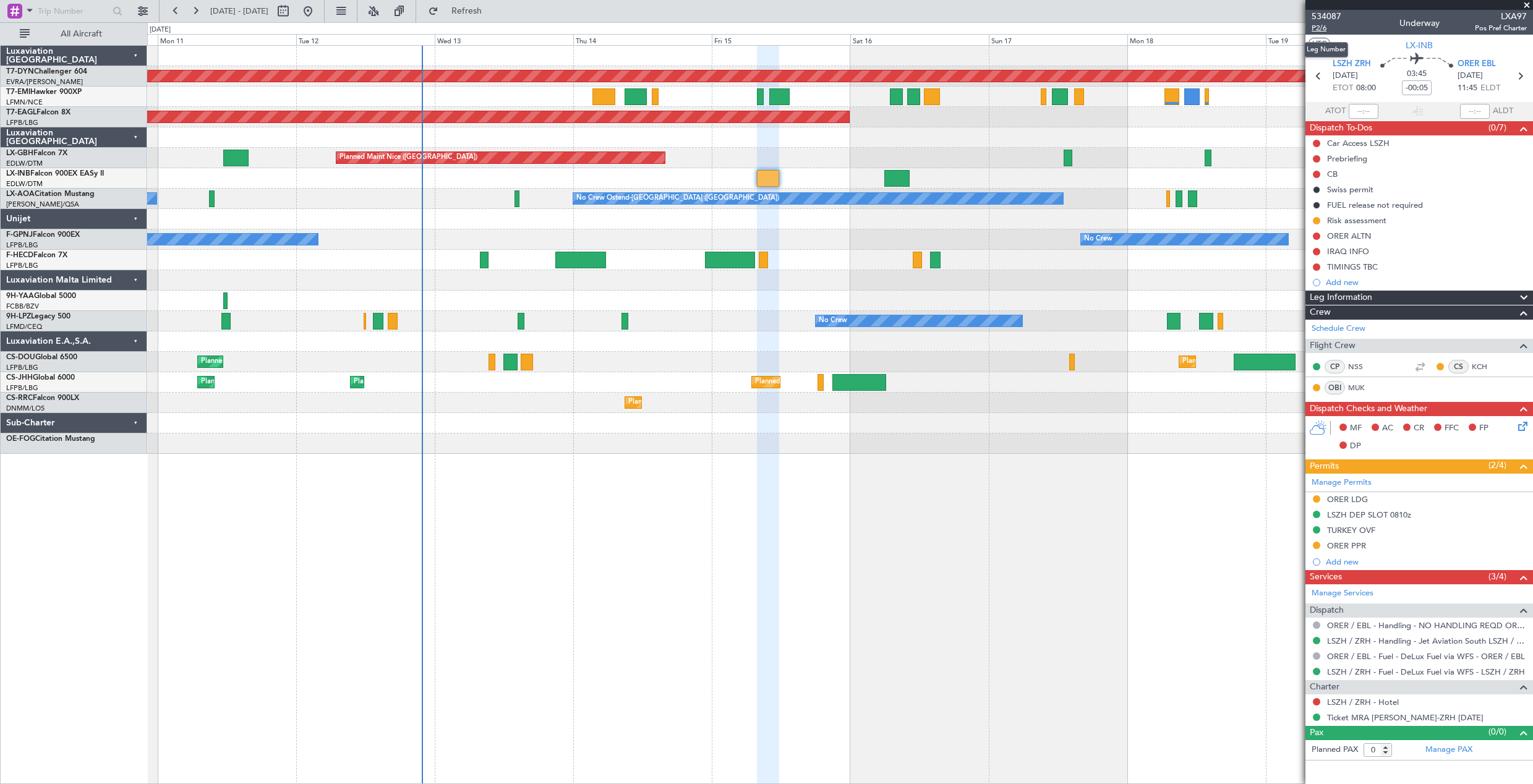
click at [1333, 29] on span "P2/6" at bounding box center [1326, 28] width 30 height 11
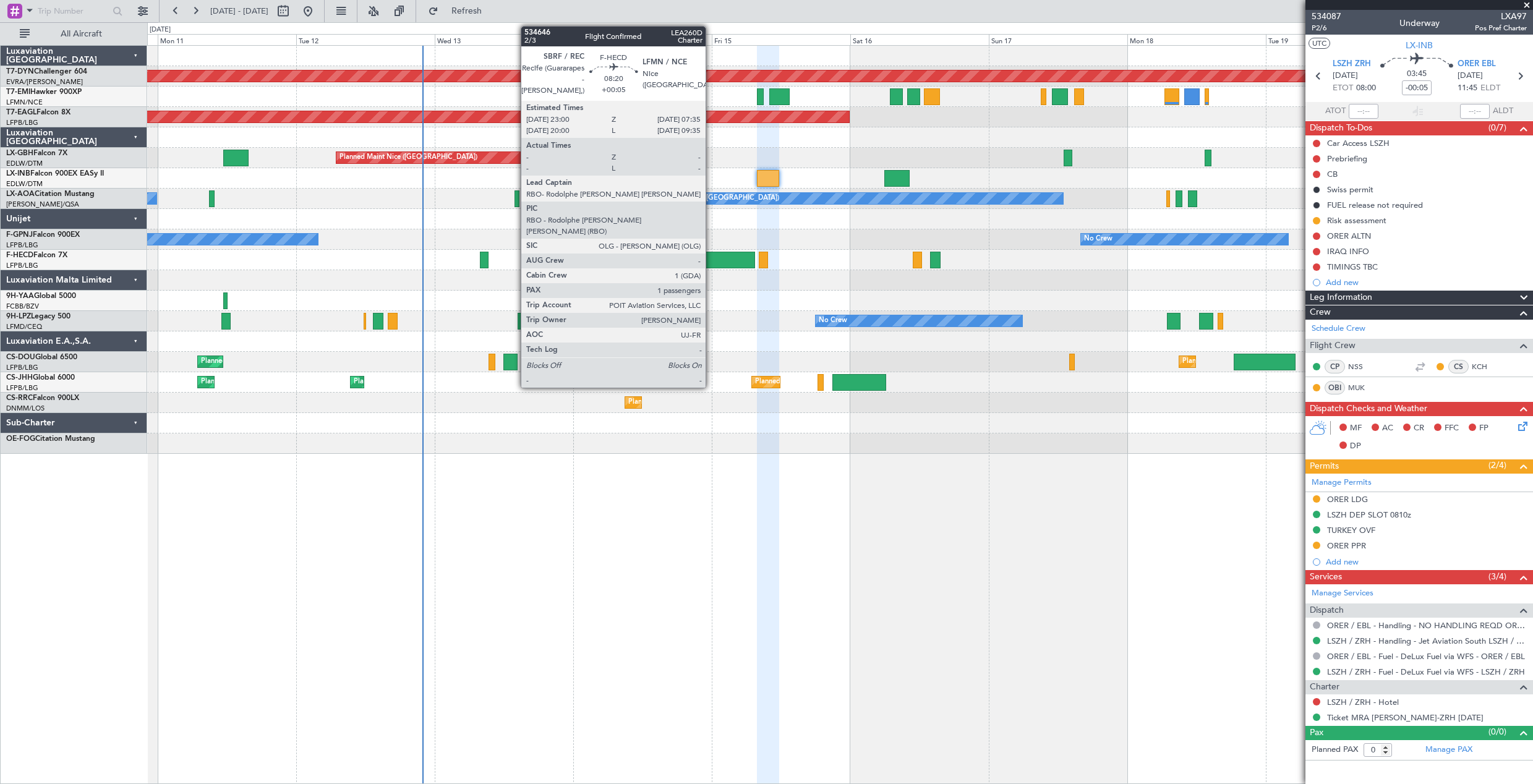
click at [711, 253] on div at bounding box center [730, 259] width 50 height 17
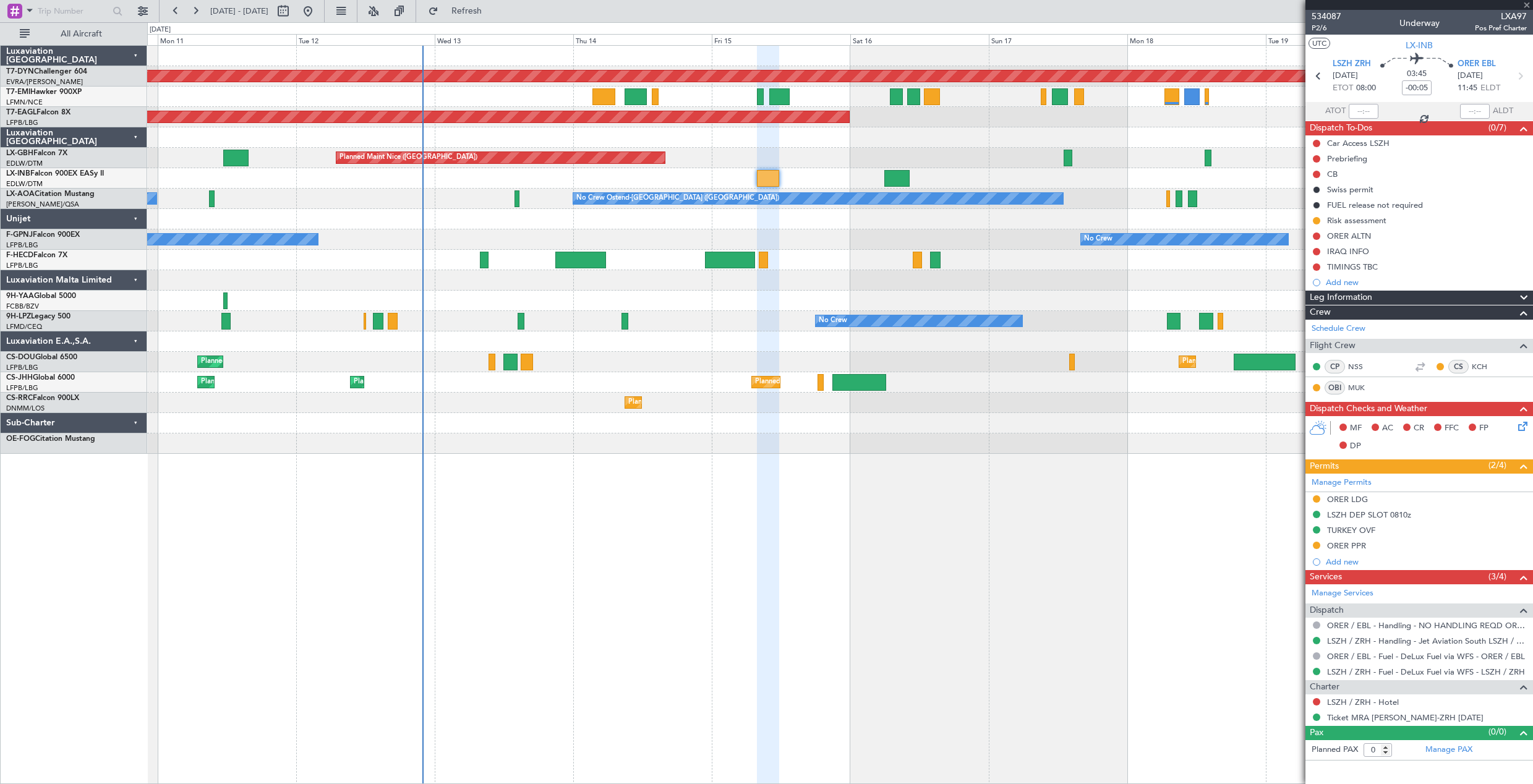
type input "+00:05"
type input "1"
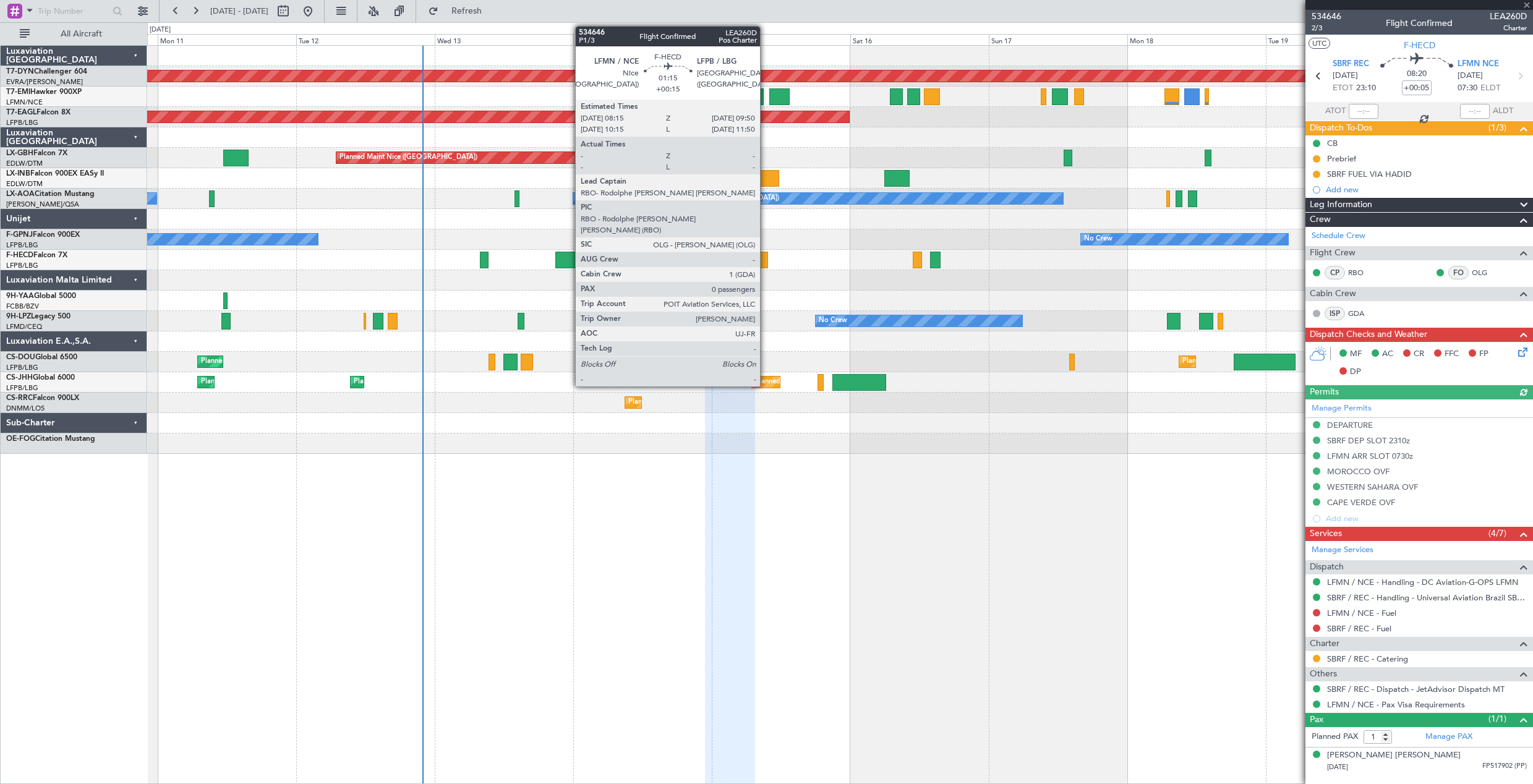
click at [766, 258] on div at bounding box center [763, 259] width 9 height 17
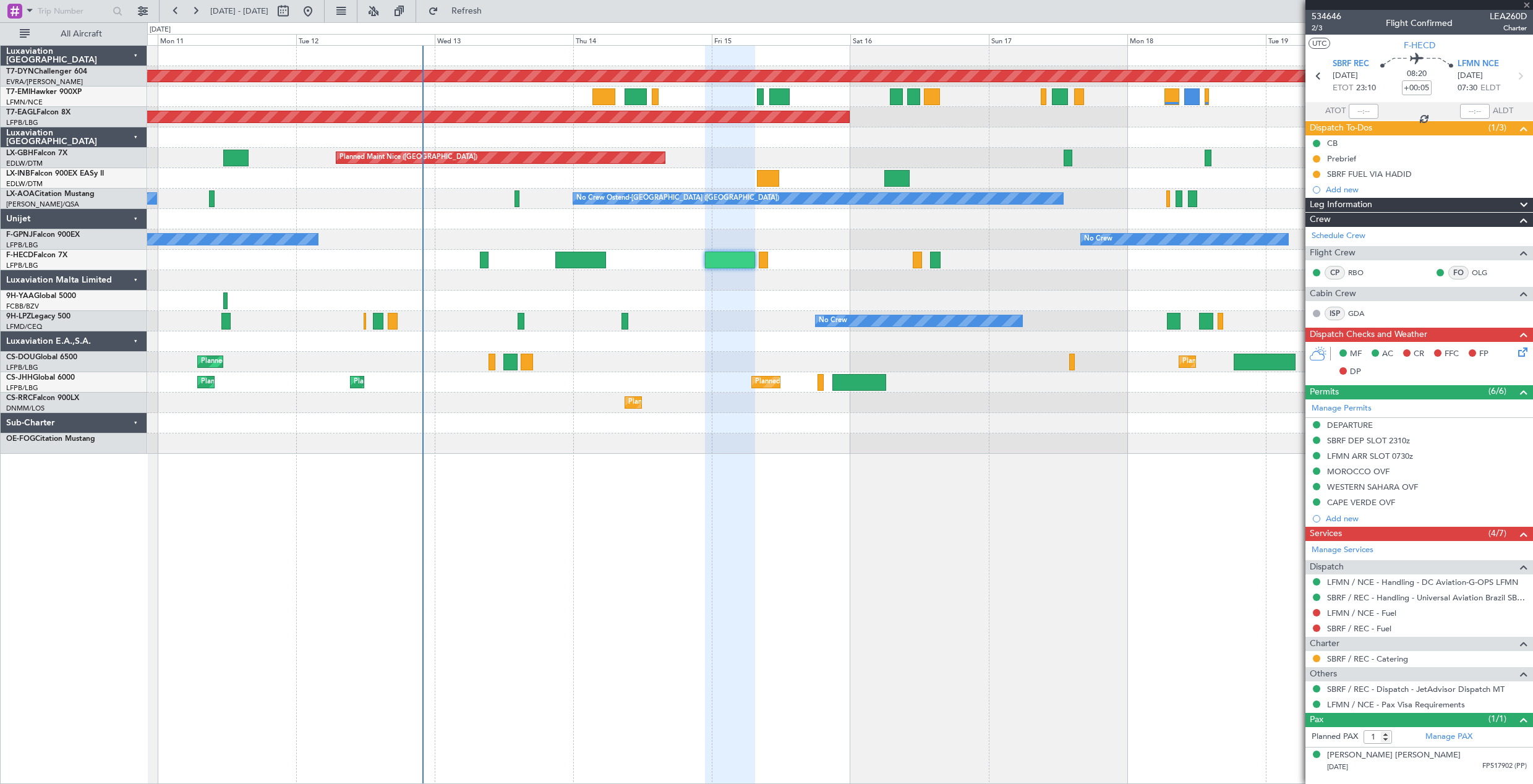
type input "+00:15"
type input "0"
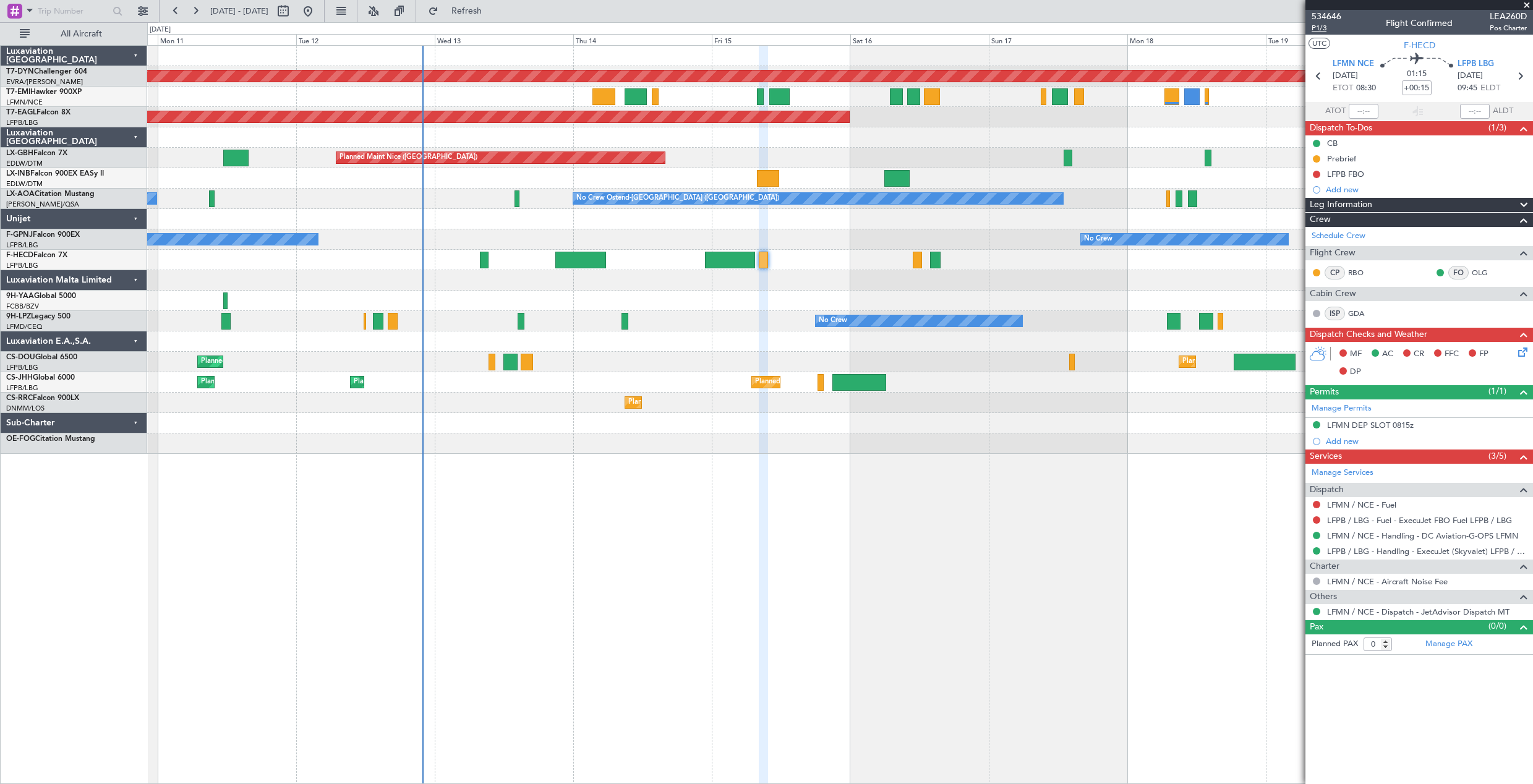
click at [1323, 31] on span "P1/3" at bounding box center [1326, 28] width 30 height 11
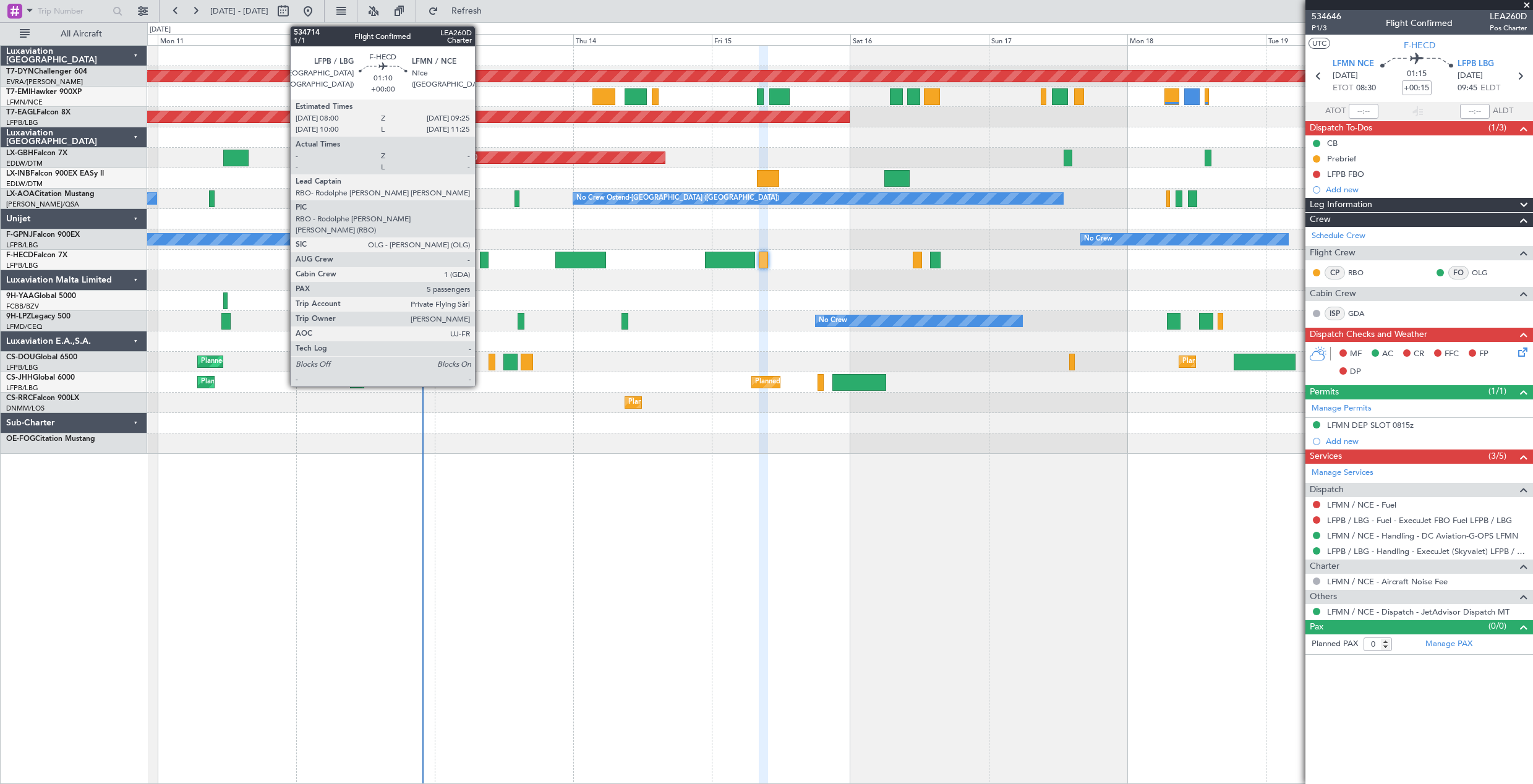
click at [480, 261] on div at bounding box center [484, 259] width 9 height 17
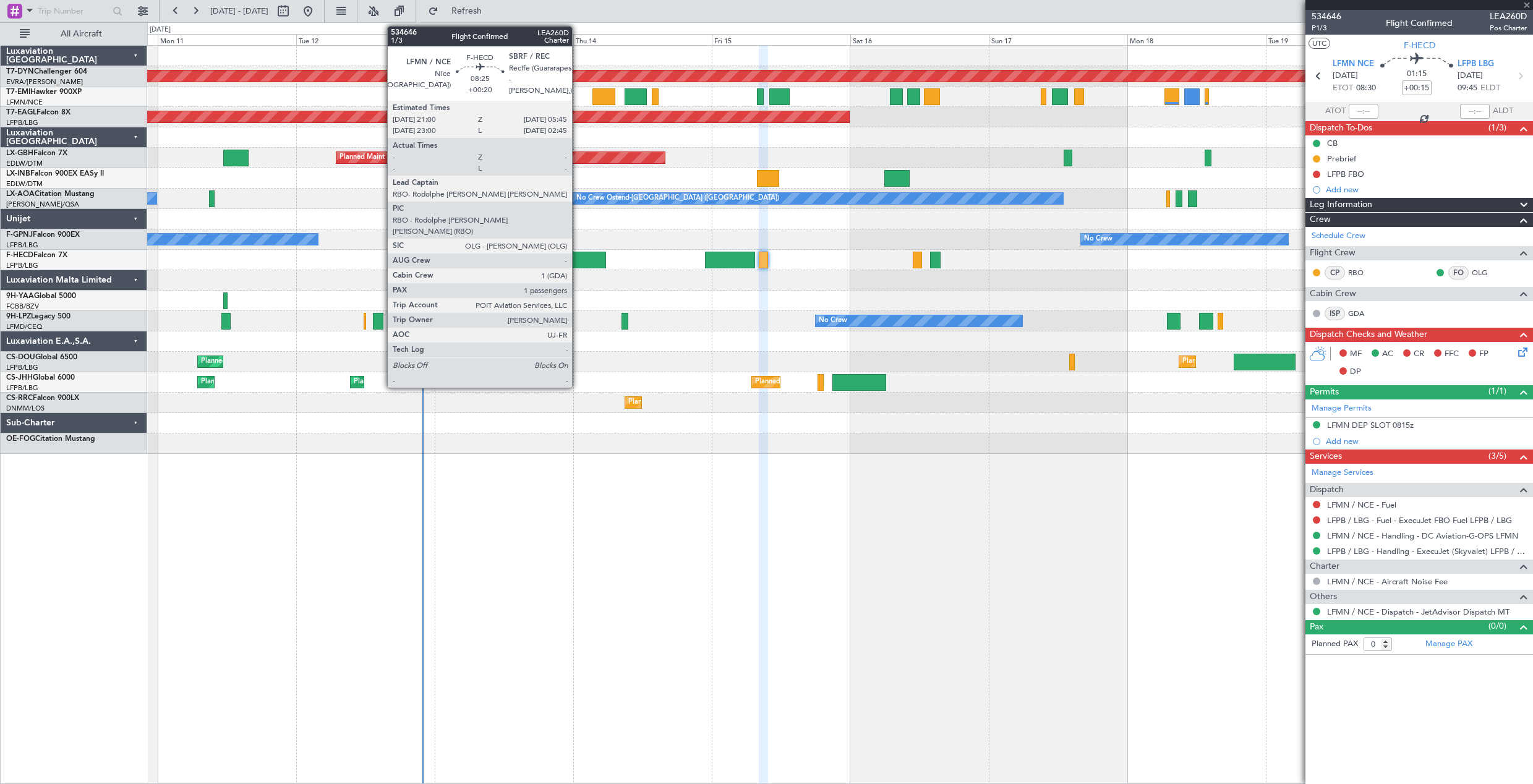
type input "5"
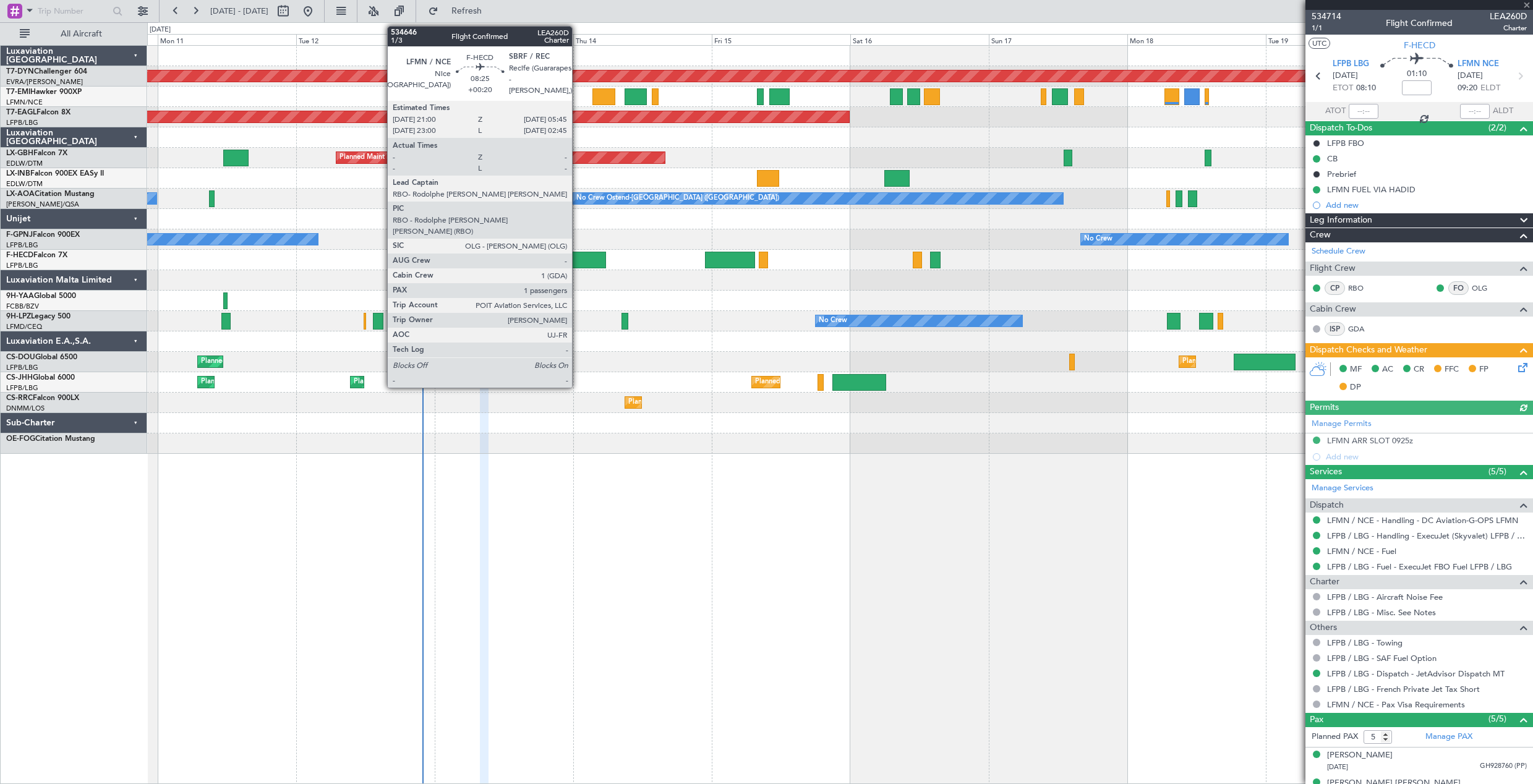
click at [578, 263] on div at bounding box center [580, 259] width 51 height 17
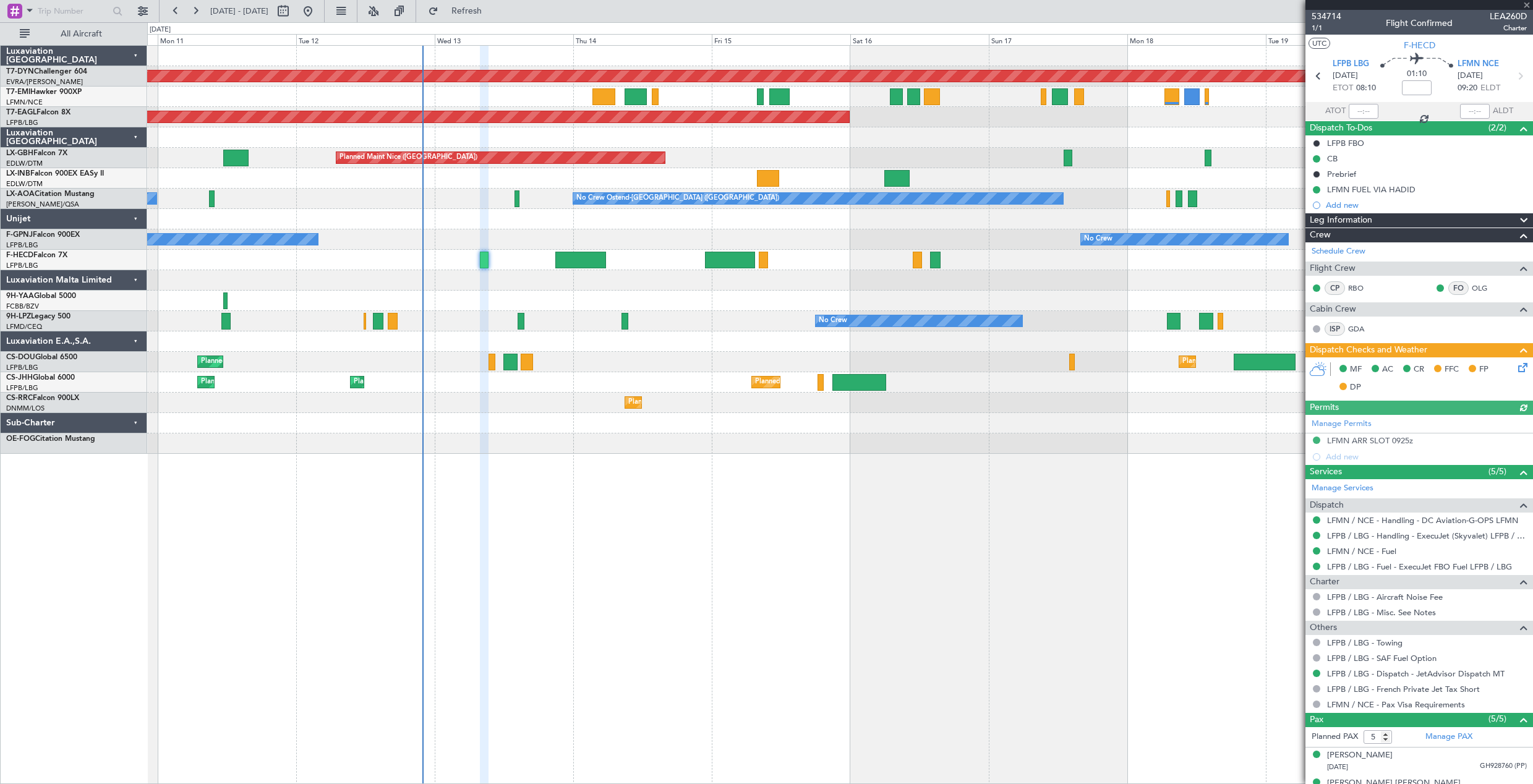
type input "+00:20"
type input "1"
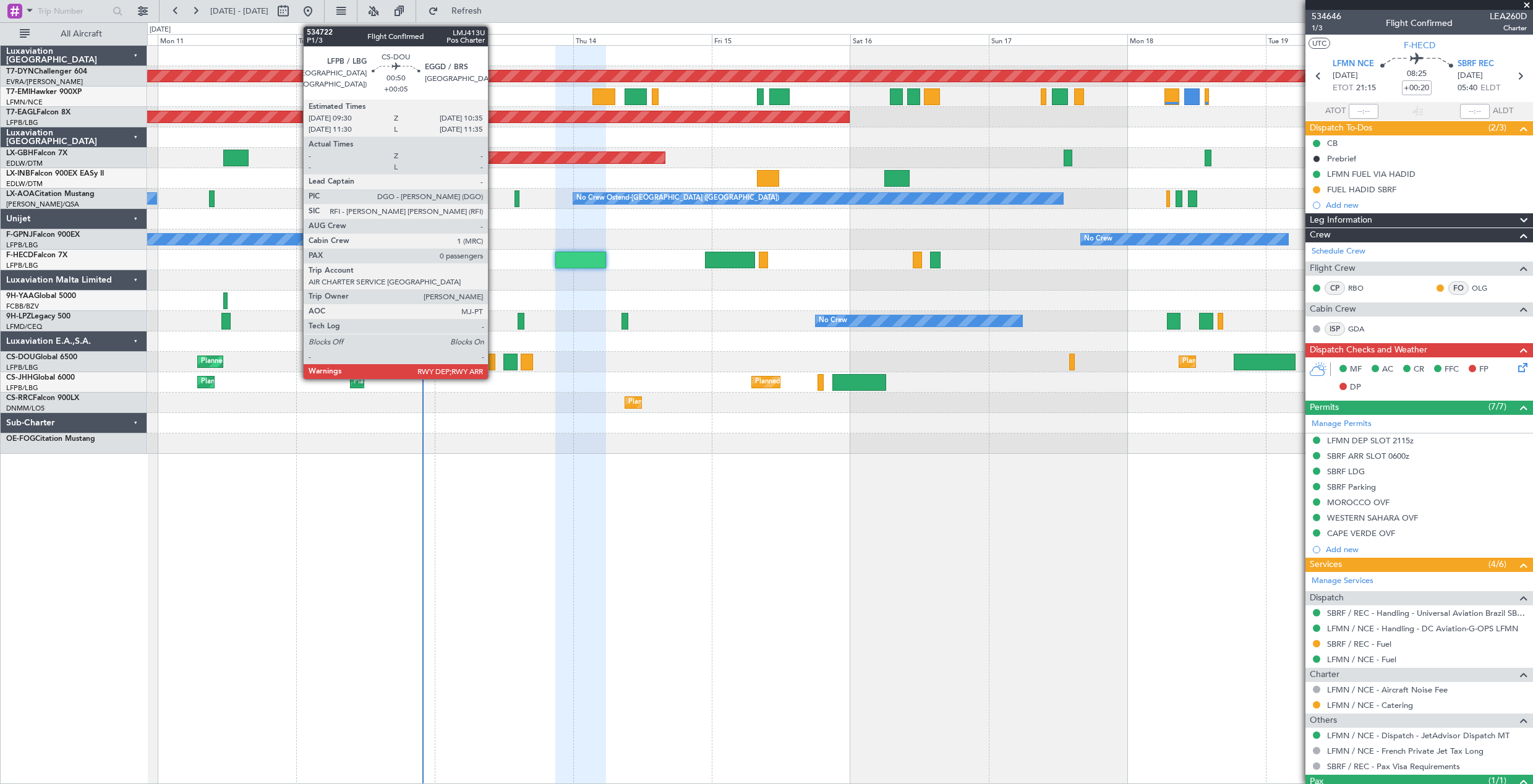
click at [494, 361] on div at bounding box center [492, 362] width 7 height 17
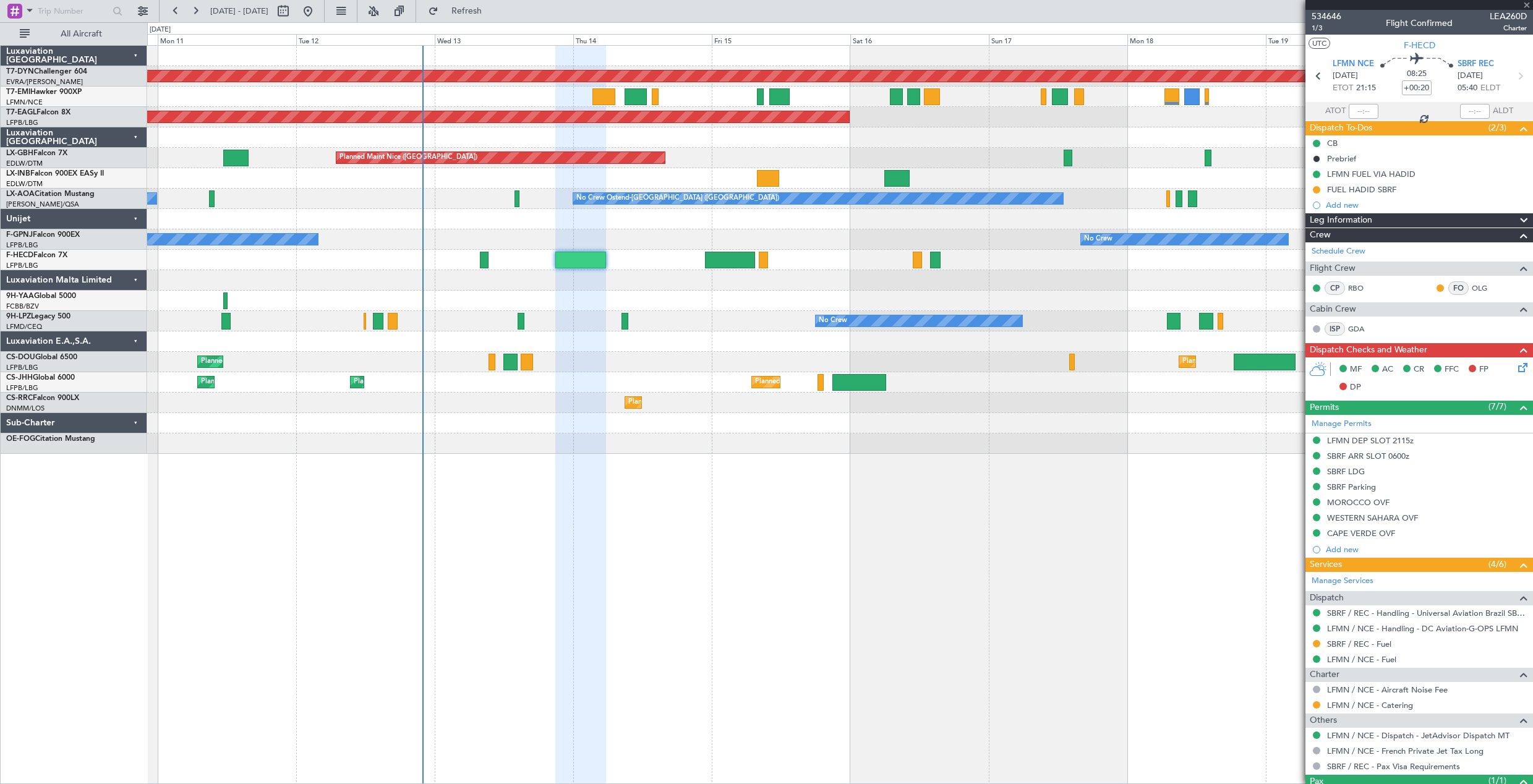
type input "+00:05"
type input "0"
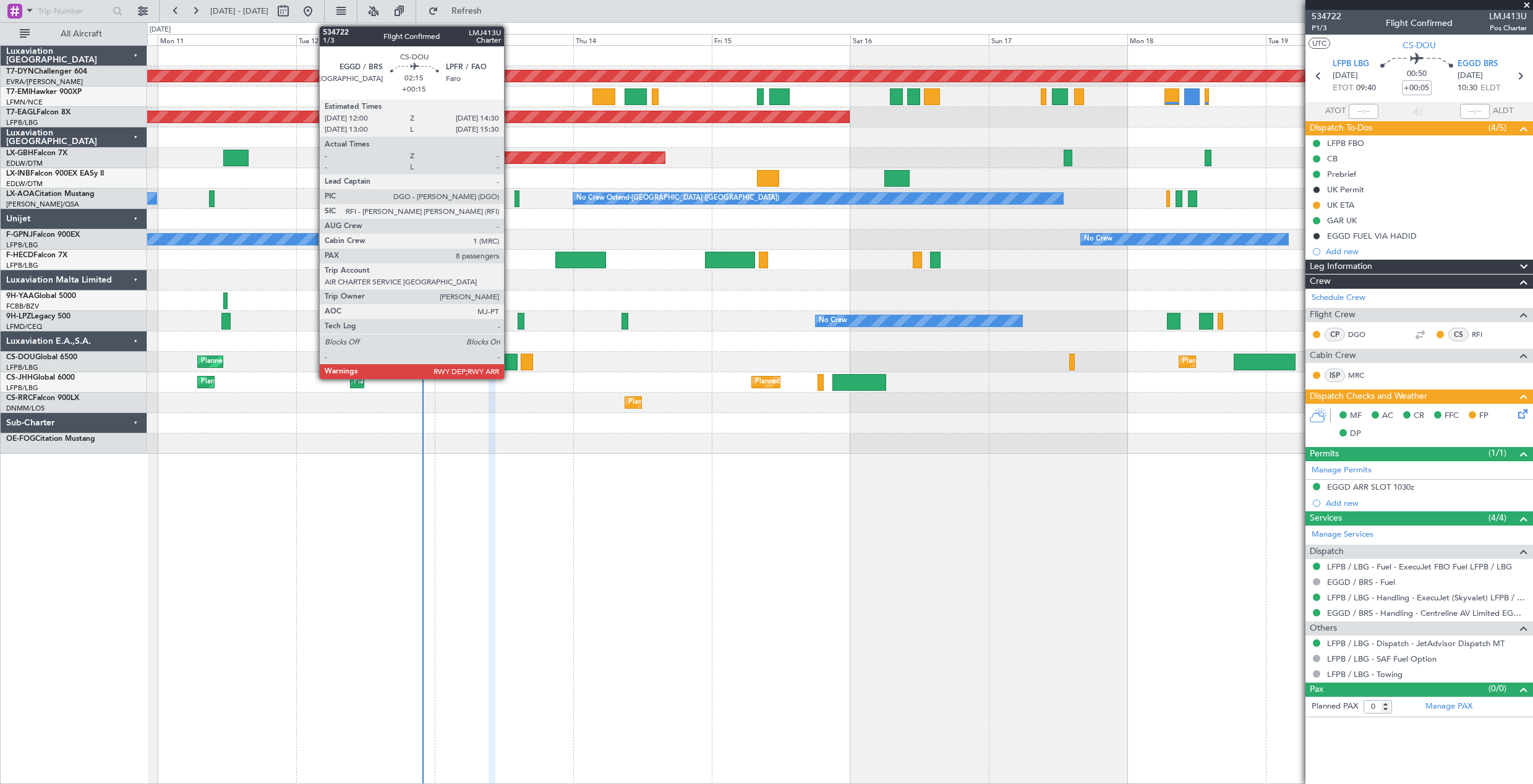
click at [510, 364] on div at bounding box center [511, 362] width 15 height 17
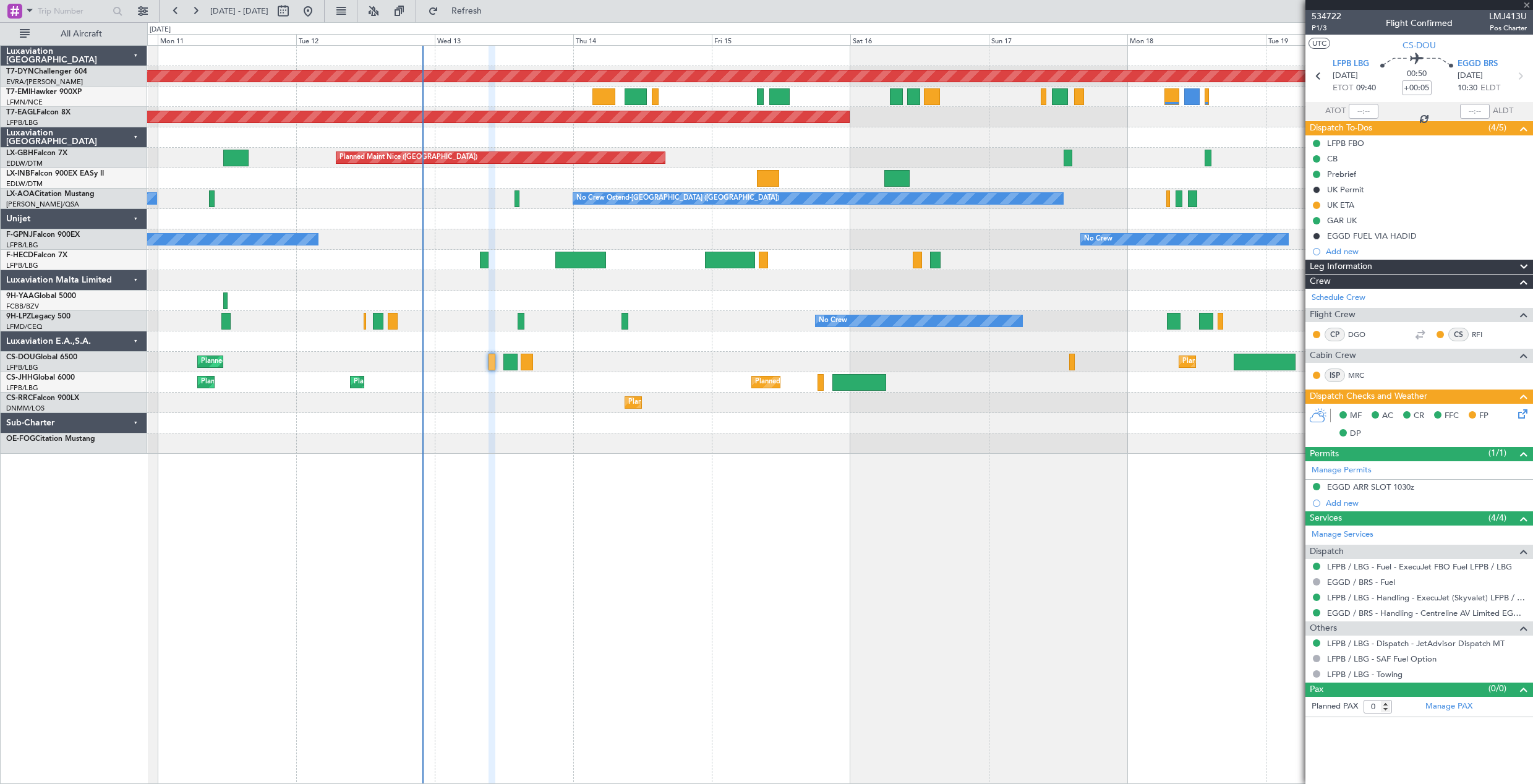
type input "+00:15"
type input "8"
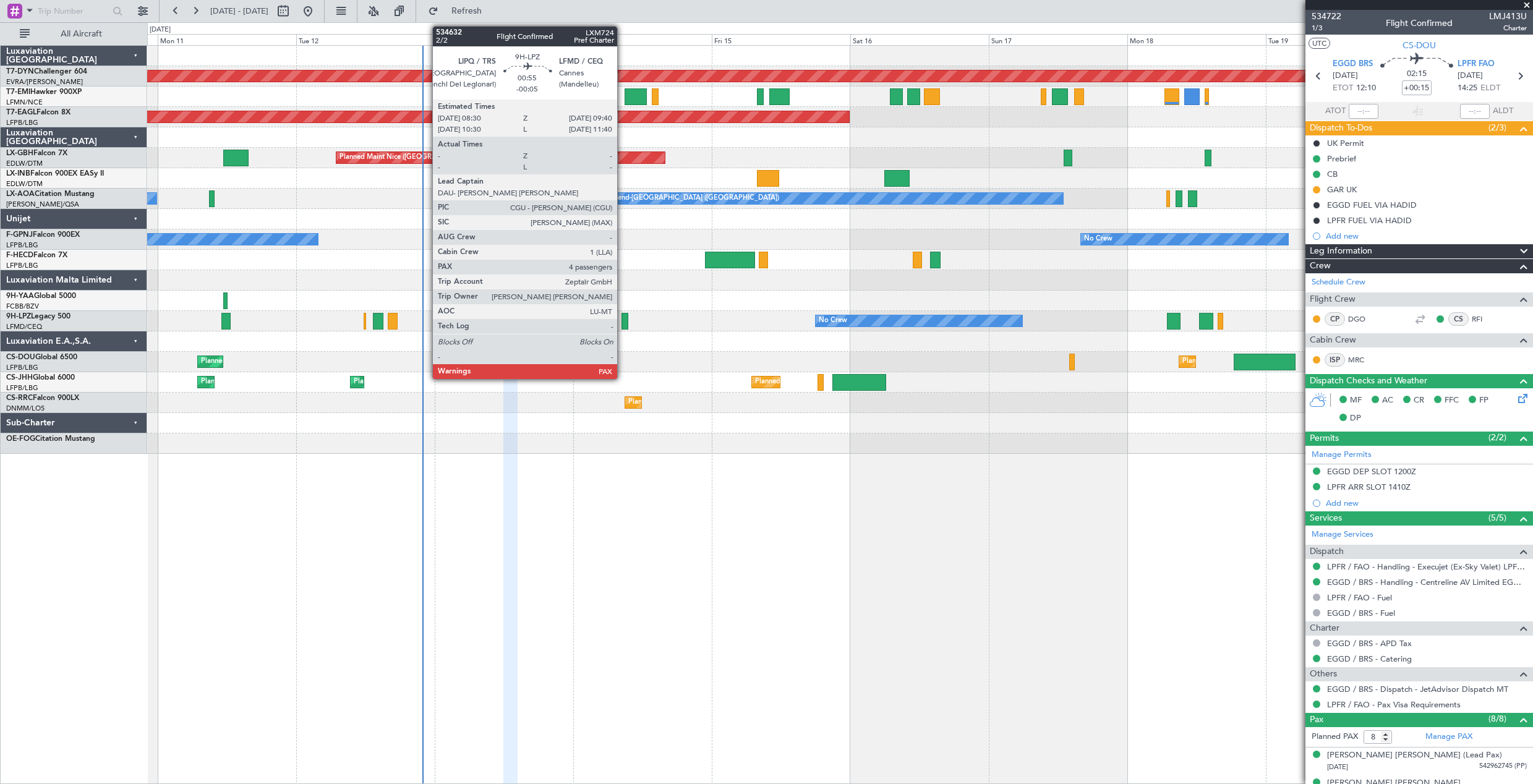
click at [623, 320] on div at bounding box center [625, 321] width 7 height 17
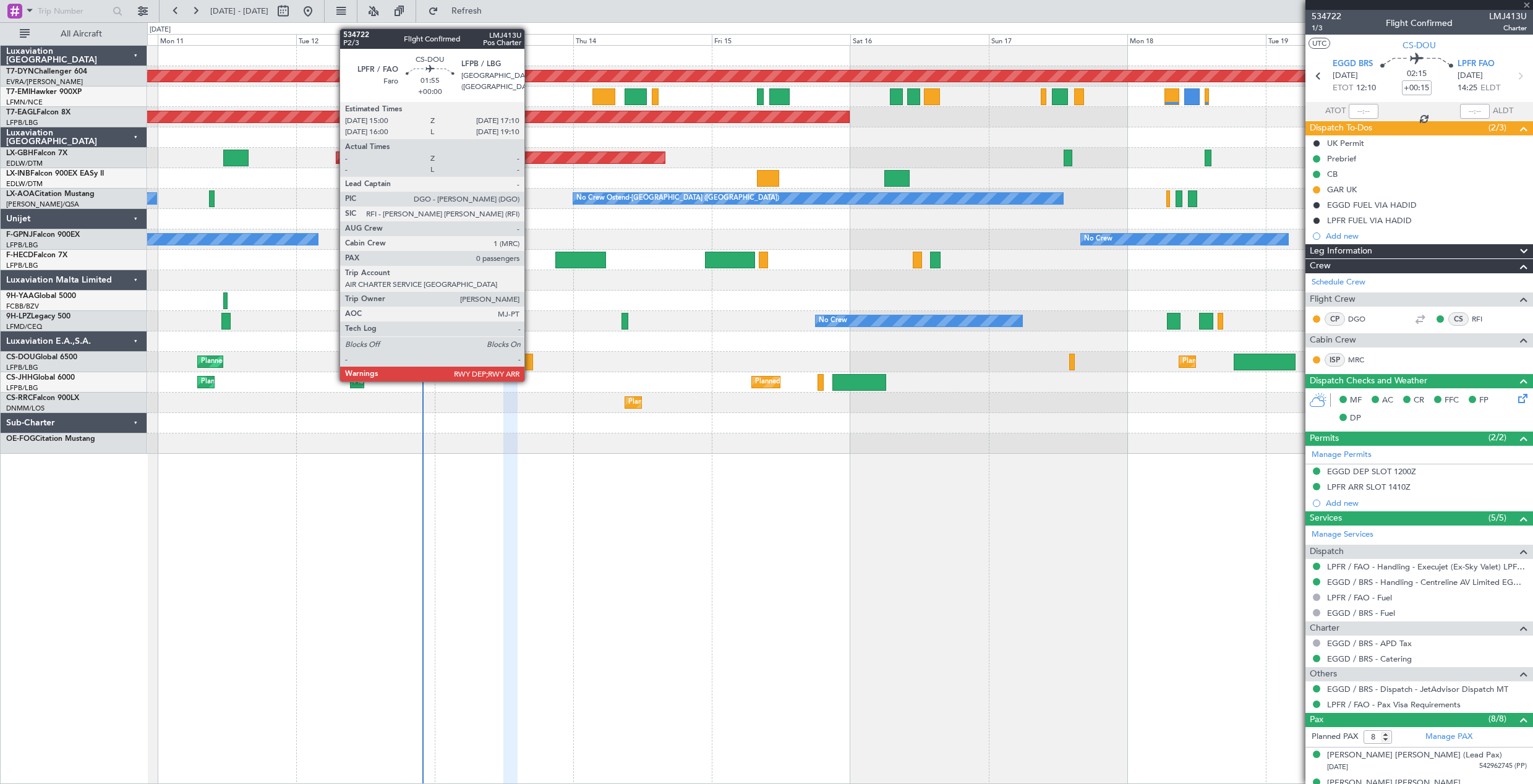
type input "-00:05"
type input "4"
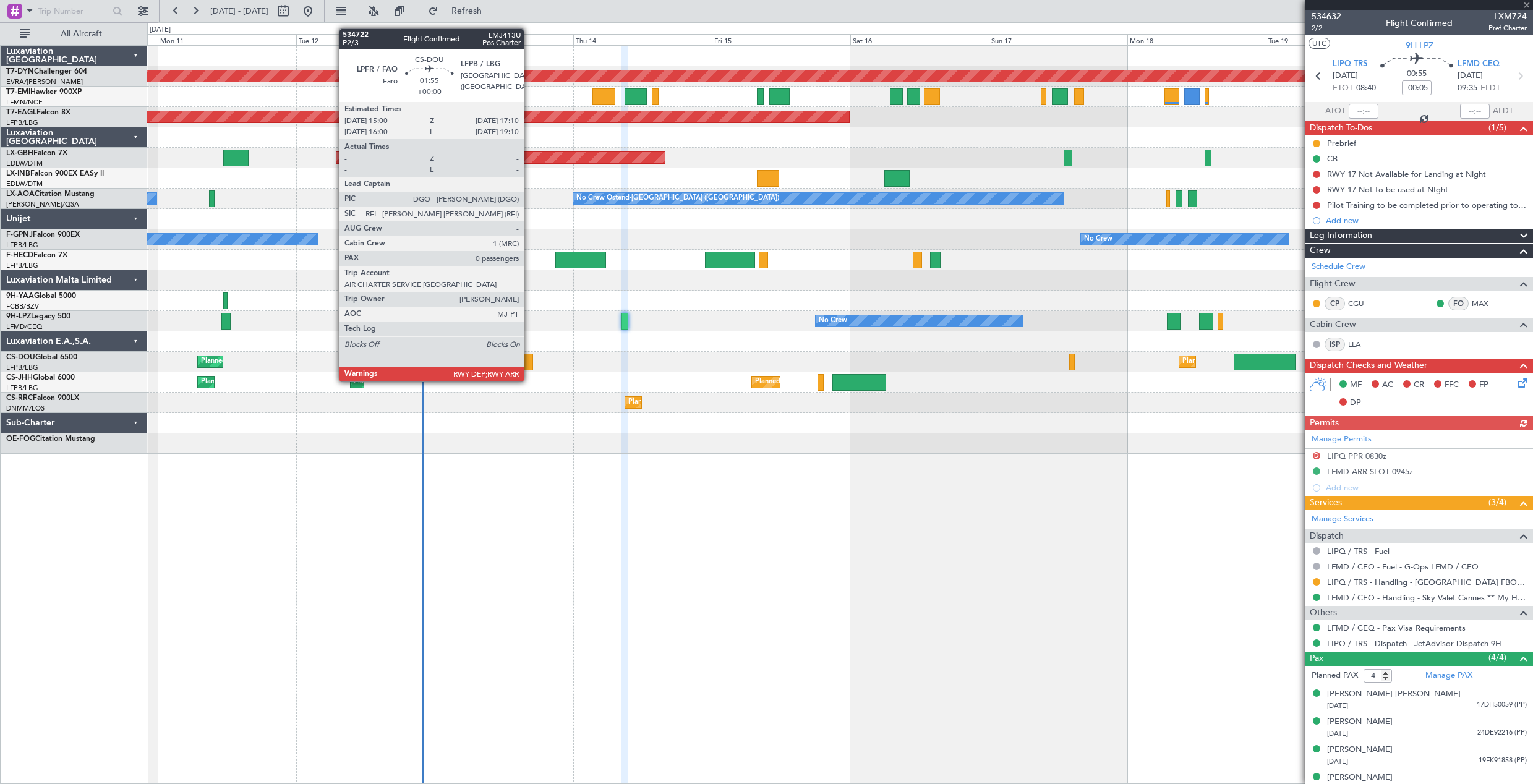
click at [530, 369] on div at bounding box center [527, 362] width 13 height 17
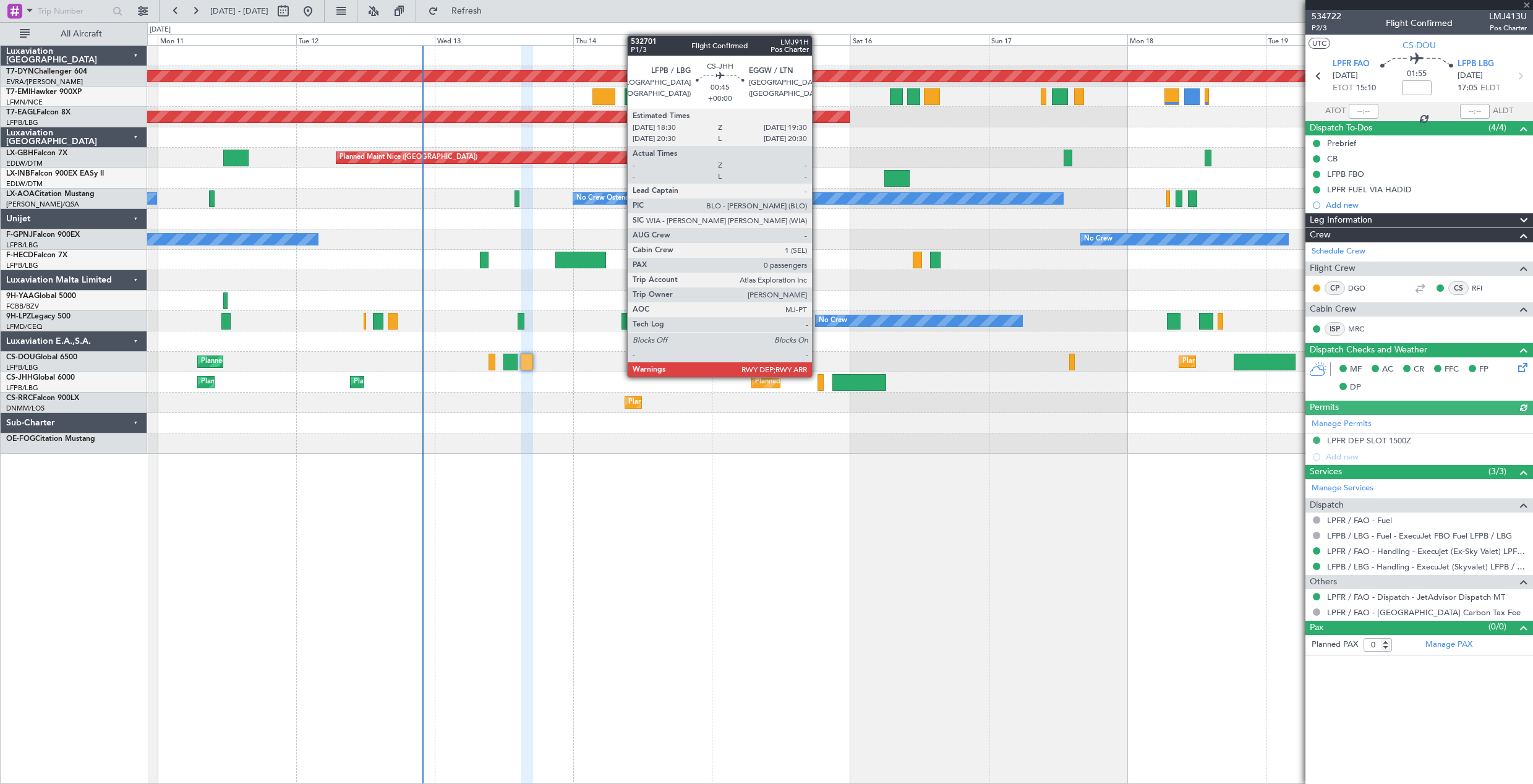
click at [817, 376] on div at bounding box center [820, 382] width 6 height 17
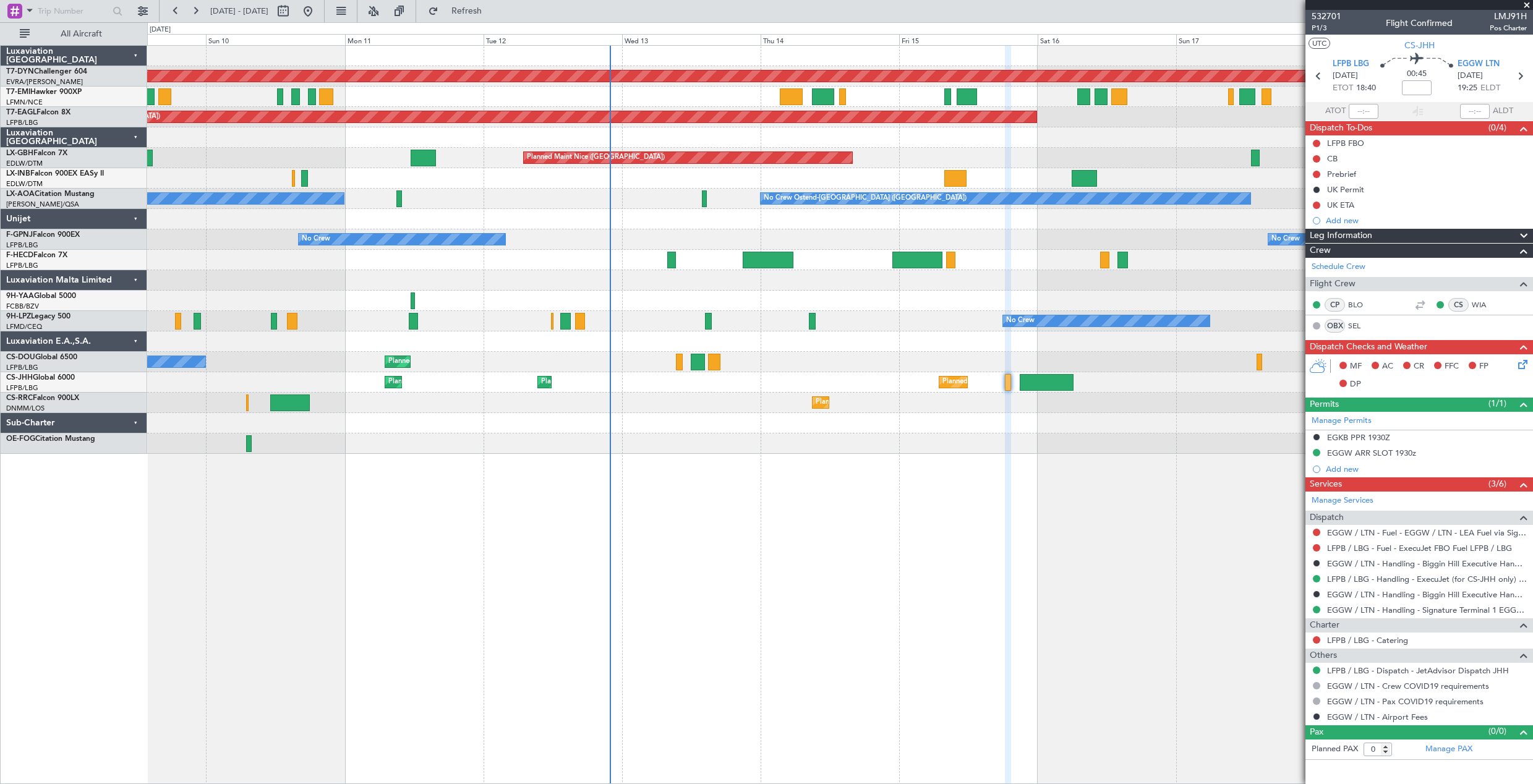
click at [513, 400] on div "Planned Maint Lagos ([PERSON_NAME]) Planned Maint Larnaca ([GEOGRAPHIC_DATA])" at bounding box center [840, 402] width 1385 height 21
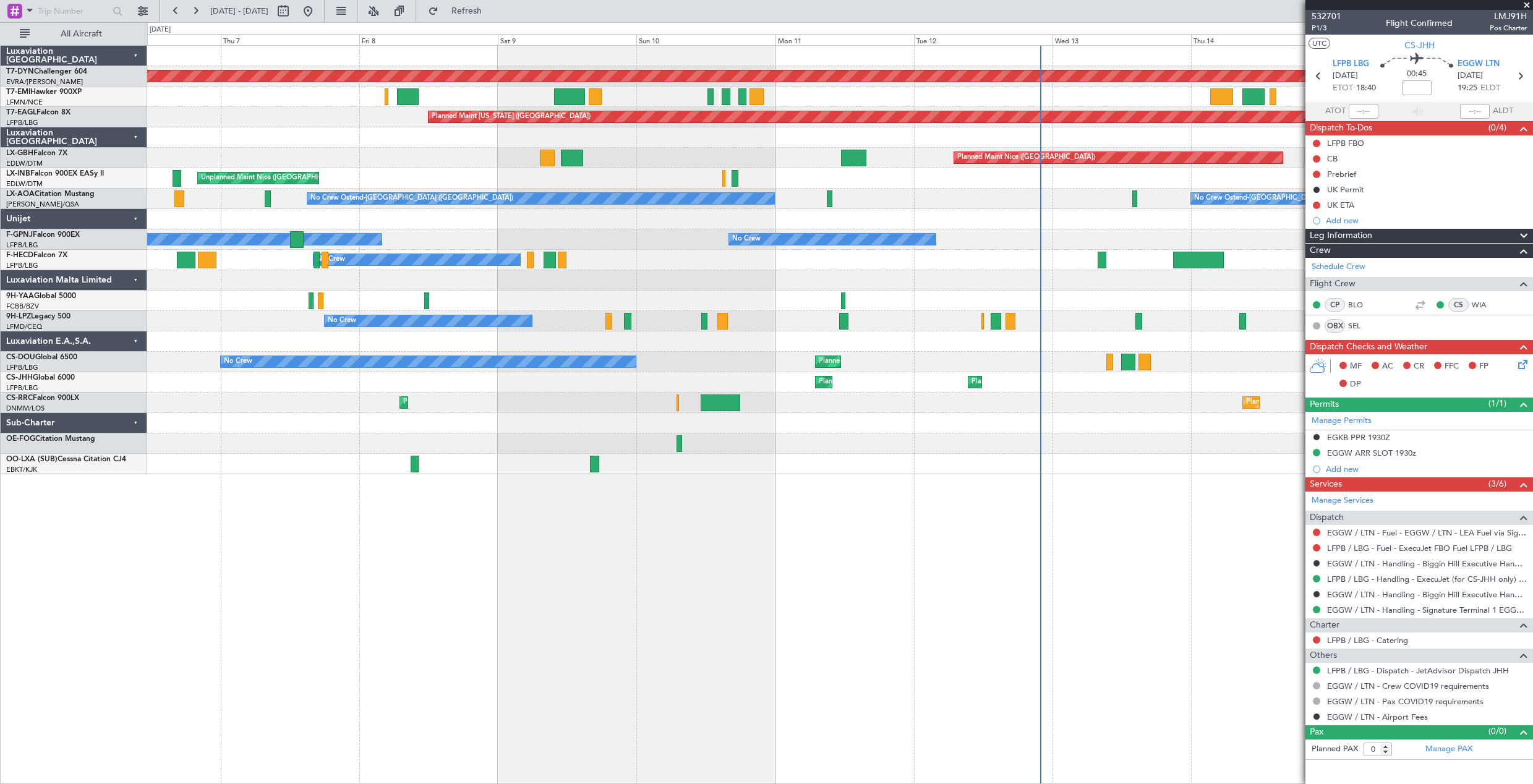
click at [411, 387] on div "Planned Maint [GEOGRAPHIC_DATA]-[GEOGRAPHIC_DATA] A/C Unavailable Planned Maint…" at bounding box center [766, 403] width 1533 height 762
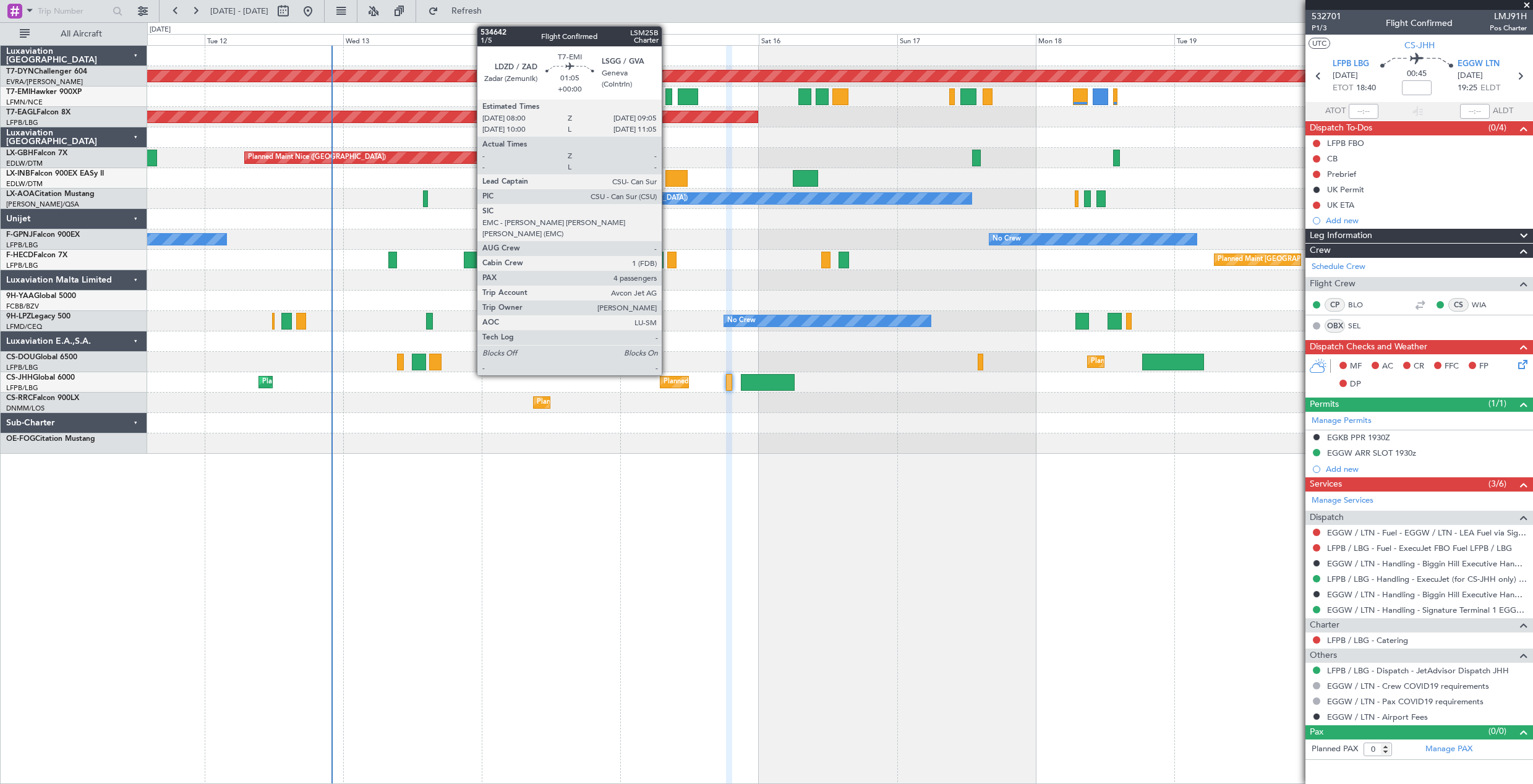
click at [668, 99] on div at bounding box center [669, 97] width 7 height 17
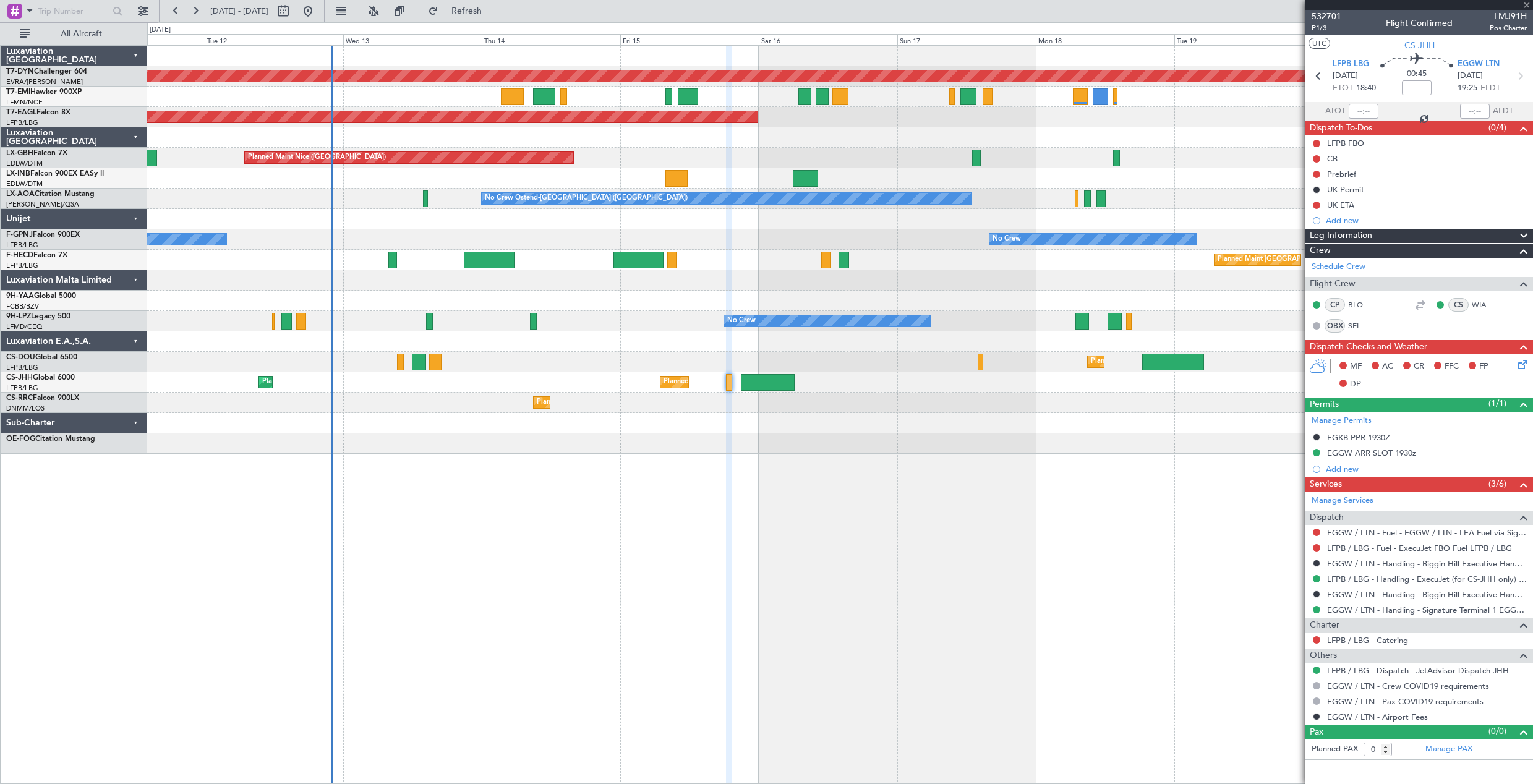
type input "4"
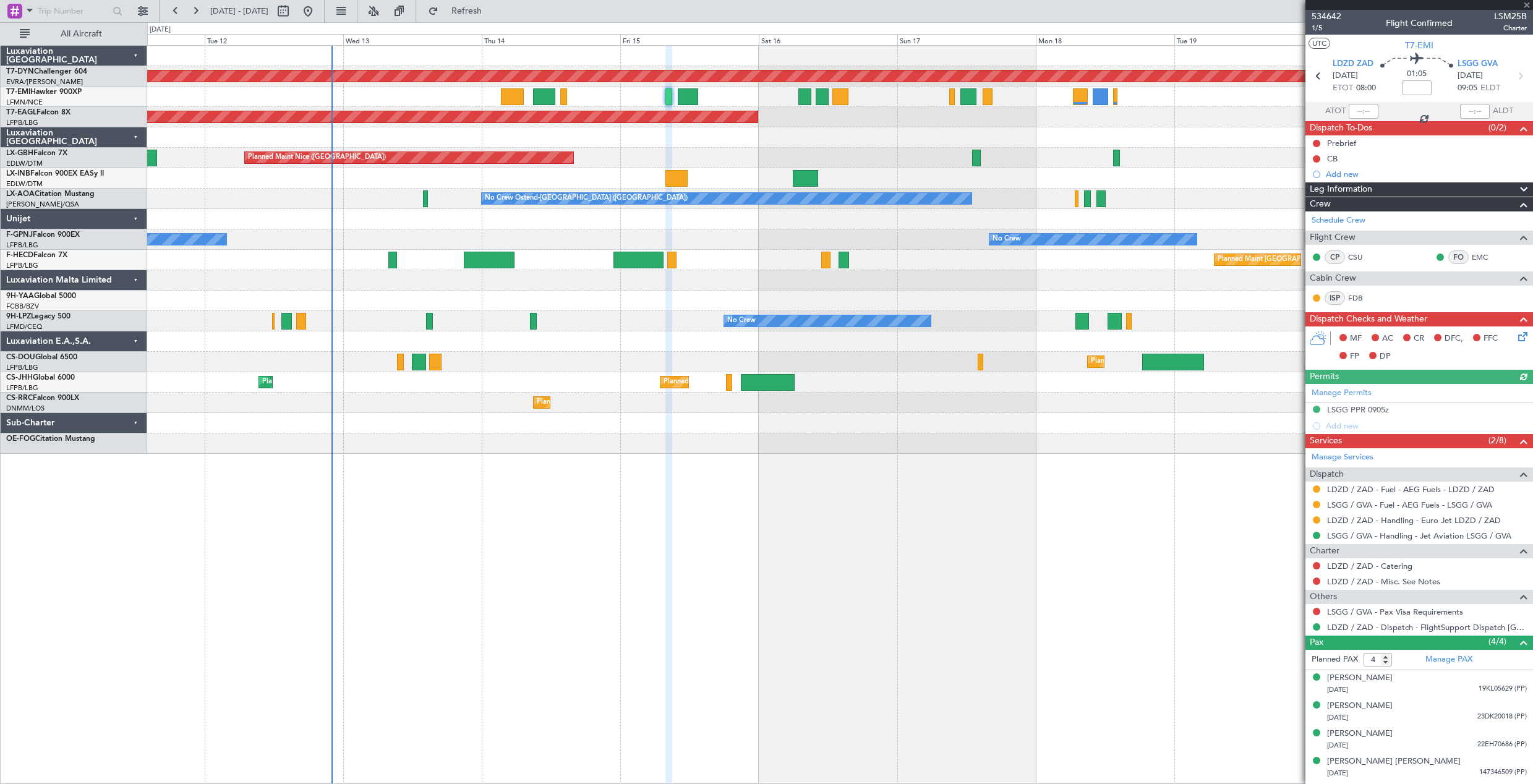
click at [1521, 339] on icon at bounding box center [1521, 334] width 10 height 10
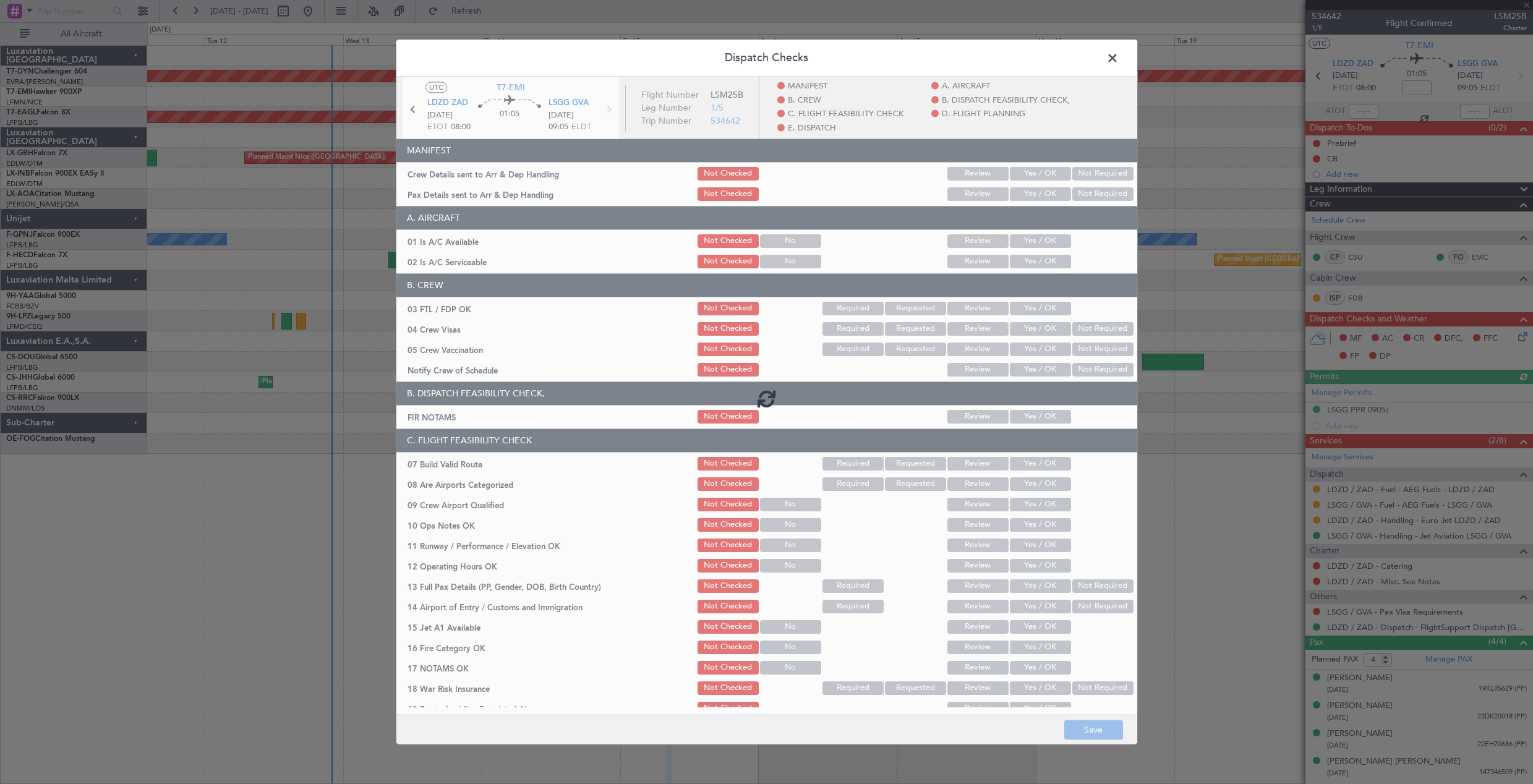
click at [1033, 173] on div at bounding box center [767, 398] width 741 height 642
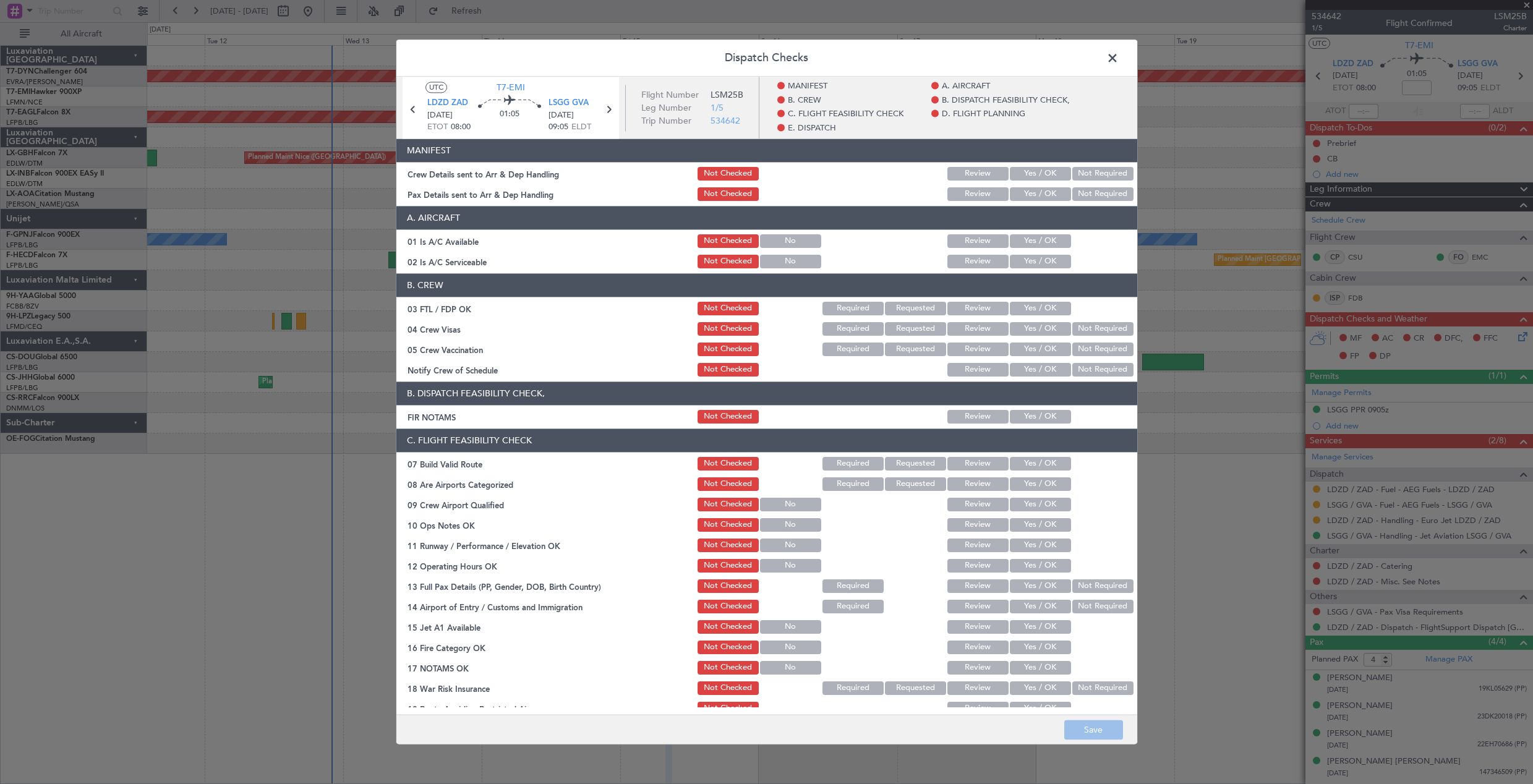
click at [1034, 188] on button "Yes / OK" at bounding box center [1041, 194] width 61 height 14
click at [1031, 172] on button "Yes / OK" at bounding box center [1041, 174] width 61 height 14
click at [1106, 735] on button "Save" at bounding box center [1094, 730] width 59 height 20
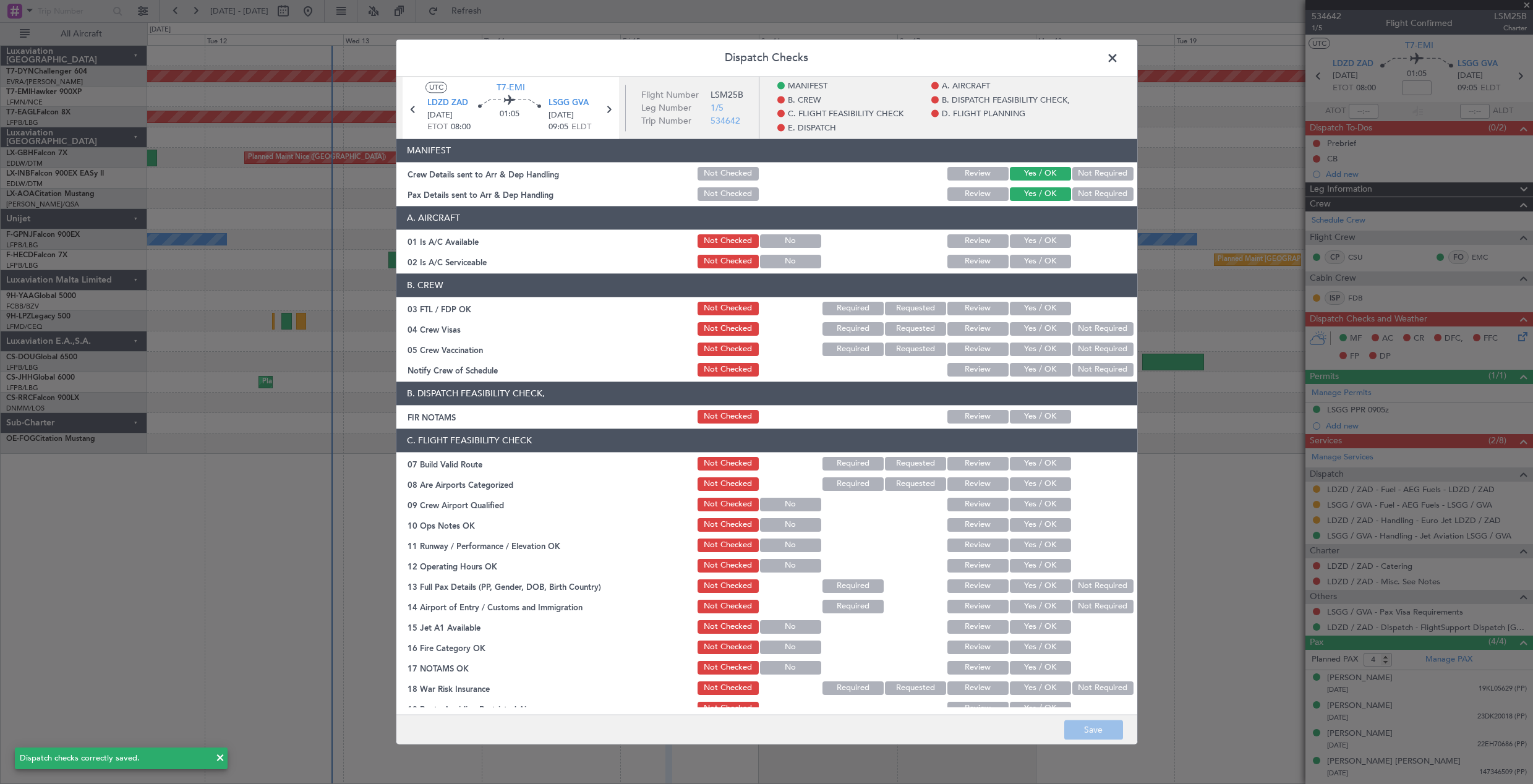
click at [1119, 60] on span at bounding box center [1119, 61] width 0 height 25
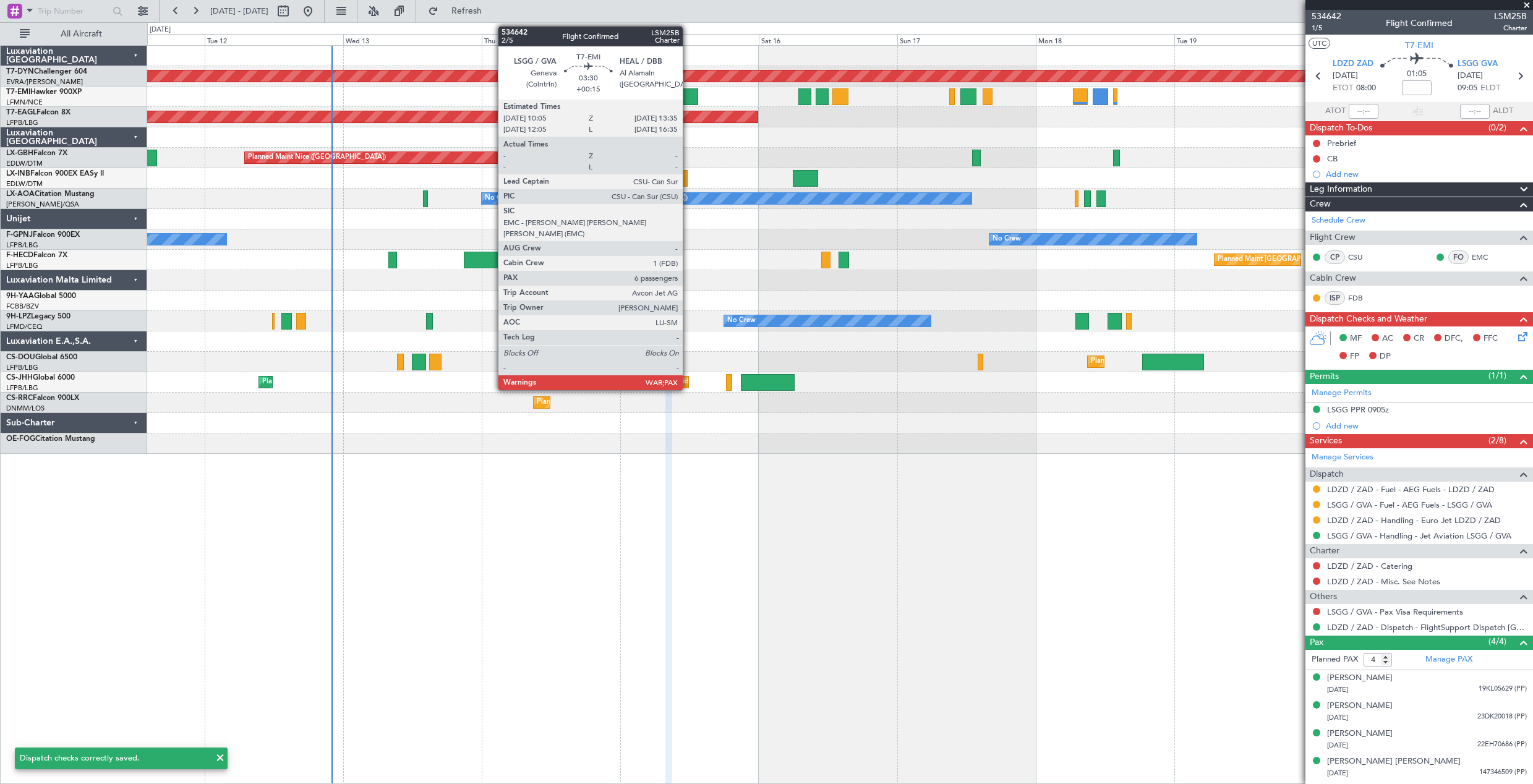
click at [684, 98] on div at bounding box center [688, 97] width 21 height 17
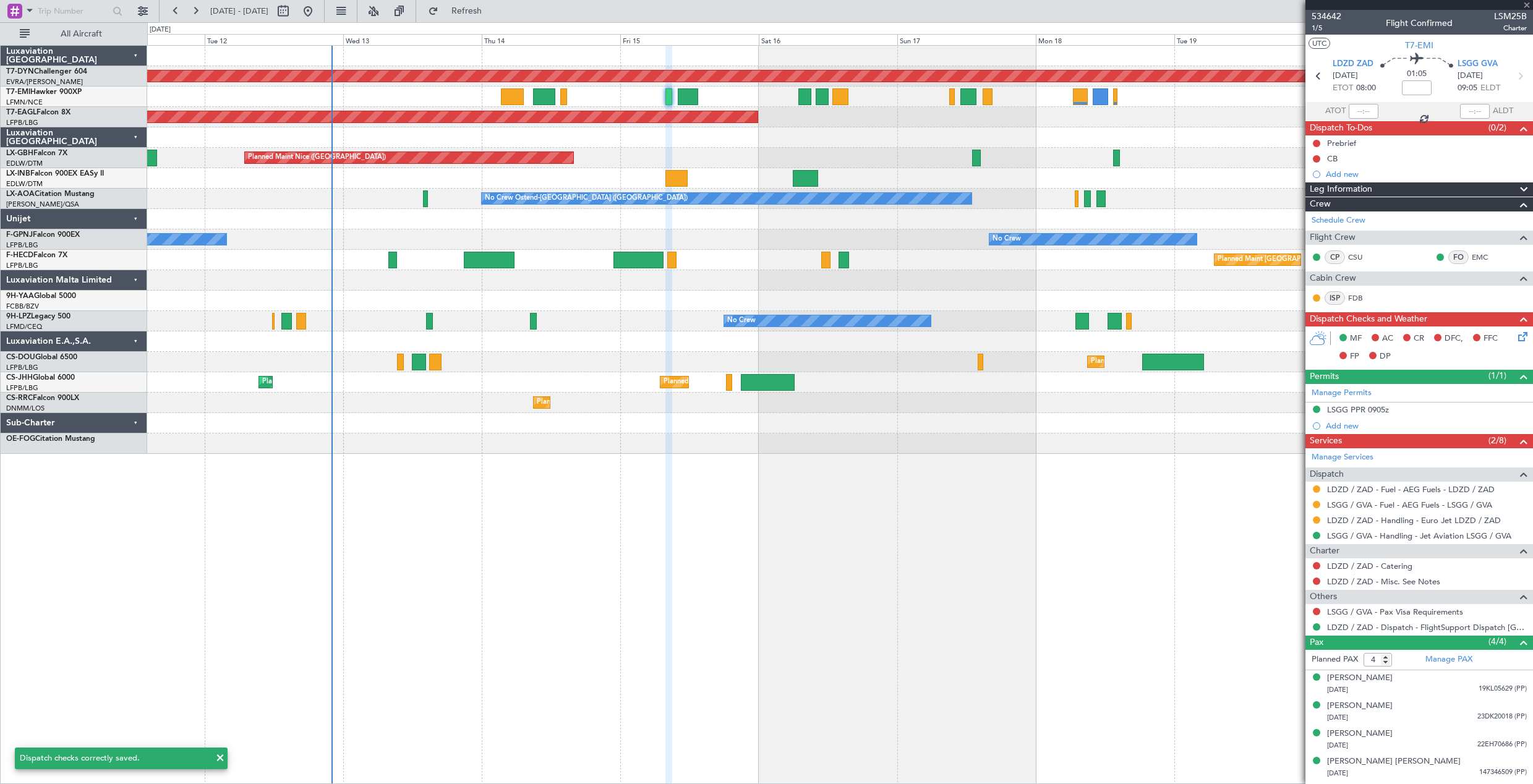
type input "+00:15"
type input "7"
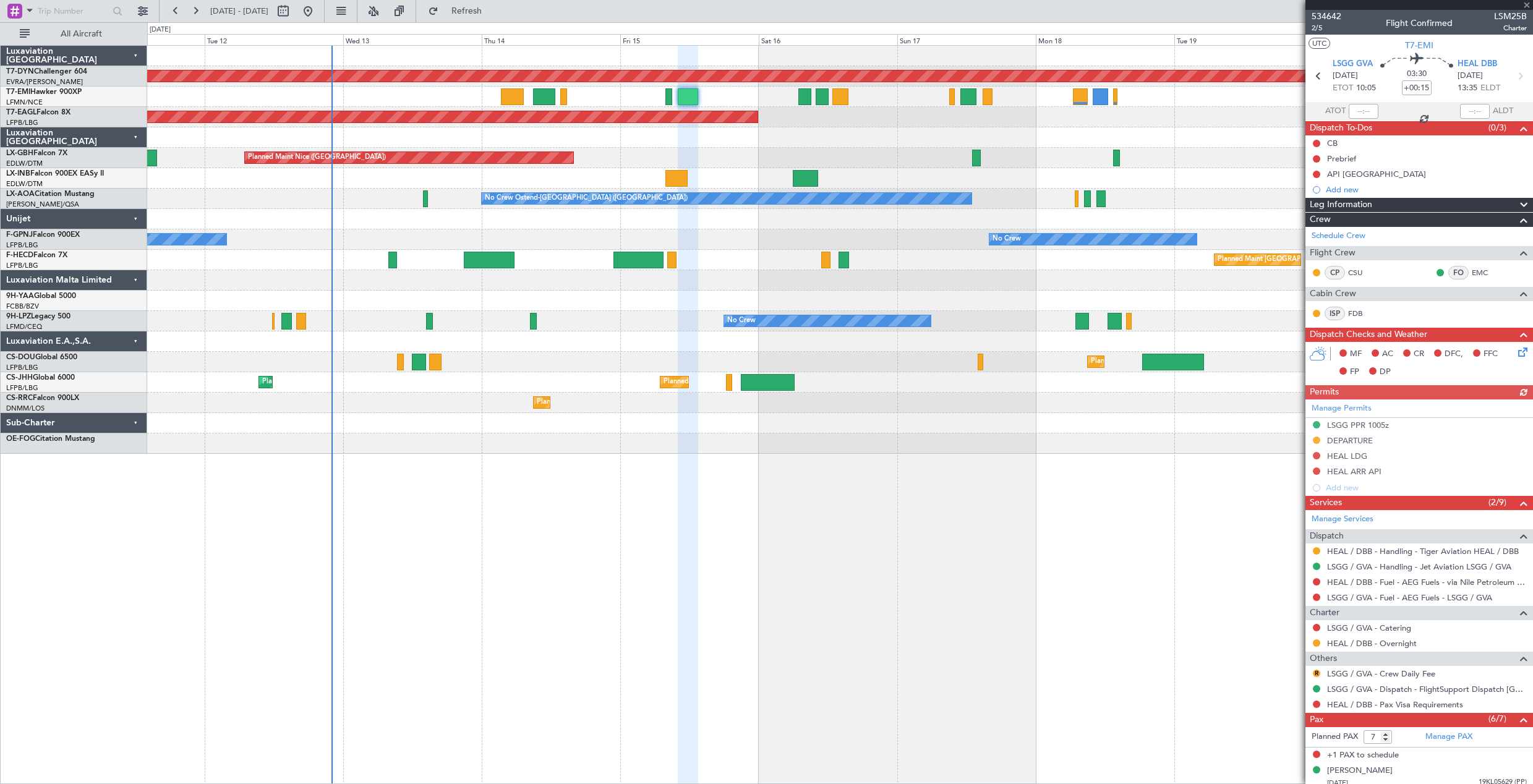
click at [1516, 355] on icon at bounding box center [1521, 350] width 10 height 10
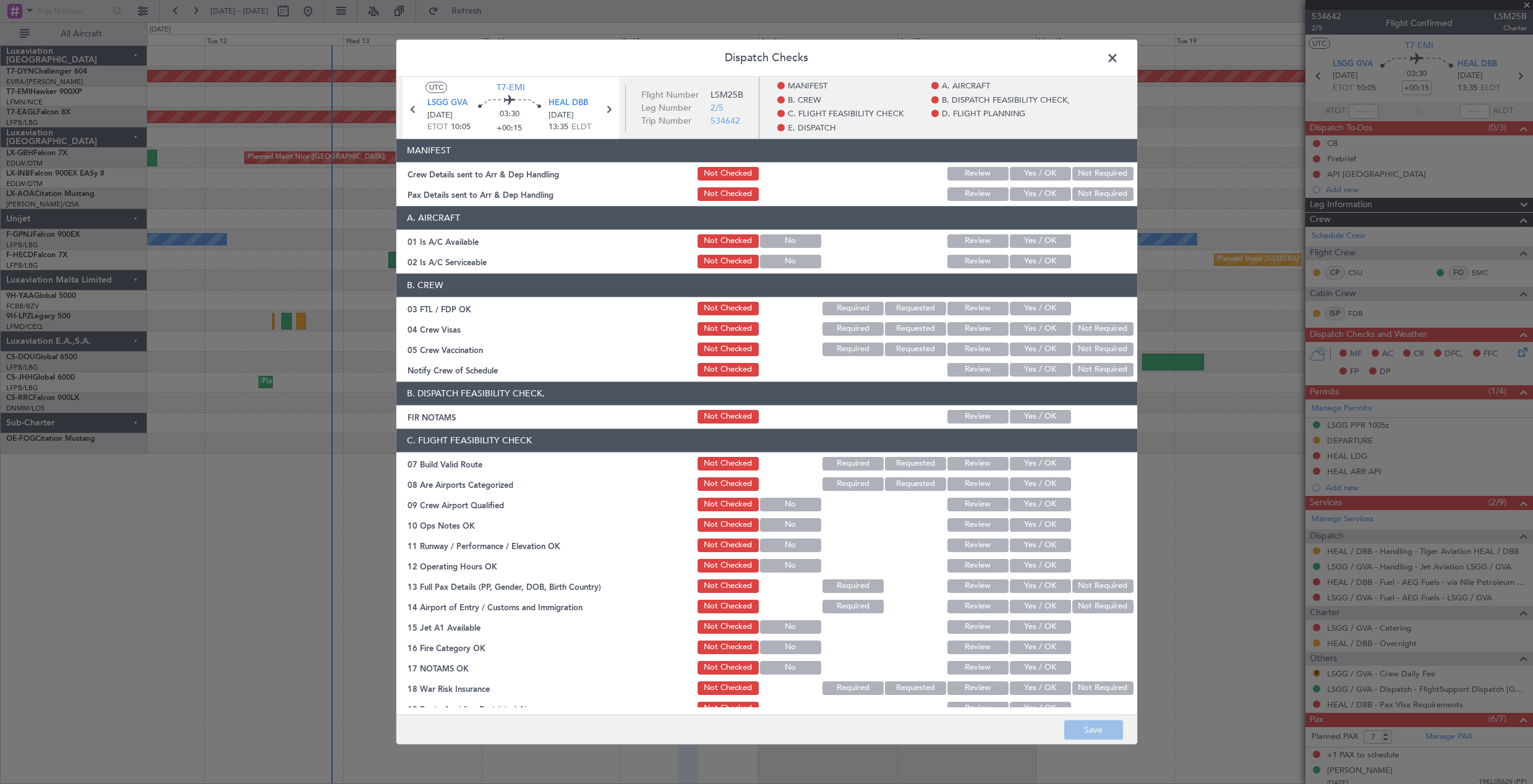
click at [1044, 168] on button "Yes / OK" at bounding box center [1041, 174] width 61 height 14
click at [1023, 197] on button "Yes / OK" at bounding box center [1041, 194] width 61 height 14
click at [1094, 724] on button "Save" at bounding box center [1094, 730] width 59 height 20
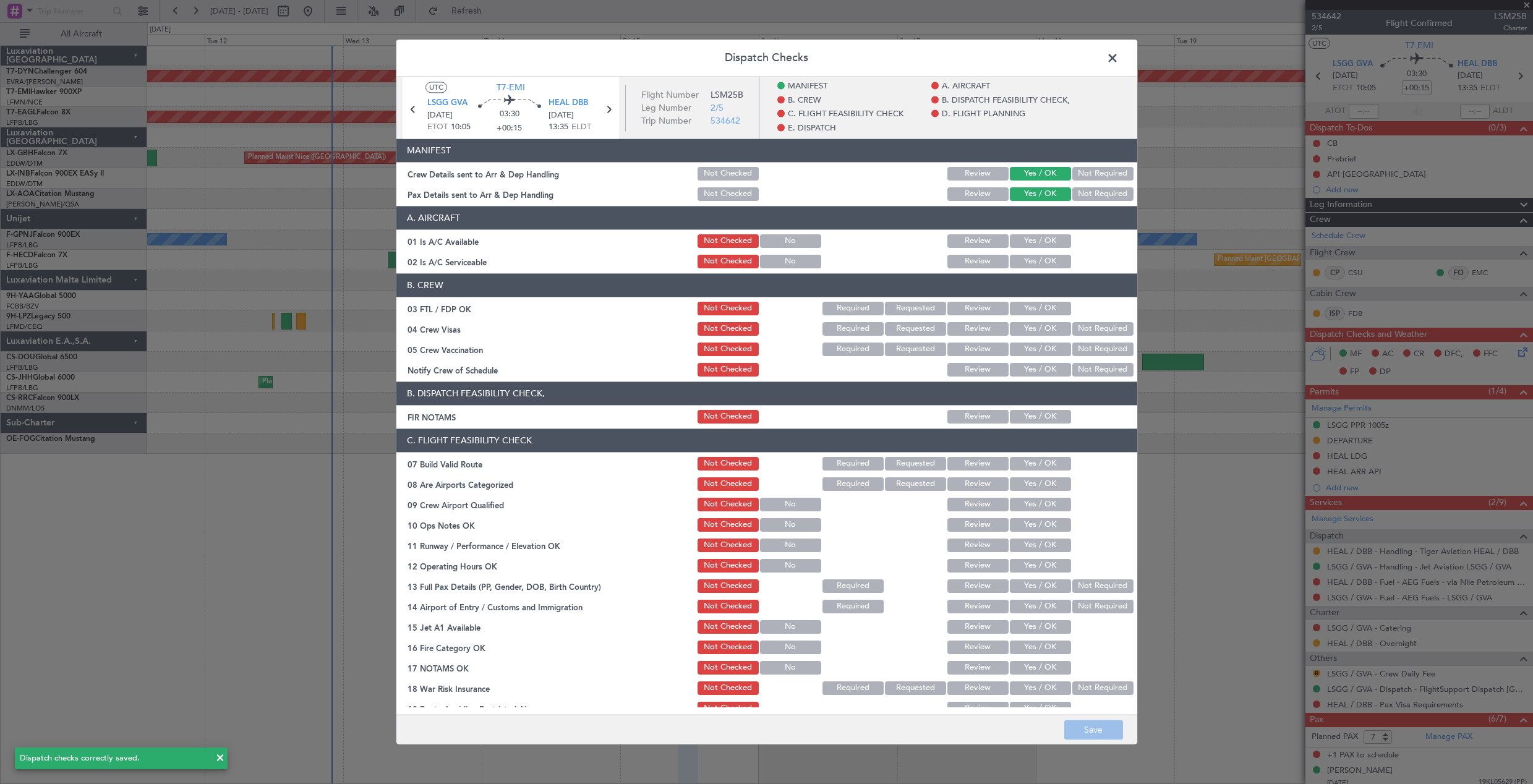
click at [1119, 56] on span at bounding box center [1119, 61] width 0 height 25
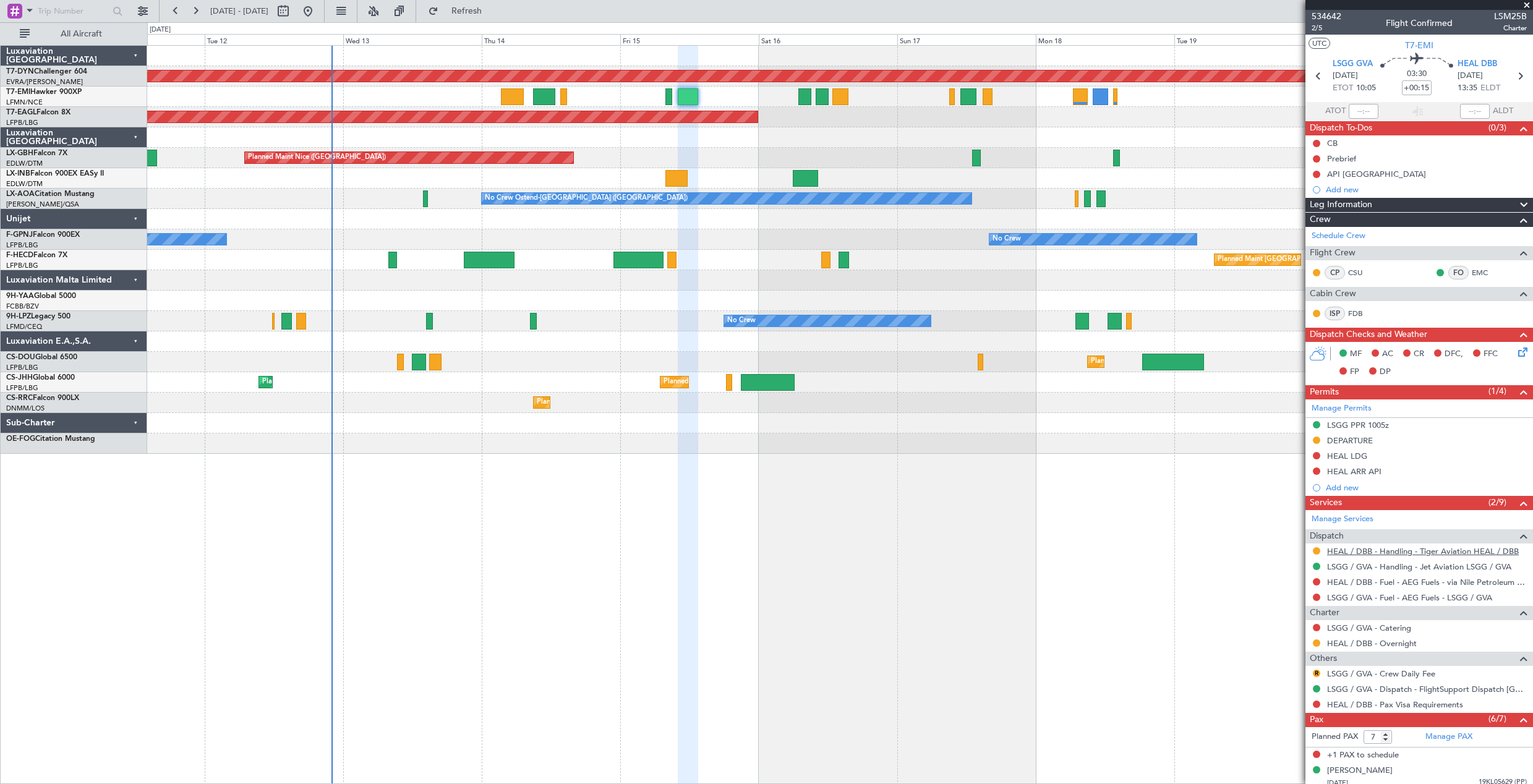
click at [1372, 552] on link "HEAL / DBB - Handling - Tiger Aviation HEAL / DBB" at bounding box center [1423, 551] width 192 height 11
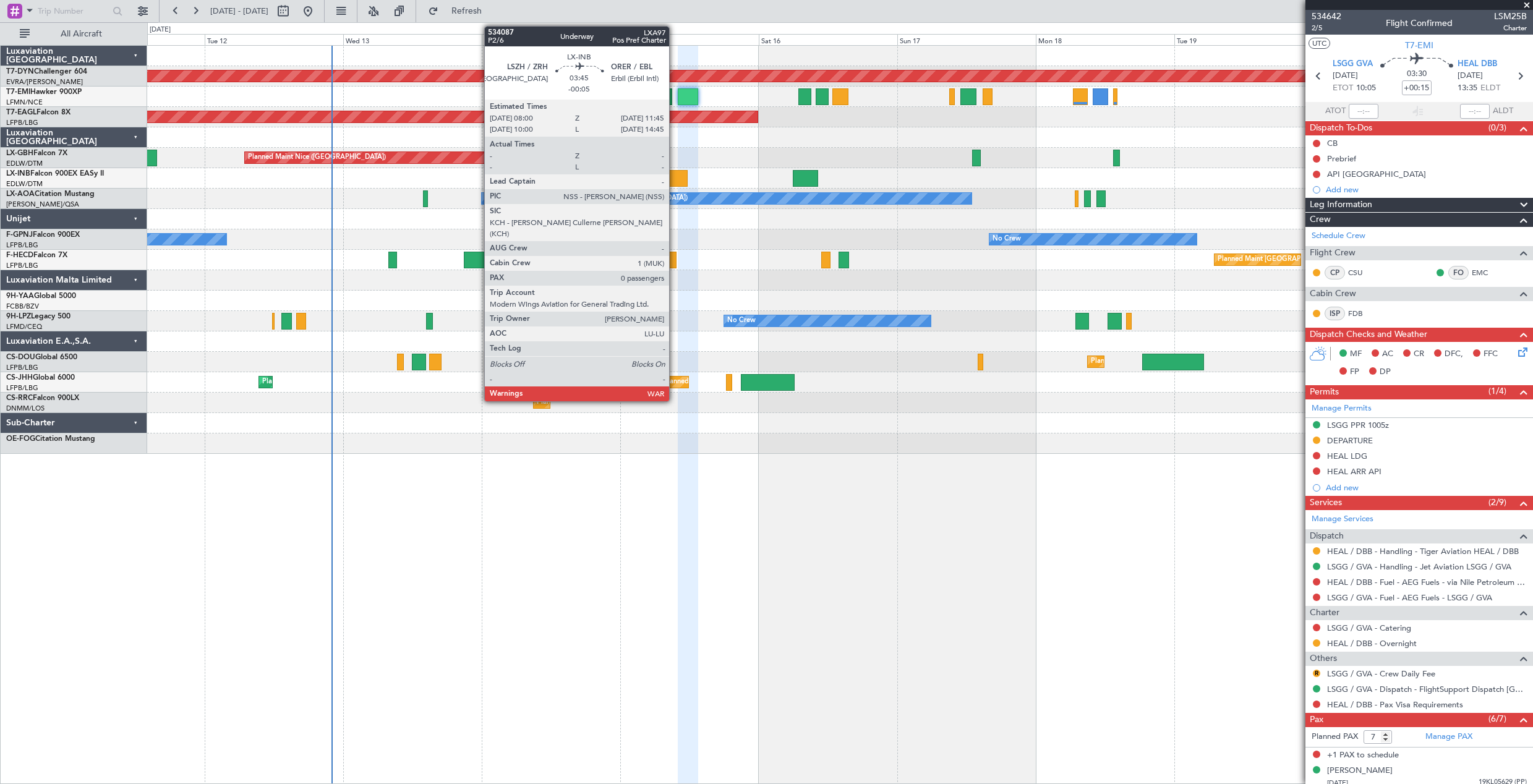
click at [674, 182] on div at bounding box center [677, 178] width 22 height 17
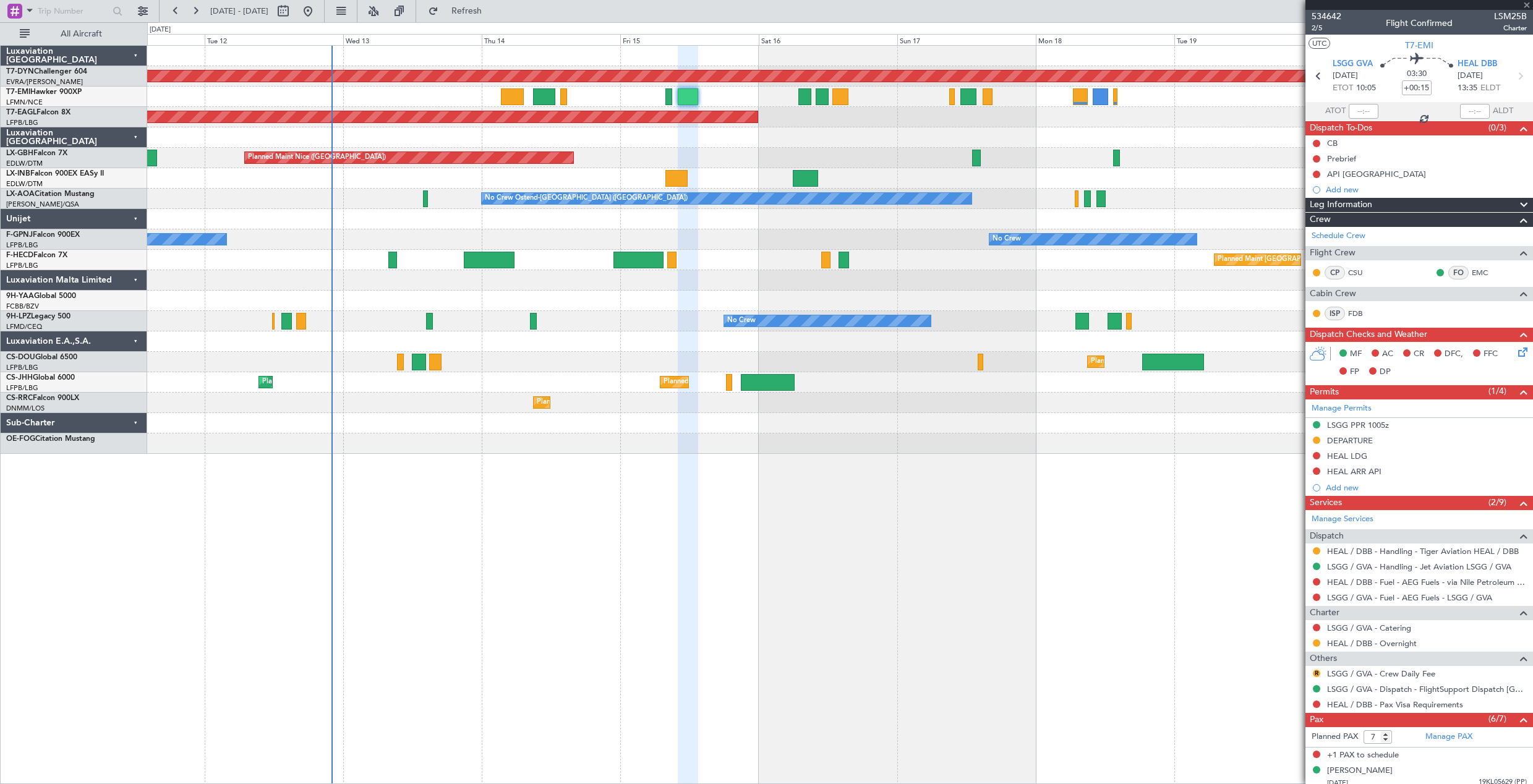
type input "-00:05"
type input "0"
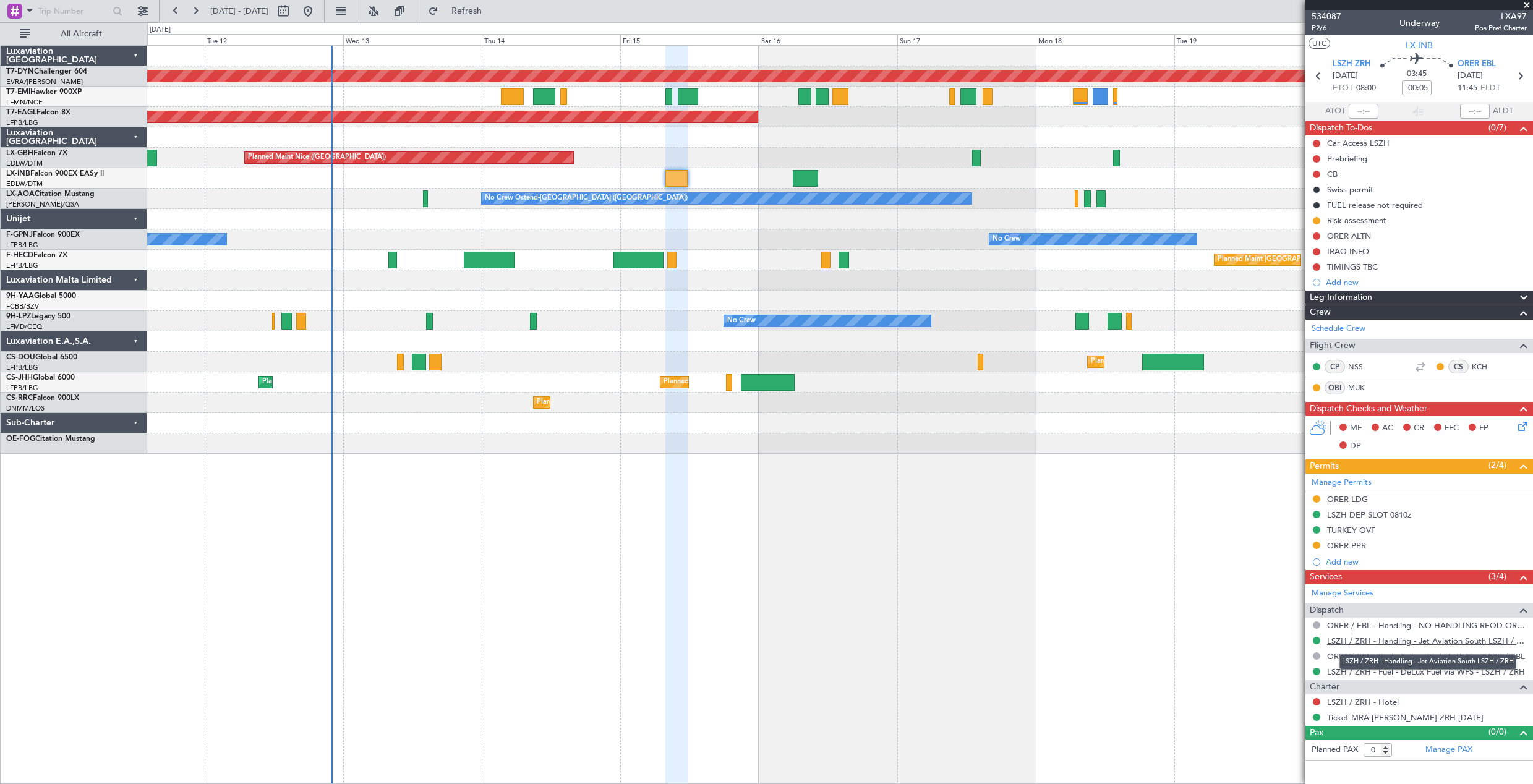
click at [1350, 638] on link "LSZH / ZRH - Handling - Jet Aviation South LSZH / ZRH" at bounding box center [1427, 641] width 200 height 11
click at [1526, 425] on icon at bounding box center [1521, 424] width 10 height 10
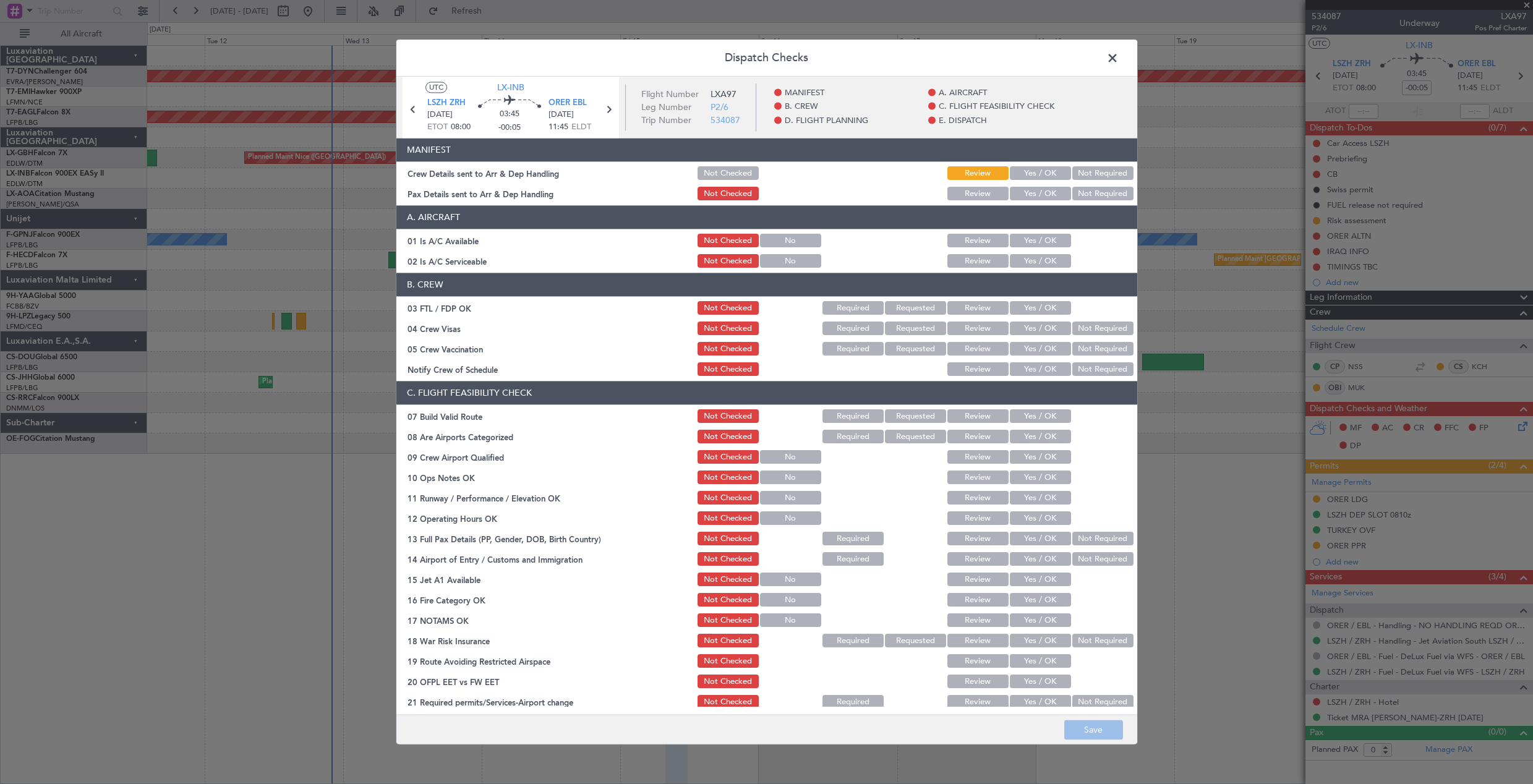
click at [1024, 170] on button "Yes / OK" at bounding box center [1041, 174] width 61 height 14
click at [1030, 188] on button "Yes / OK" at bounding box center [1041, 194] width 61 height 14
click at [1112, 732] on button "Save" at bounding box center [1094, 730] width 59 height 20
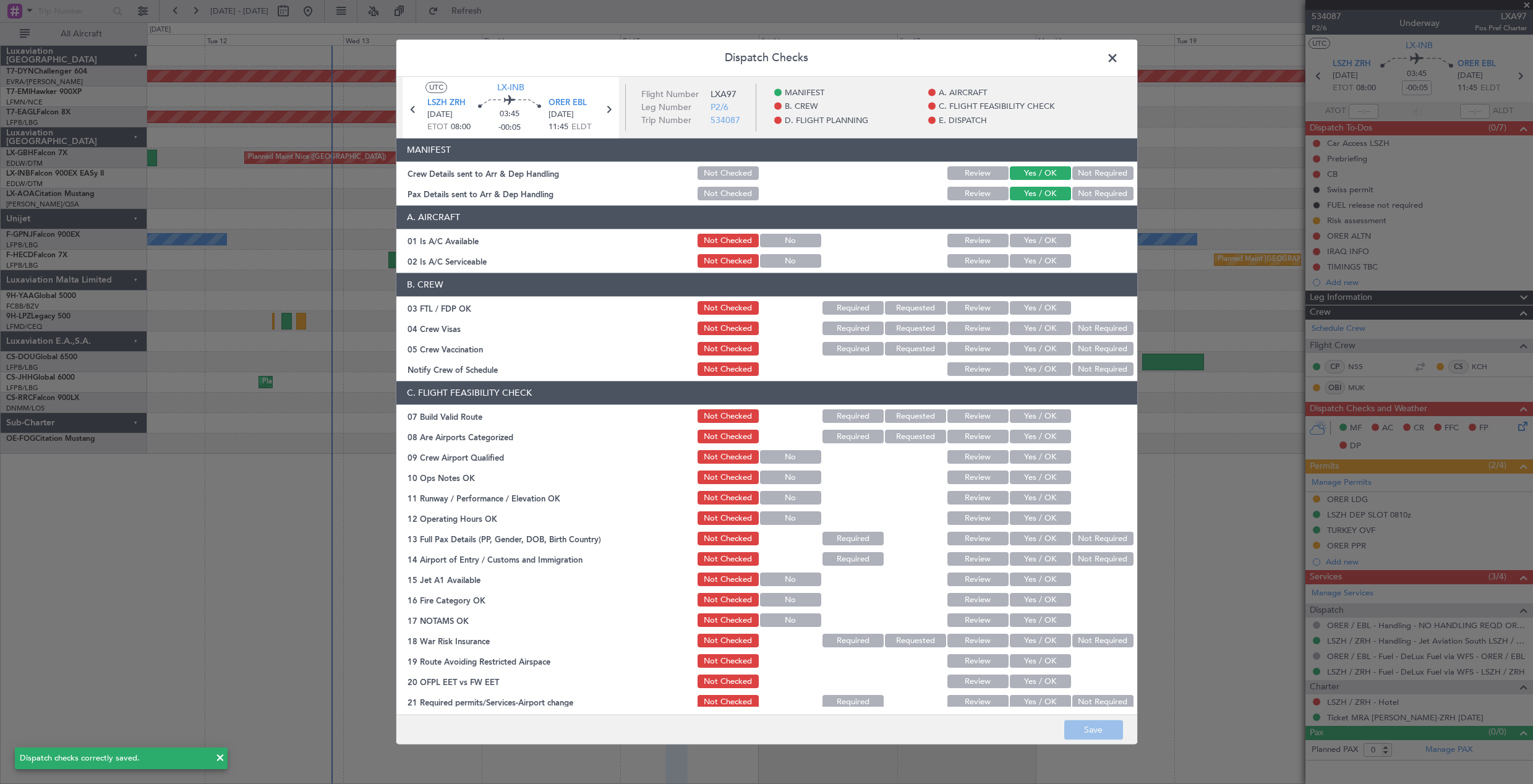
click at [1119, 59] on span at bounding box center [1119, 61] width 0 height 25
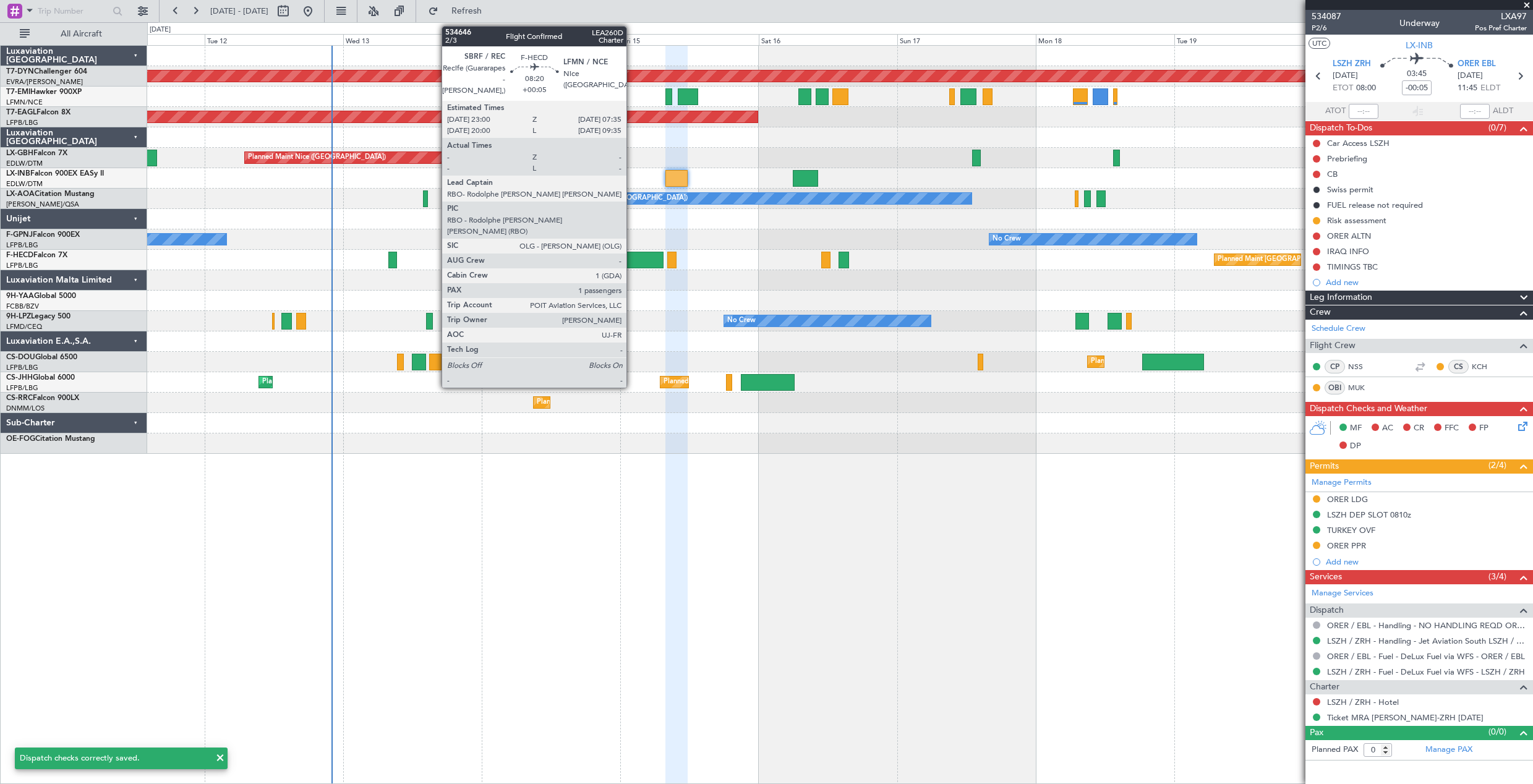
click at [632, 260] on div at bounding box center [638, 259] width 50 height 17
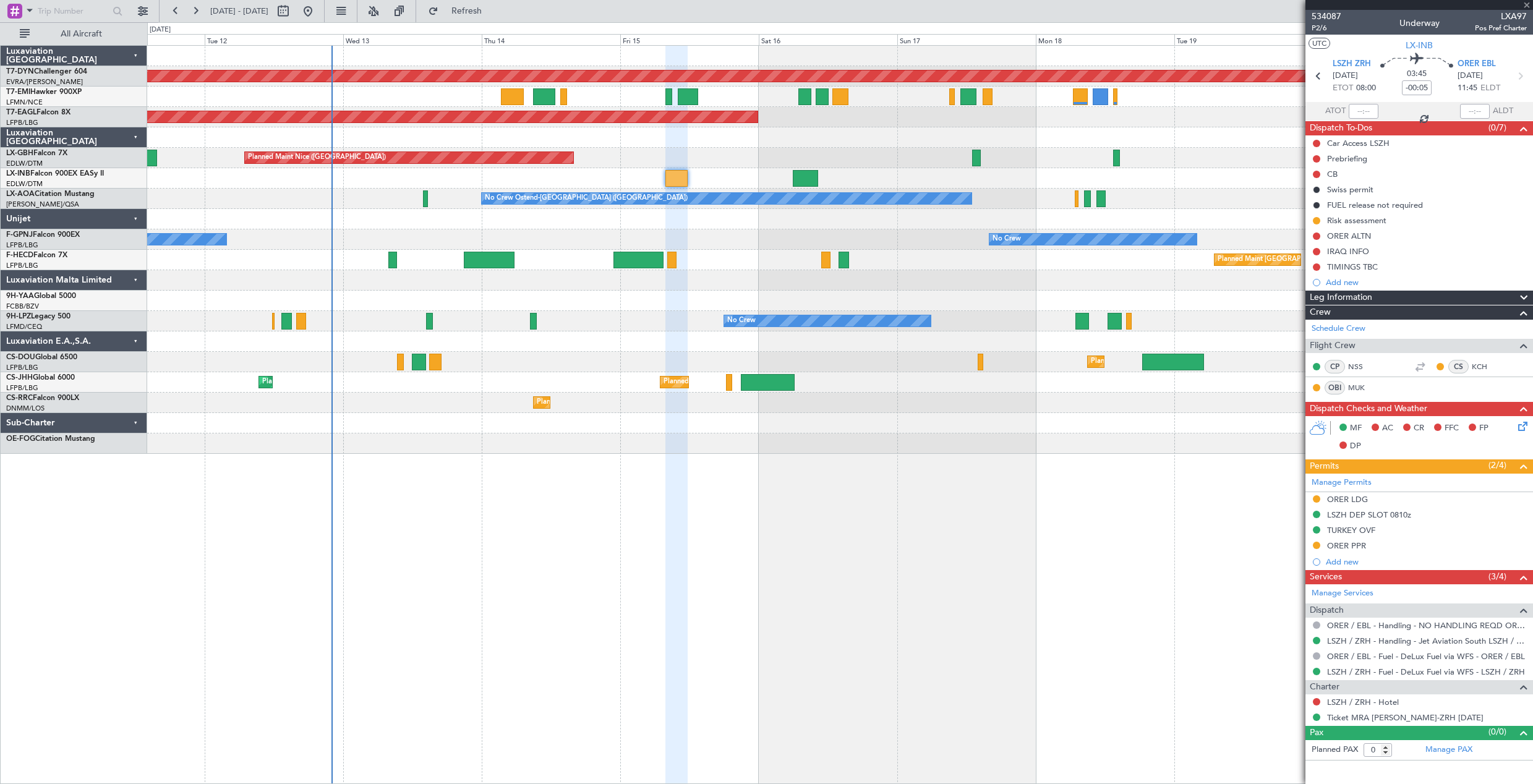
type input "+00:05"
type input "1"
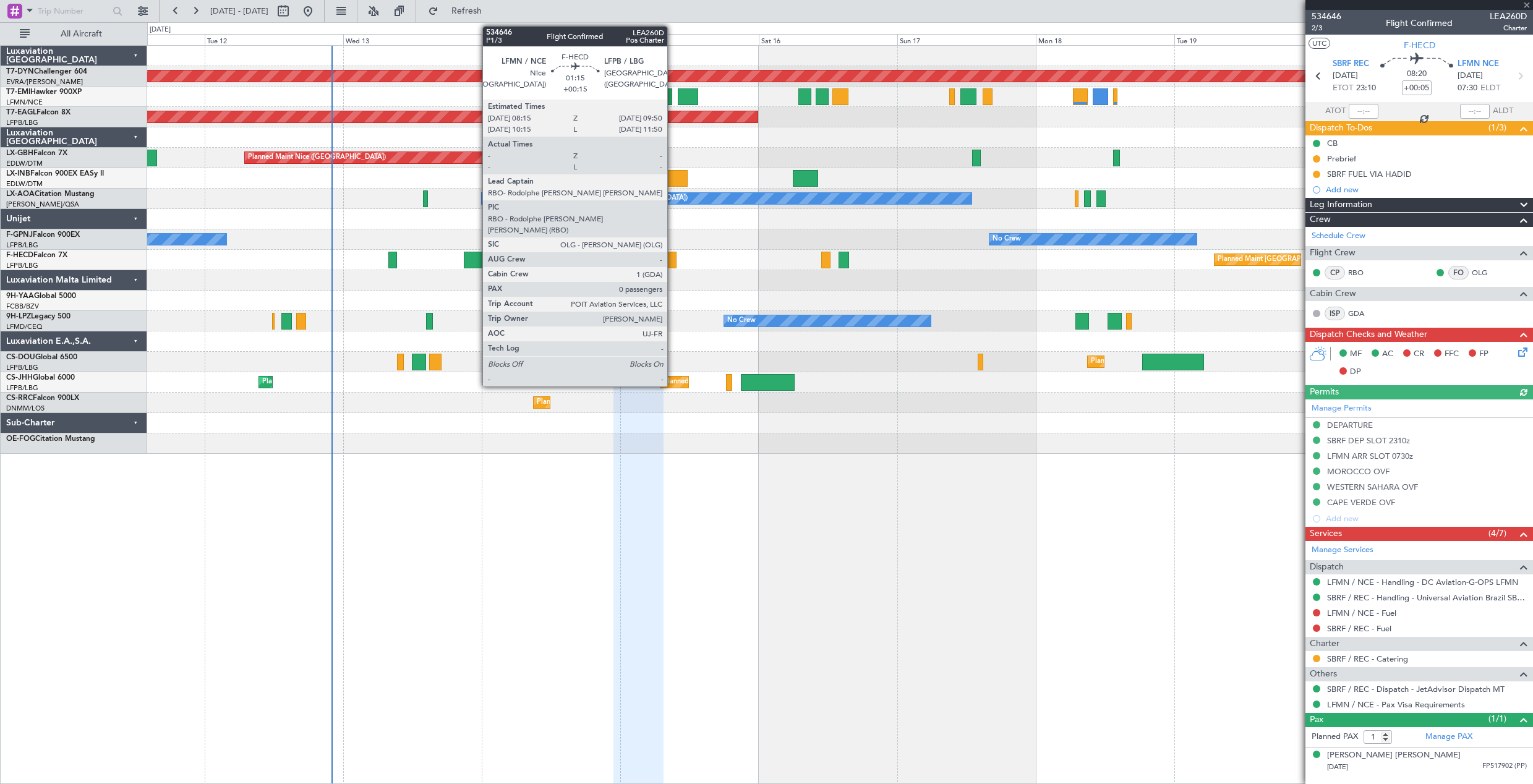
click at [673, 258] on div at bounding box center [672, 259] width 9 height 17
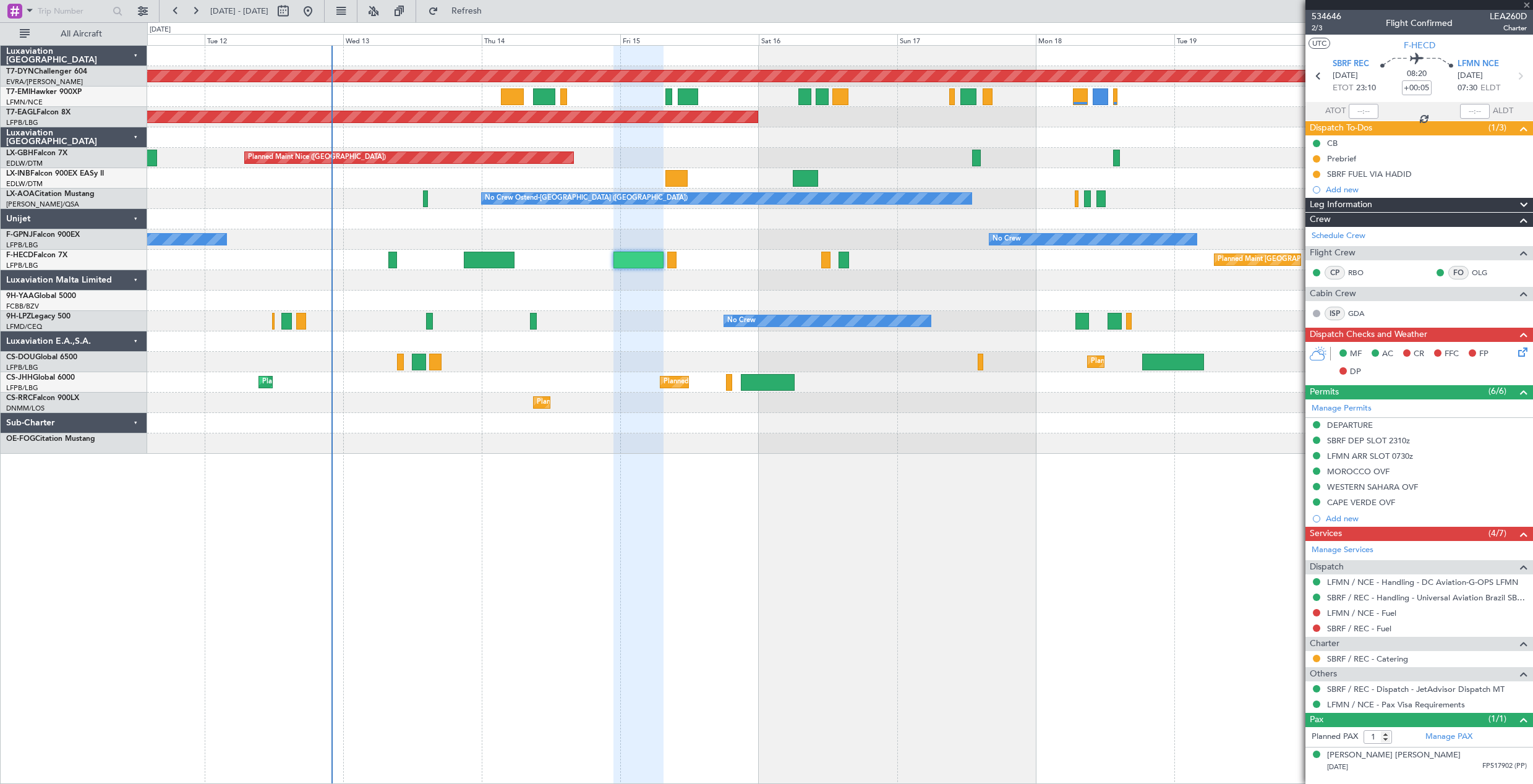
type input "+00:15"
type input "0"
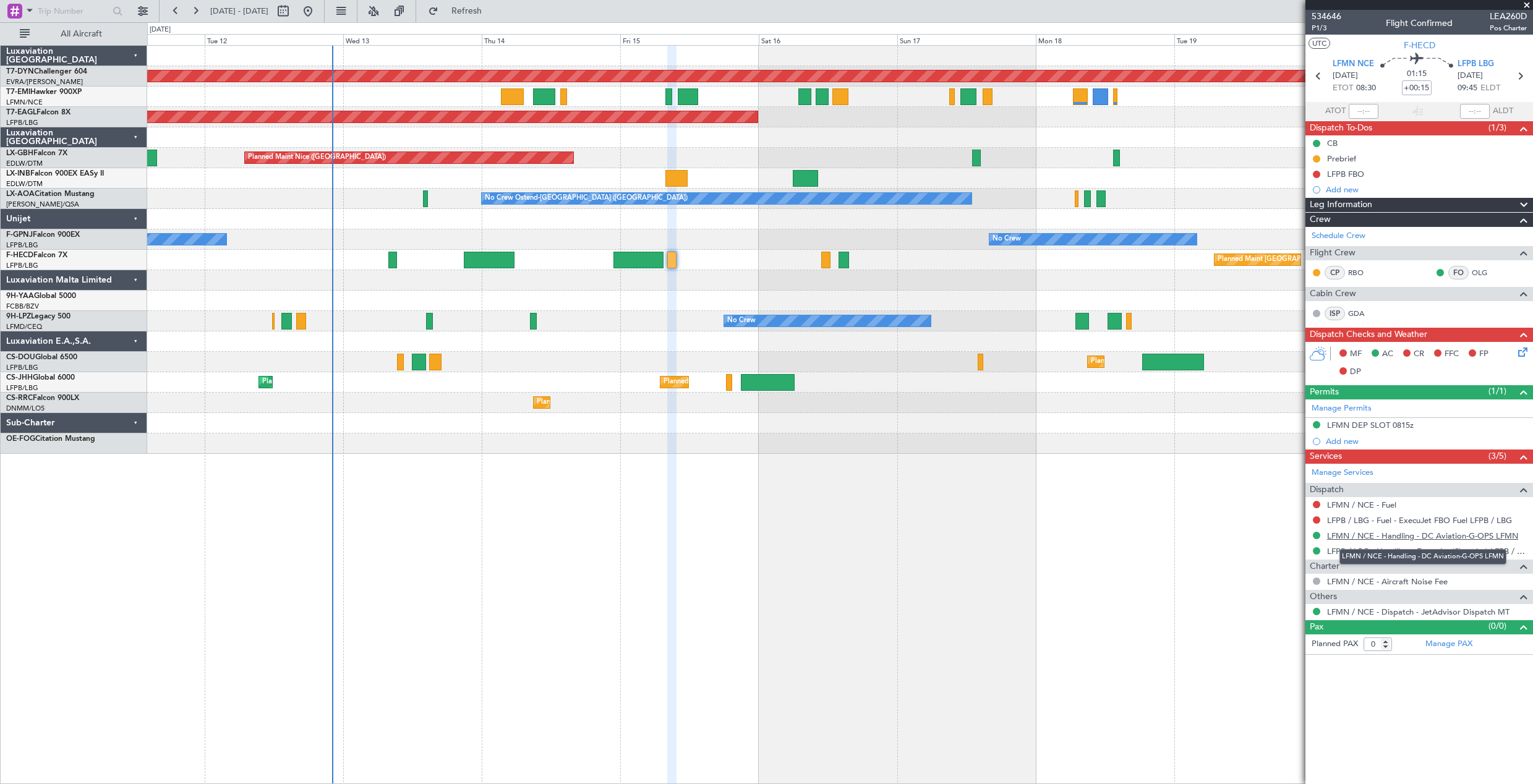
click at [1356, 537] on link "LFMN / NCE - Handling - DC Aviation-G-OPS LFMN" at bounding box center [1423, 535] width 191 height 11
click at [1349, 551] on link "LFPB / LBG - Handling - ExecuJet (Skyvalet) LFPB / LBG" at bounding box center [1427, 551] width 200 height 11
click at [1519, 351] on icon at bounding box center [1521, 350] width 10 height 10
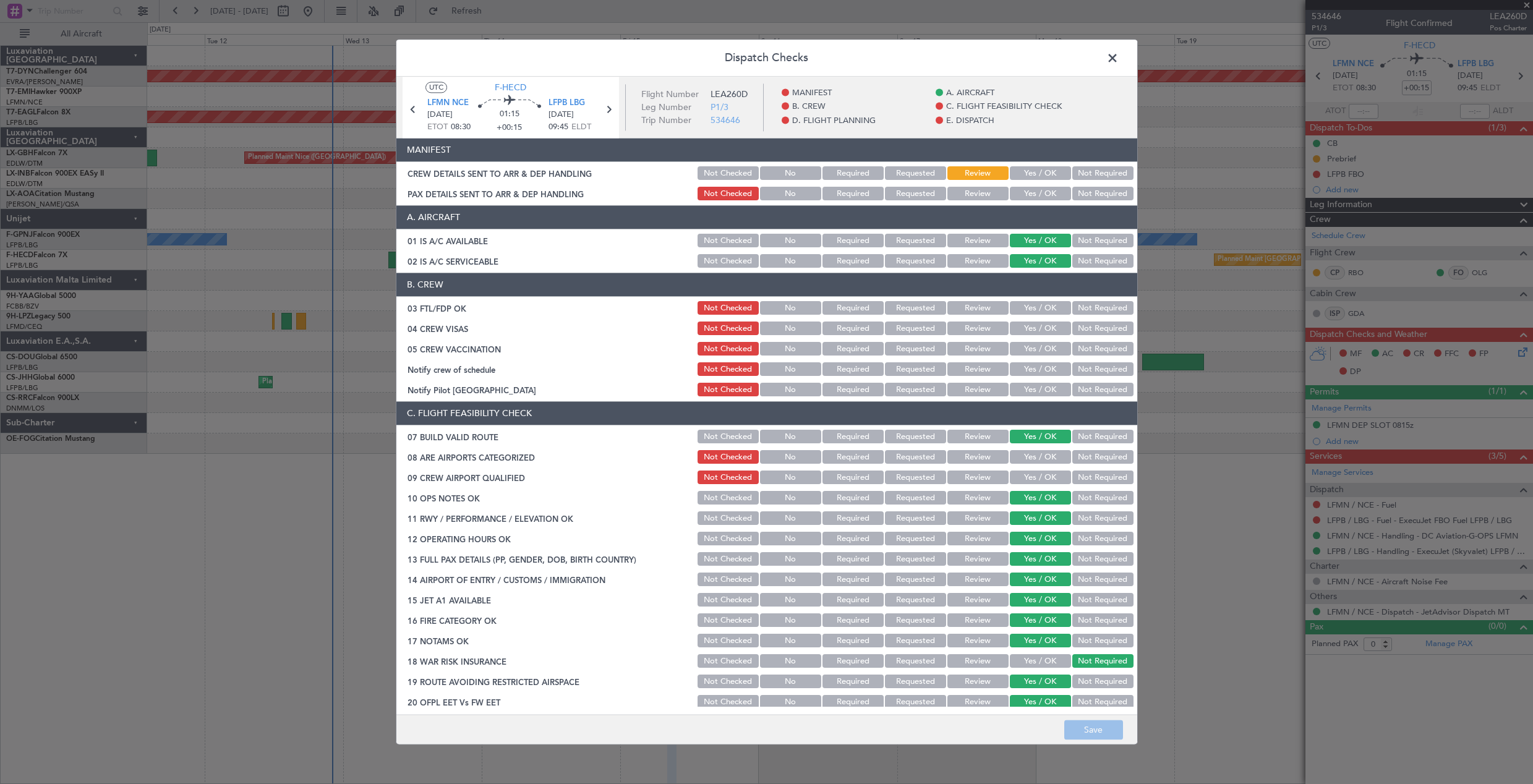
click at [1017, 177] on button "Yes / OK" at bounding box center [1041, 174] width 61 height 14
click at [1021, 191] on button "Yes / OK" at bounding box center [1041, 194] width 61 height 14
click at [1094, 735] on button "Save" at bounding box center [1094, 730] width 59 height 20
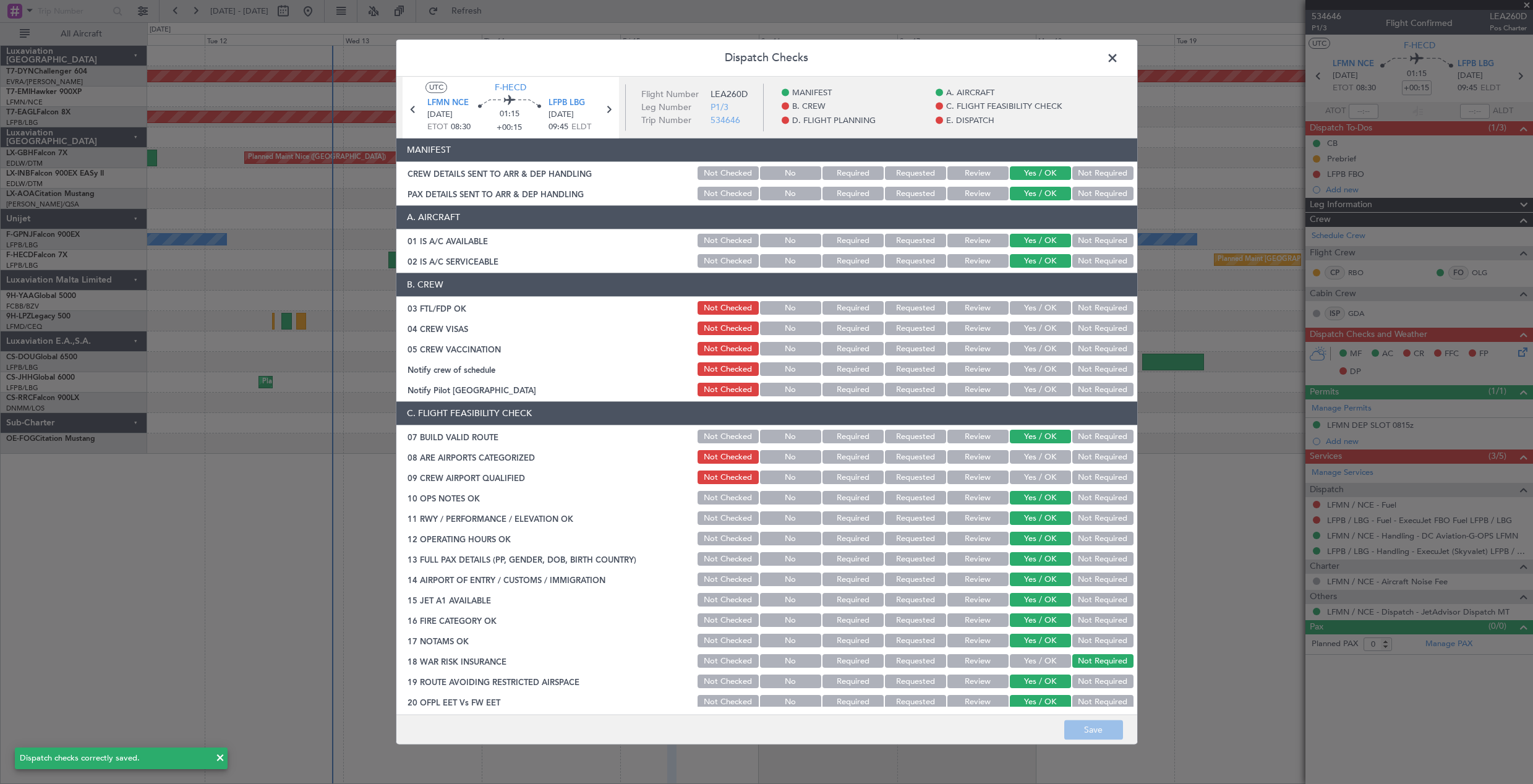
click at [1119, 63] on span at bounding box center [1119, 61] width 0 height 25
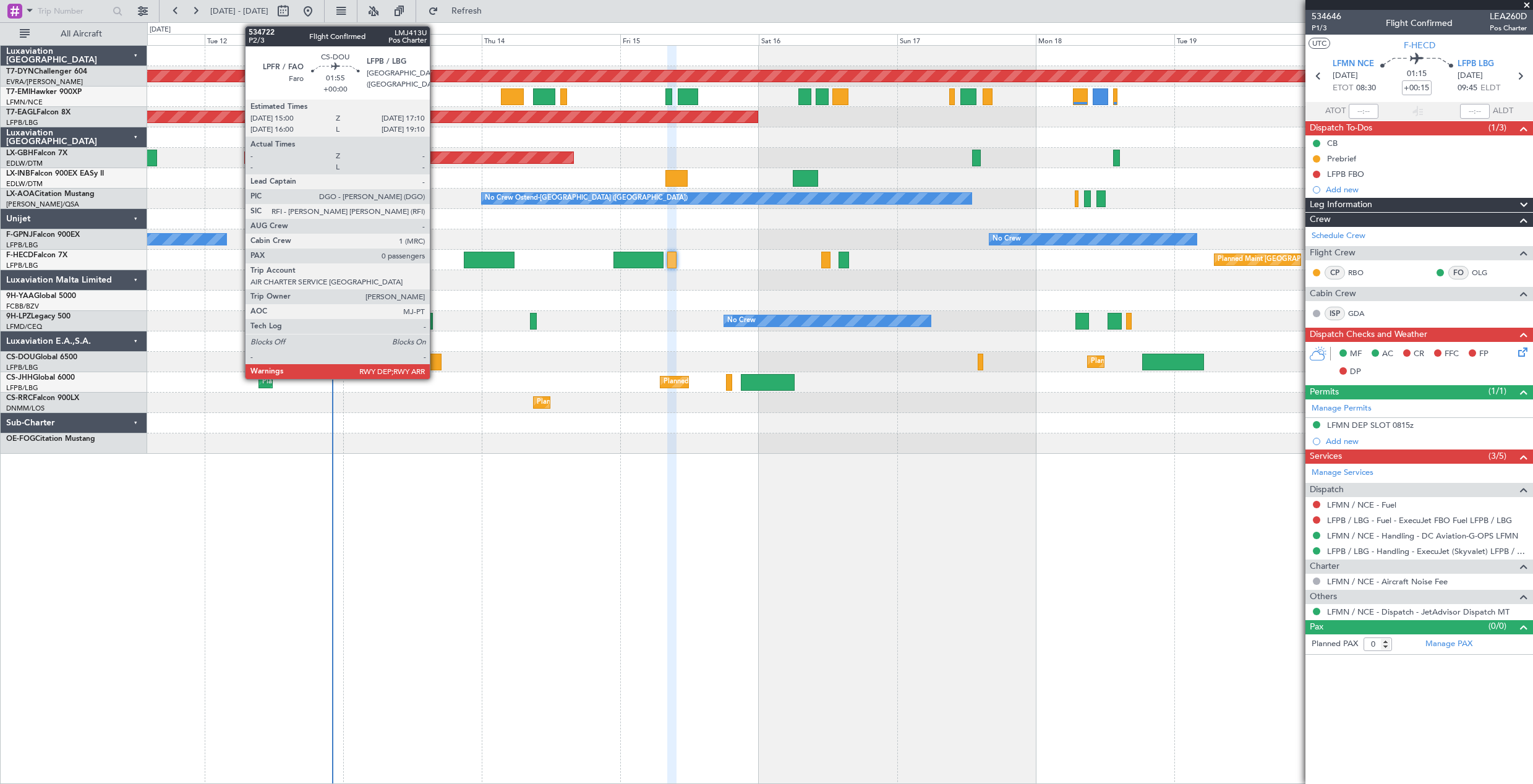
click at [436, 357] on div at bounding box center [436, 362] width 13 height 17
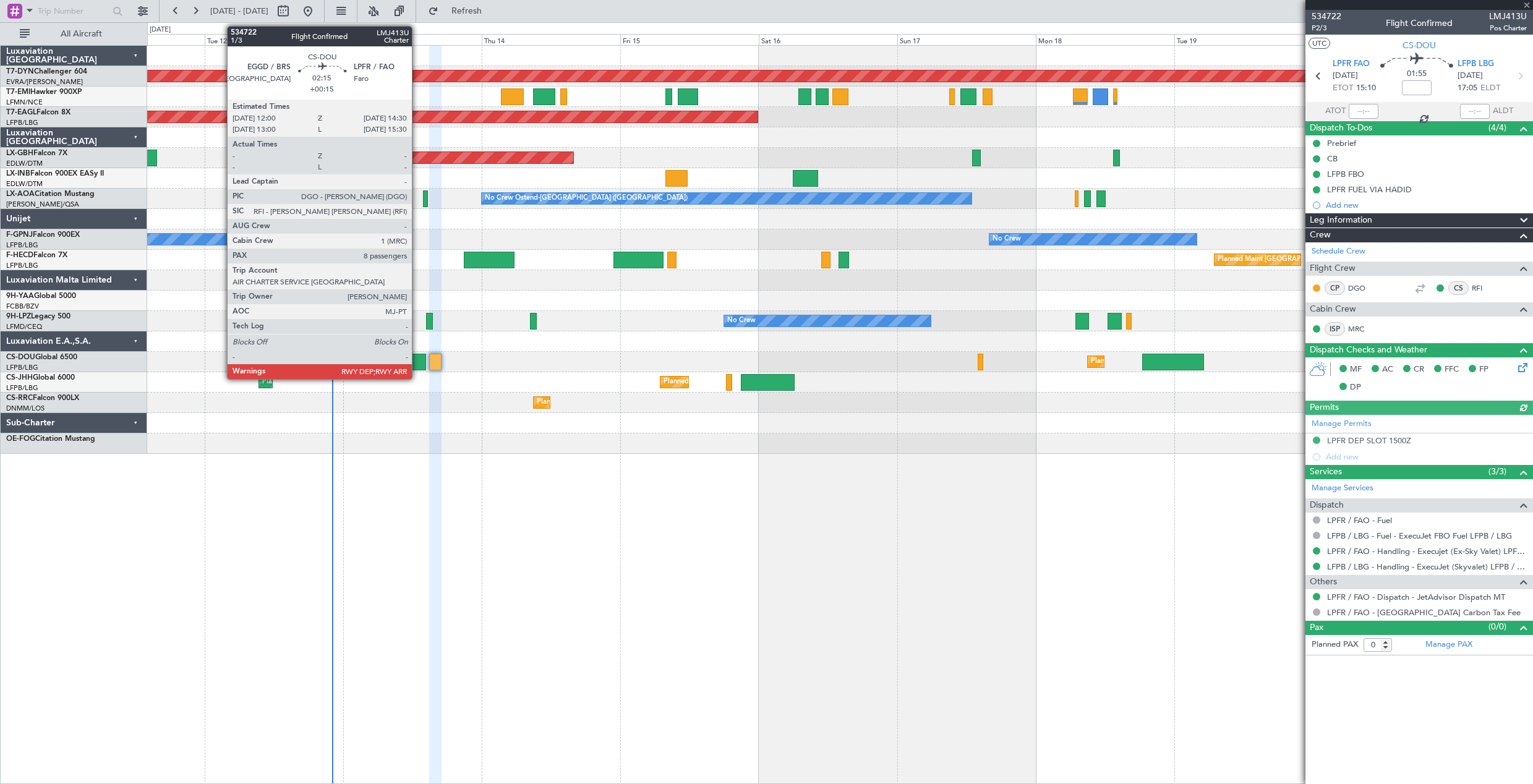
click at [417, 363] on div at bounding box center [419, 362] width 15 height 17
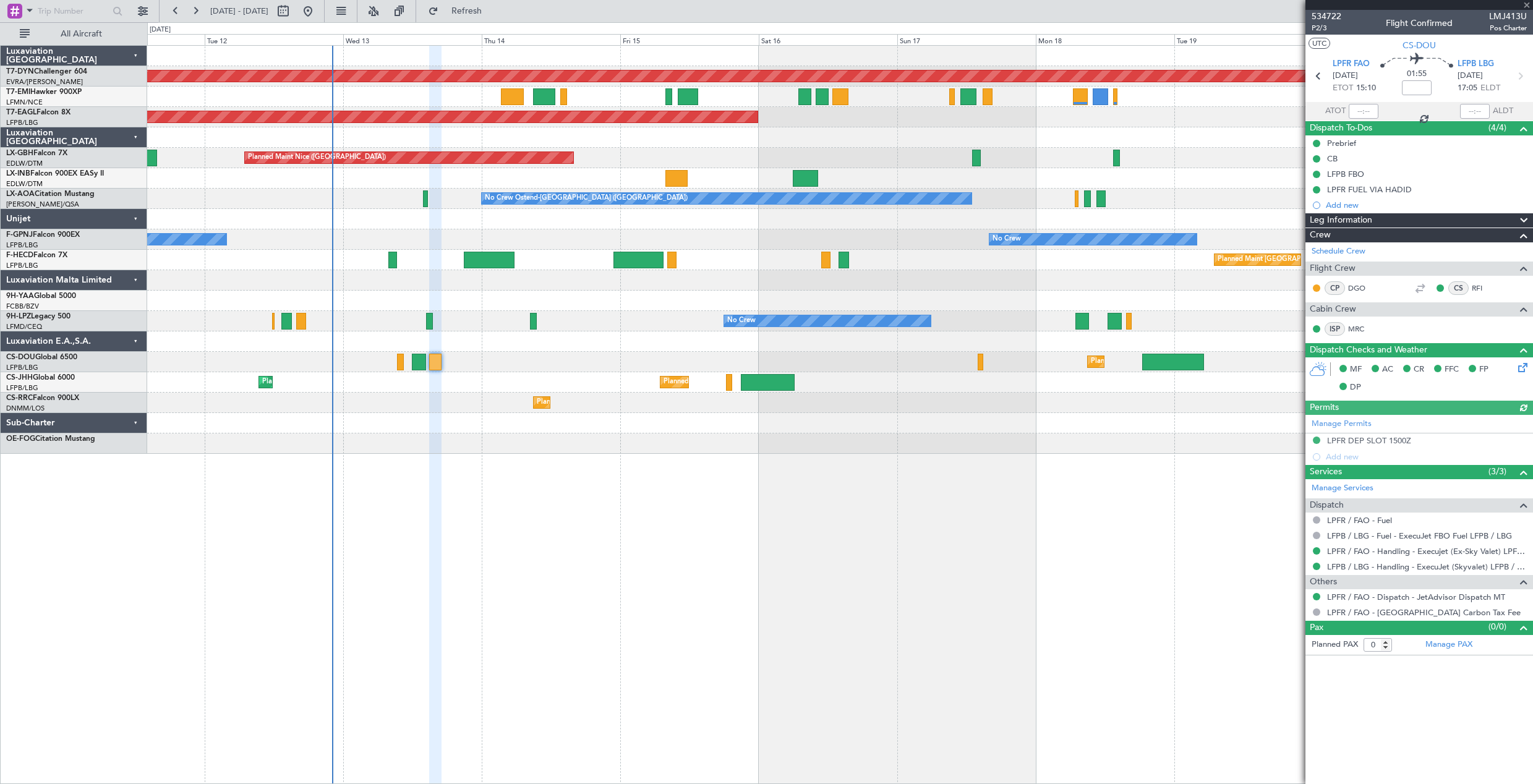
type input "+00:15"
type input "8"
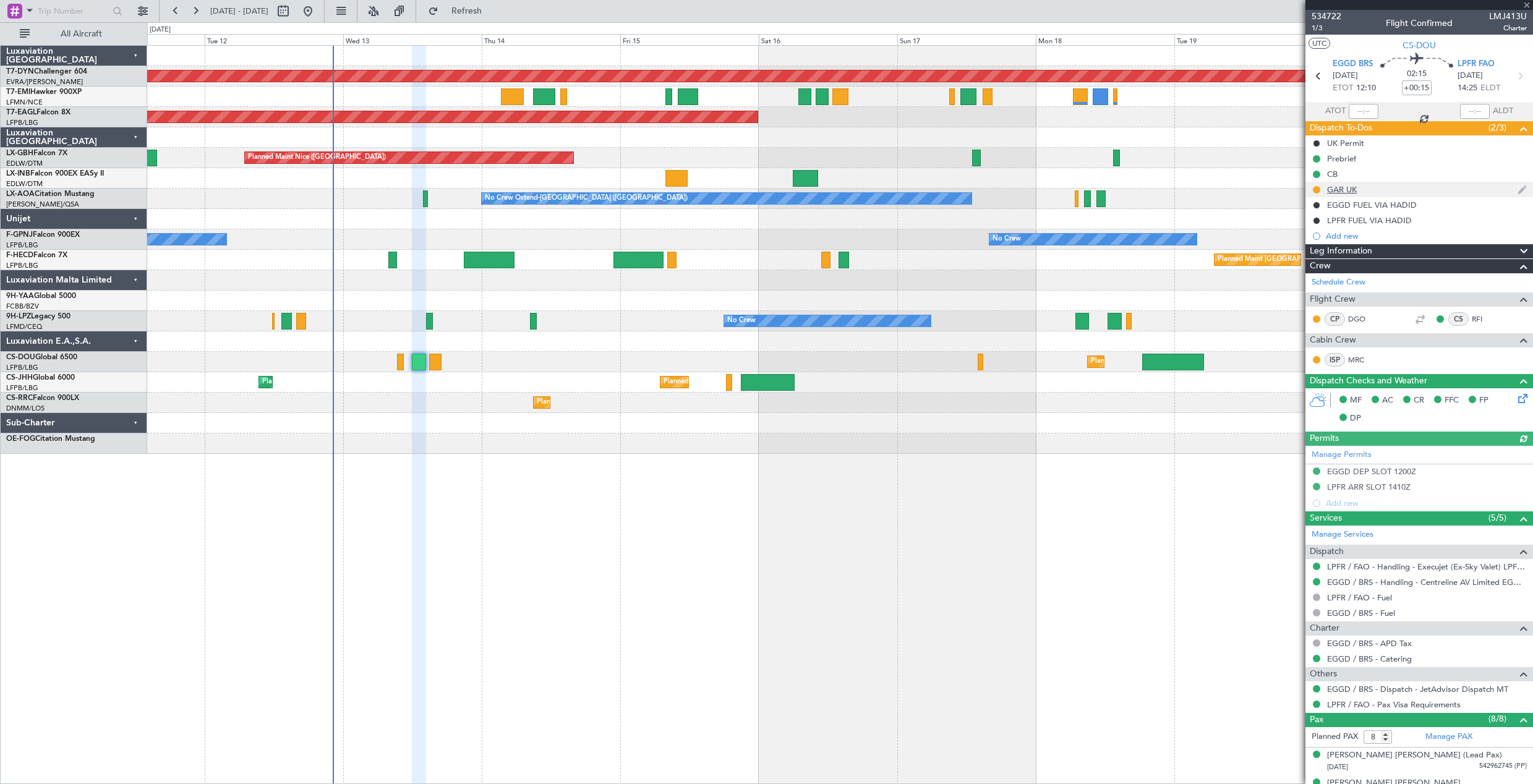
click at [1319, 193] on div at bounding box center [1316, 190] width 10 height 10
click at [1315, 190] on button at bounding box center [1316, 190] width 7 height 7
click at [1308, 247] on span "Completed" at bounding box center [1321, 244] width 41 height 12
